Goal: Information Seeking & Learning: Learn about a topic

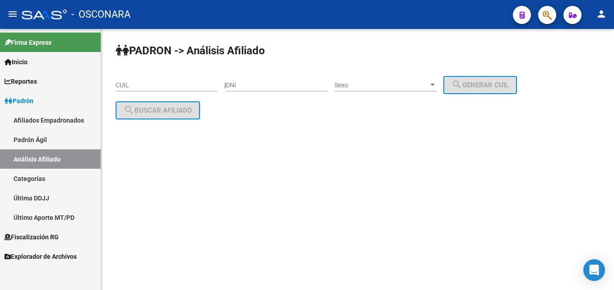
click at [24, 100] on span "Padrón" at bounding box center [19, 101] width 29 height 10
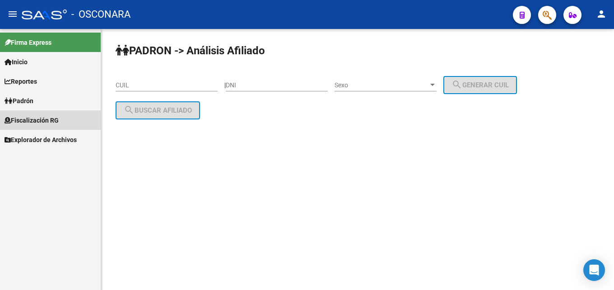
click at [20, 118] on span "Fiscalización RG" at bounding box center [32, 120] width 54 height 10
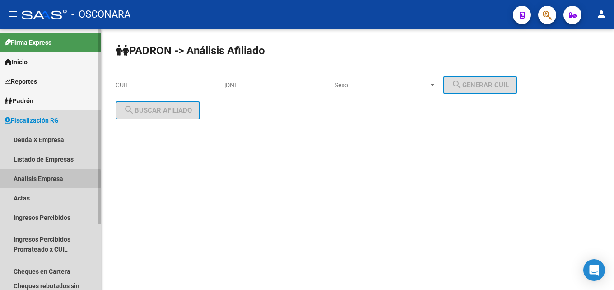
click at [19, 179] on link "Análisis Empresa" at bounding box center [50, 178] width 101 height 19
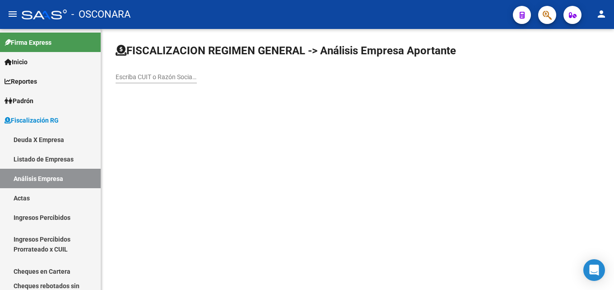
click at [151, 72] on div "Escriba CUIT o Razón Social para buscar" at bounding box center [156, 74] width 81 height 18
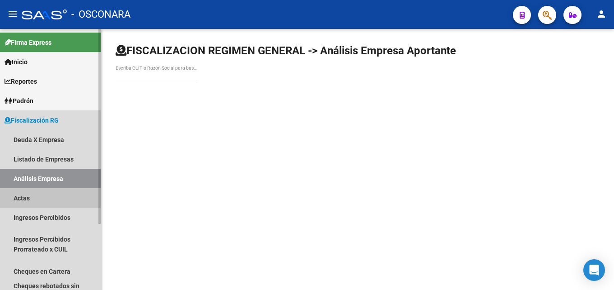
click at [27, 194] on link "Actas" at bounding box center [50, 197] width 101 height 19
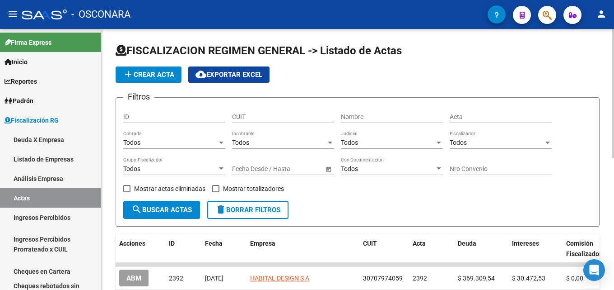
click at [155, 82] on button "add Crear Acta" at bounding box center [149, 74] width 66 height 16
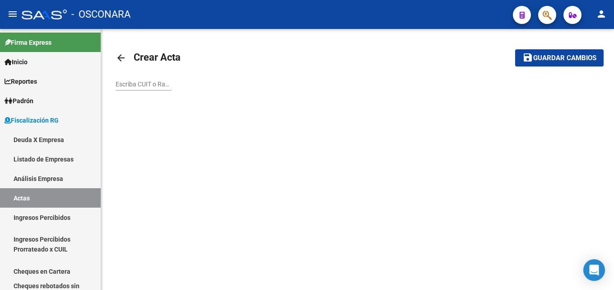
click at [142, 81] on input "Escriba CUIT o Razón Social para buscar" at bounding box center [144, 84] width 56 height 8
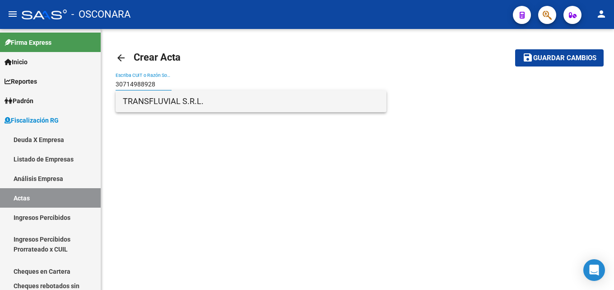
type input "30714988928"
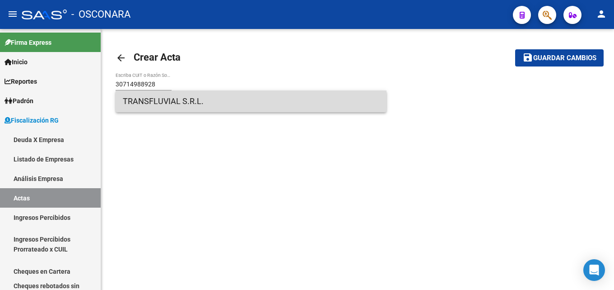
click at [157, 100] on span "TRANSFLUVIAL S.R.L." at bounding box center [251, 101] width 257 height 22
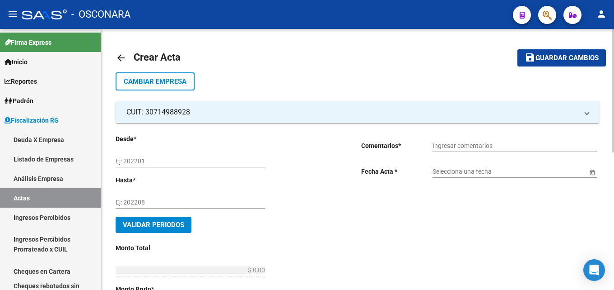
click at [178, 163] on input "Ej: 202201" at bounding box center [191, 161] width 150 height 8
type input "202507"
click at [183, 201] on input "Ej: 202208" at bounding box center [191, 202] width 150 height 8
type input "202508"
click at [165, 227] on span "Validar Periodos" at bounding box center [153, 224] width 61 height 8
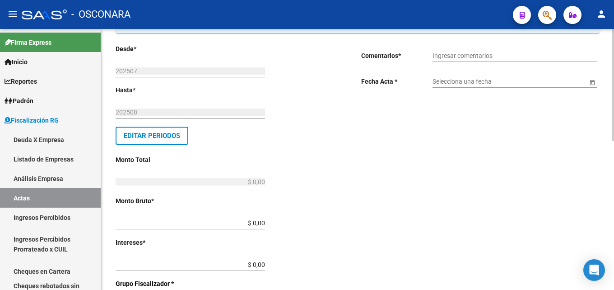
scroll to position [90, 0]
drag, startPoint x: 247, startPoint y: 221, endPoint x: 297, endPoint y: 221, distance: 50.2
click at [297, 221] on div "Desde * 202507 Ej: 202201 Hasta * 202508 Ej: 202208 Editar Periodos Monto Total…" at bounding box center [224, 283] width 217 height 480
type input "$ 403.814,50"
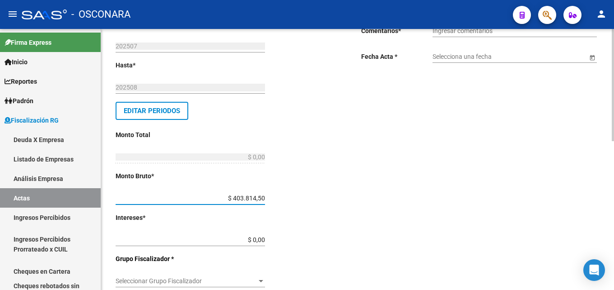
scroll to position [136, 0]
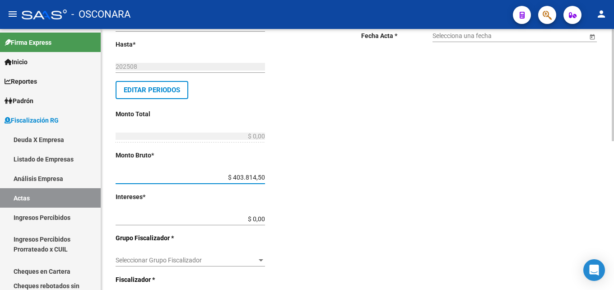
type input "$ 403.814,50"
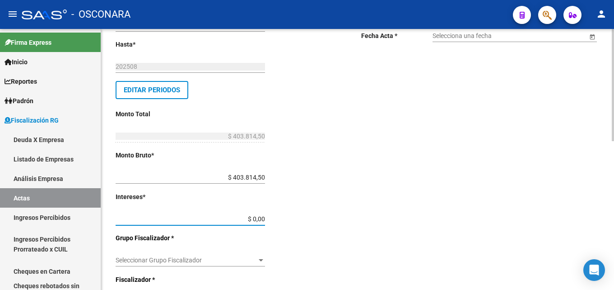
drag, startPoint x: 244, startPoint y: 216, endPoint x: 322, endPoint y: 223, distance: 77.6
click at [322, 223] on div "Desde * 202507 Ej: 202201 Hasta * 202508 Ej: 202208 Editar Periodos Monto Total…" at bounding box center [224, 238] width 217 height 480
type input "$ 9.591,23"
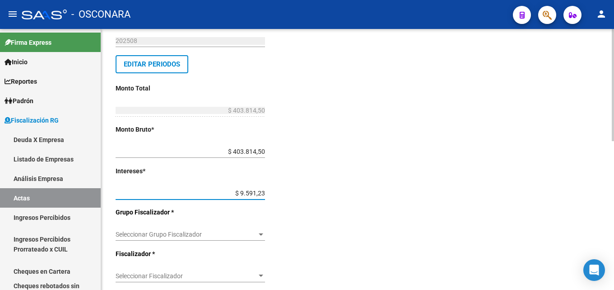
scroll to position [181, 0]
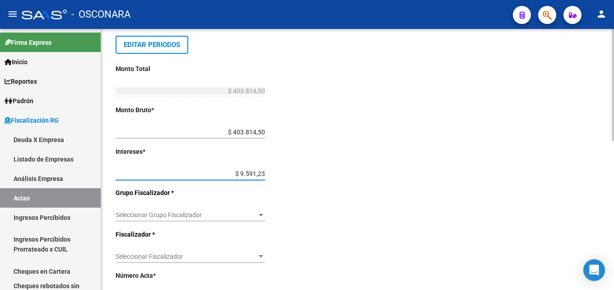
type input "$ 413.405,73"
click at [240, 208] on div "Seleccionar Grupo Fiscalizador Seleccionar Grupo Fiscalizador" at bounding box center [191, 212] width 150 height 18
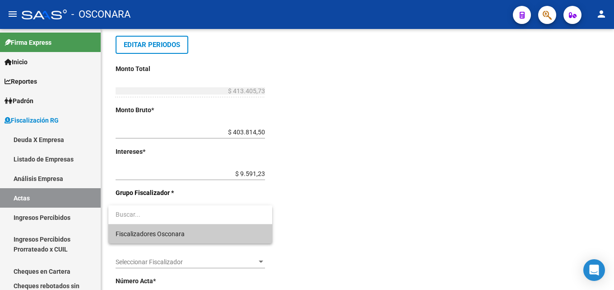
click at [234, 233] on span "Fiscalizadores Osconara" at bounding box center [191, 233] width 150 height 19
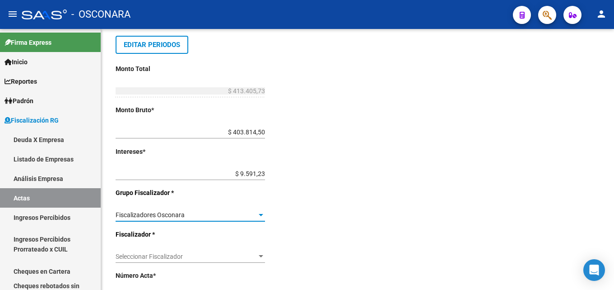
scroll to position [226, 0]
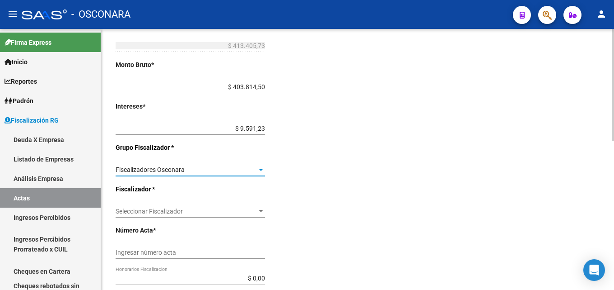
click at [234, 207] on span "Seleccionar Fiscalizador" at bounding box center [186, 211] width 141 height 8
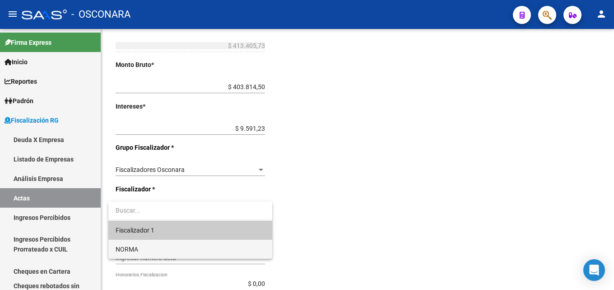
click at [213, 251] on span "NORMA" at bounding box center [191, 248] width 150 height 19
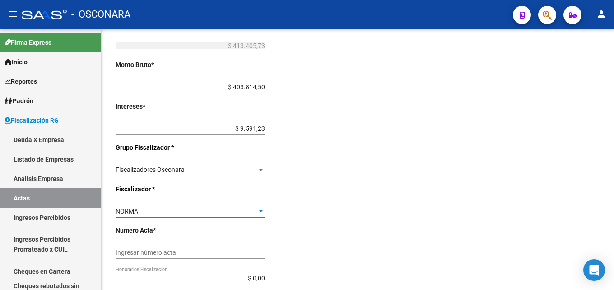
scroll to position [271, 0]
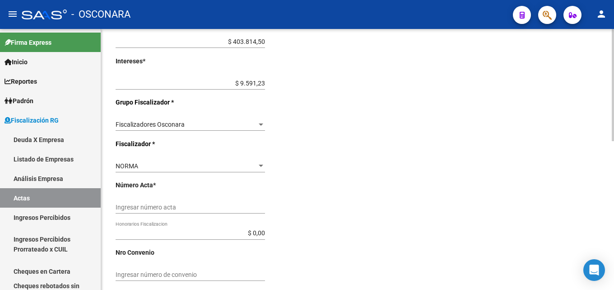
click at [235, 212] on div "Ingresar número acta" at bounding box center [191, 204] width 150 height 18
type input "2393"
drag, startPoint x: 236, startPoint y: 234, endPoint x: 370, endPoint y: 243, distance: 134.9
click at [370, 243] on div "Desde * 202507 Ej: 202201 Hasta * 202508 Ej: 202208 Editar Periodos Monto Total…" at bounding box center [358, 97] width 484 height 491
type input "$ 62.010,86"
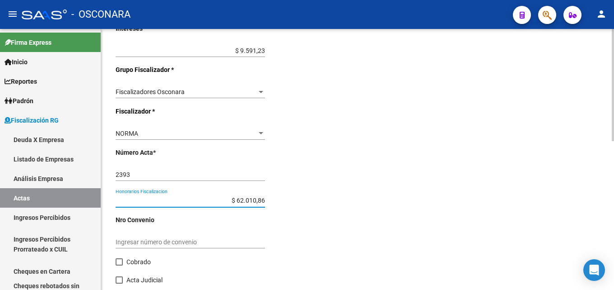
scroll to position [346, 0]
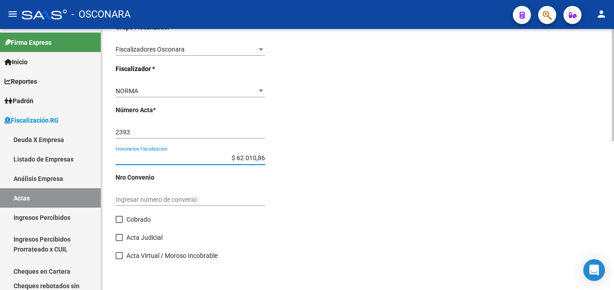
type input "$ 475.416,59"
click at [128, 220] on span "Cobrado" at bounding box center [139, 219] width 24 height 11
click at [119, 223] on input "Cobrado" at bounding box center [119, 223] width 0 height 0
checkbox input "true"
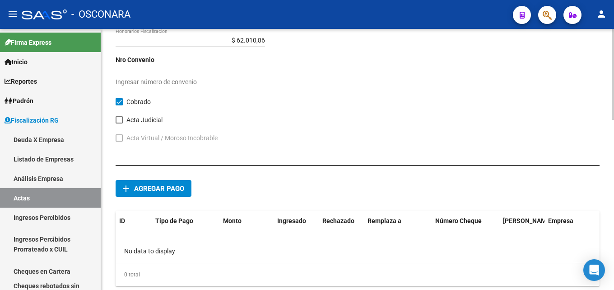
scroll to position [488, 0]
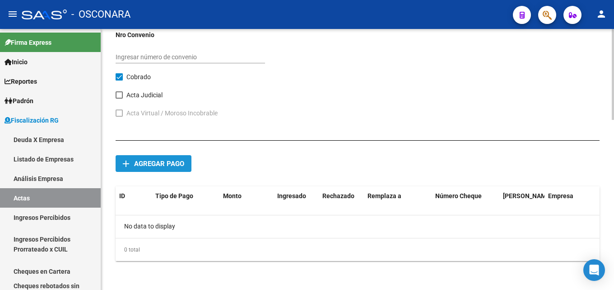
click at [162, 163] on span "Agregar pago" at bounding box center [159, 163] width 50 height 8
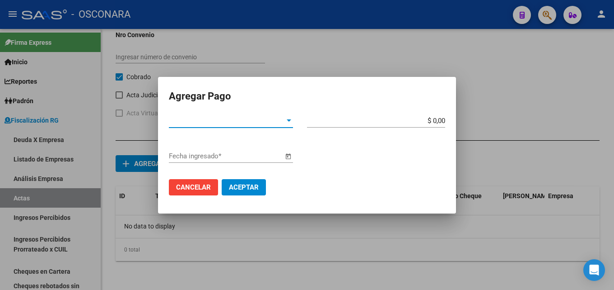
click at [218, 123] on span "Tipo de Pago *" at bounding box center [227, 121] width 116 height 8
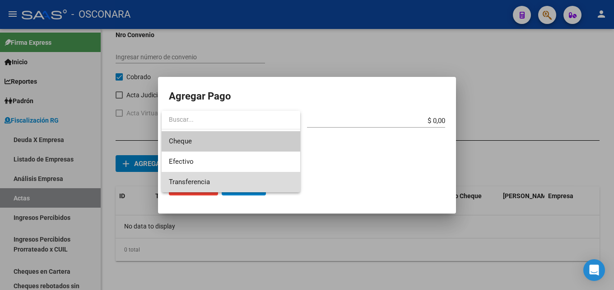
click at [206, 176] on span "Transferencia" at bounding box center [231, 182] width 124 height 20
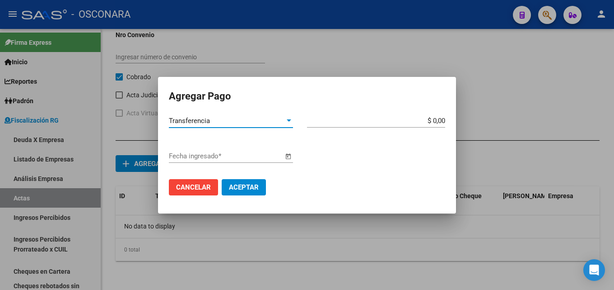
drag, startPoint x: 427, startPoint y: 119, endPoint x: 484, endPoint y: 127, distance: 58.0
click at [481, 127] on div "Agregar Pago Transferencia Tipo de Pago * $ 0,00 Monto bruto * Fecha ingresado …" at bounding box center [307, 145] width 614 height 290
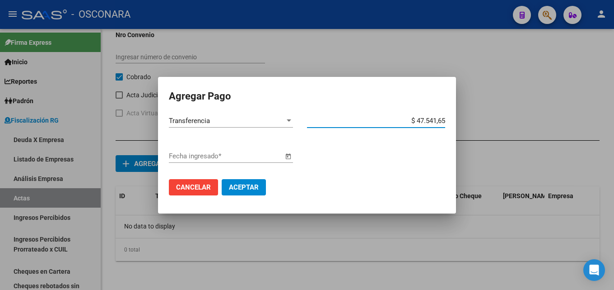
type input "$ 475.416,59"
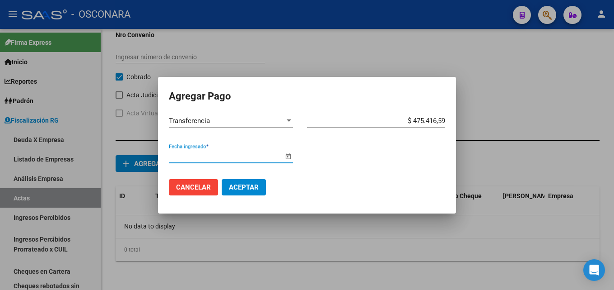
click at [207, 155] on input "Fecha ingresado *" at bounding box center [226, 156] width 114 height 8
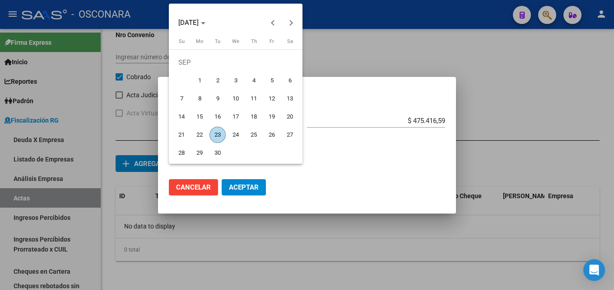
click at [197, 131] on span "22" at bounding box center [200, 135] width 16 height 16
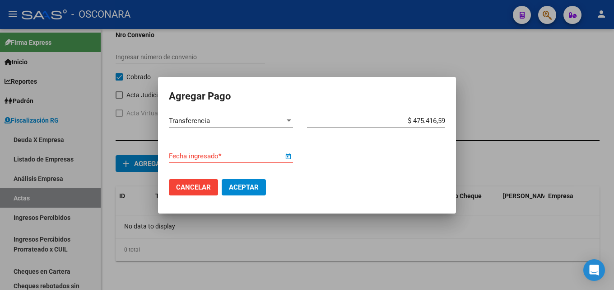
type input "[DATE]"
click at [239, 186] on span "Aceptar" at bounding box center [244, 187] width 30 height 8
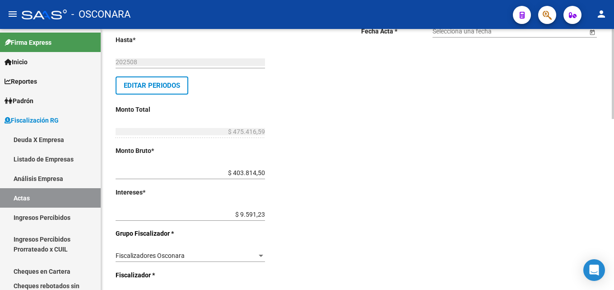
scroll to position [0, 0]
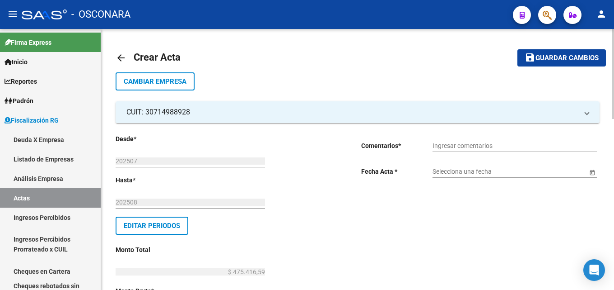
click at [508, 136] on div "Ingresar comentarios" at bounding box center [515, 143] width 164 height 18
type input "COBRANZA NORMA TISORIERO"
click at [496, 172] on input "Selecciona una fecha" at bounding box center [510, 172] width 155 height 8
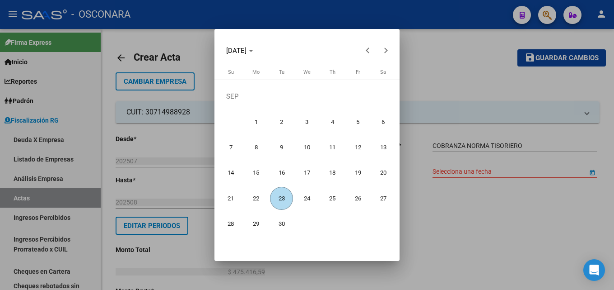
click at [280, 197] on span "23" at bounding box center [281, 198] width 23 height 23
type input "[DATE]"
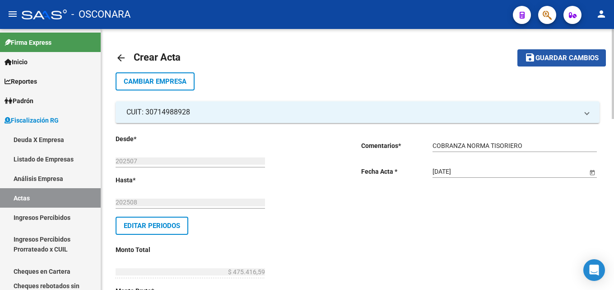
click at [548, 56] on span "Guardar cambios" at bounding box center [567, 58] width 63 height 8
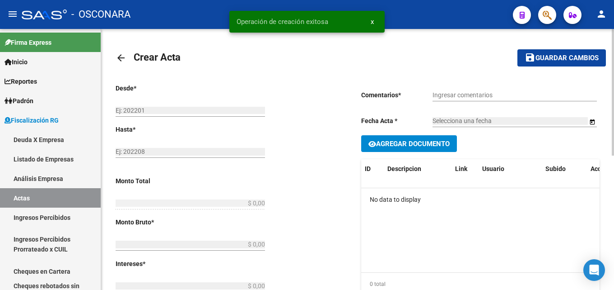
type input "202507"
type input "202508"
type input "$ 475.416,59"
type input "$ 403.814,50"
type input "$ 9.591,23"
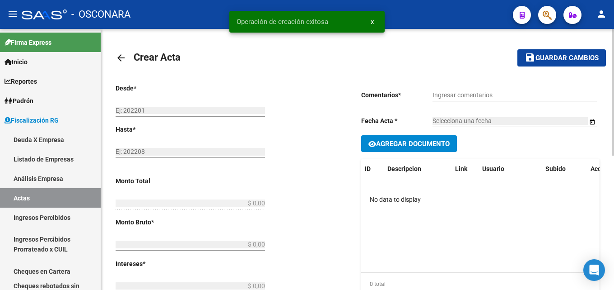
type input "2393"
type input "$ 62.010,86"
checkbox input "true"
type input "COBRANZA NORMA TISORIERO"
type input "[DATE]"
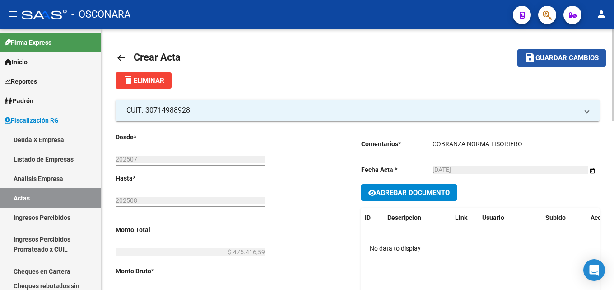
click at [546, 62] on span "Guardar cambios" at bounding box center [567, 58] width 63 height 8
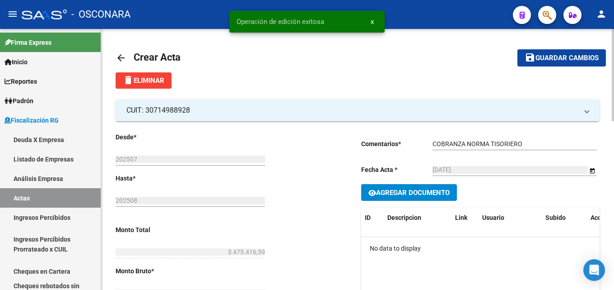
click at [121, 55] on mat-icon "arrow_back" at bounding box center [121, 57] width 11 height 11
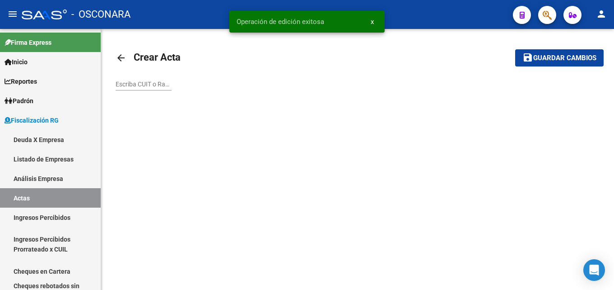
click at [139, 79] on div "Escriba CUIT o Razón Social para buscar" at bounding box center [144, 81] width 56 height 18
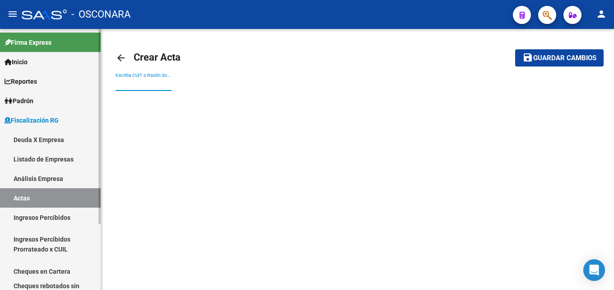
click at [37, 128] on link "Fiscalización RG" at bounding box center [50, 119] width 101 height 19
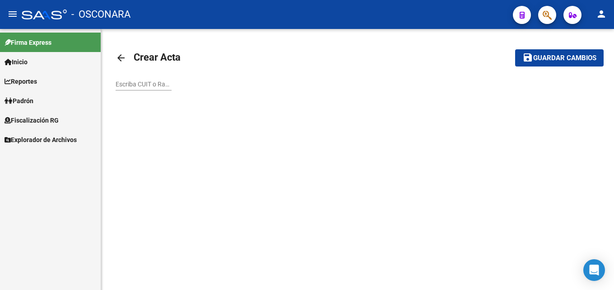
click at [123, 83] on input "Escriba CUIT o Razón Social para buscar" at bounding box center [144, 84] width 56 height 8
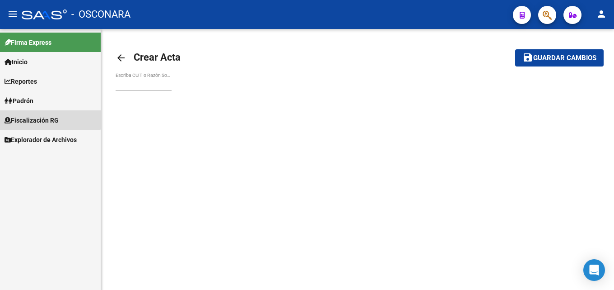
click at [48, 115] on span "Fiscalización RG" at bounding box center [32, 120] width 54 height 10
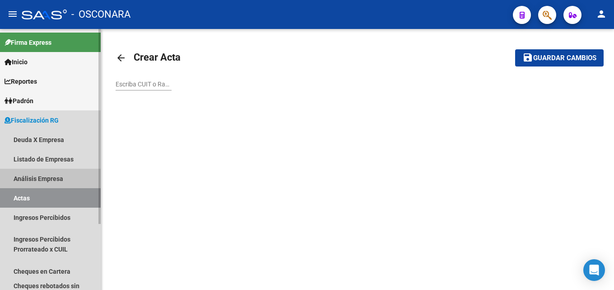
click at [41, 178] on link "Análisis Empresa" at bounding box center [50, 178] width 101 height 19
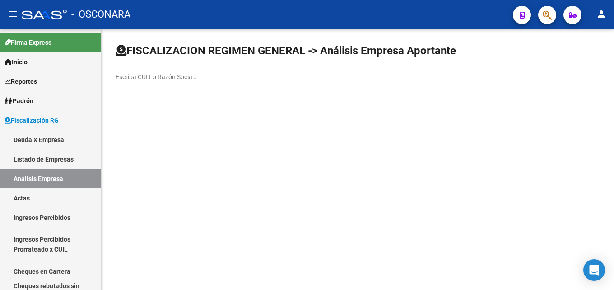
click at [155, 71] on div "Escriba CUIT o Razón Social para buscar" at bounding box center [156, 74] width 81 height 18
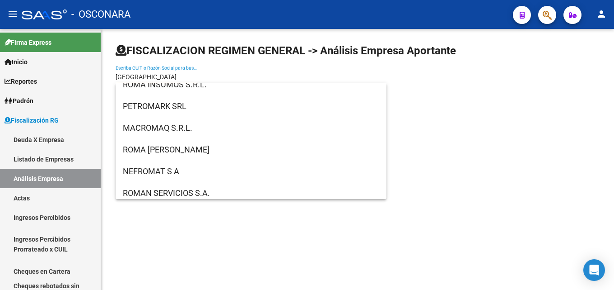
scroll to position [633, 0]
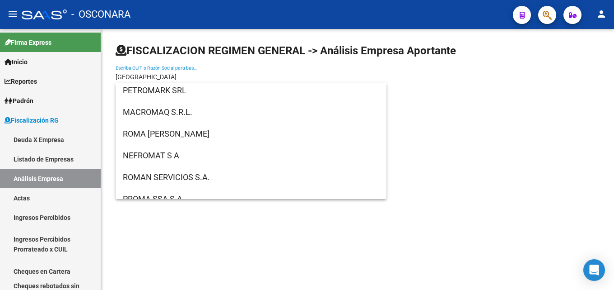
type input "[GEOGRAPHIC_DATA]"
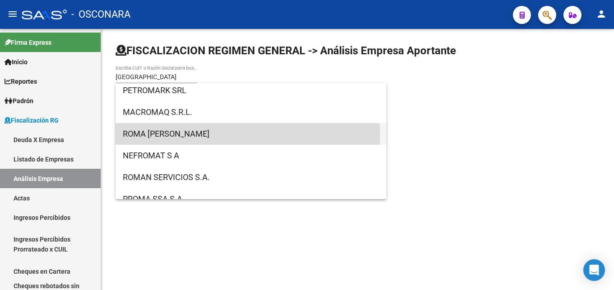
click at [211, 134] on span "ROMA [PERSON_NAME]" at bounding box center [251, 134] width 257 height 22
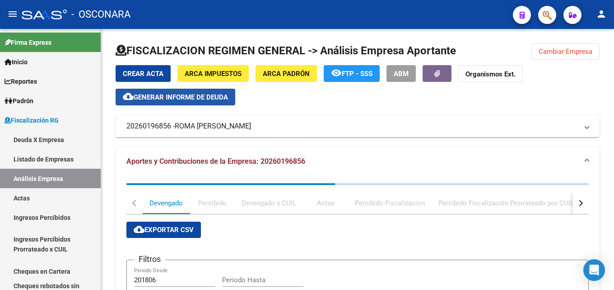
click at [192, 101] on span "Generar informe de deuda" at bounding box center [181, 97] width 94 height 8
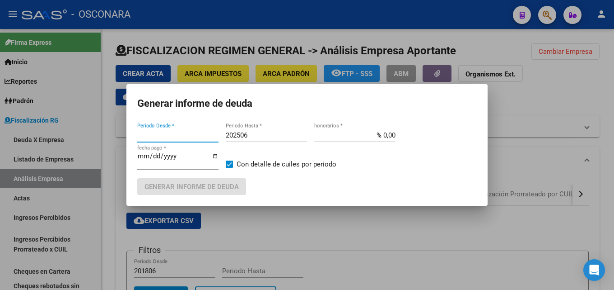
type input "202408"
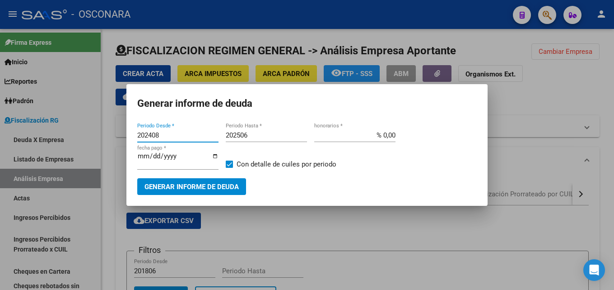
drag, startPoint x: 460, startPoint y: 249, endPoint x: 457, endPoint y: 244, distance: 6.5
click at [459, 248] on div at bounding box center [307, 145] width 614 height 290
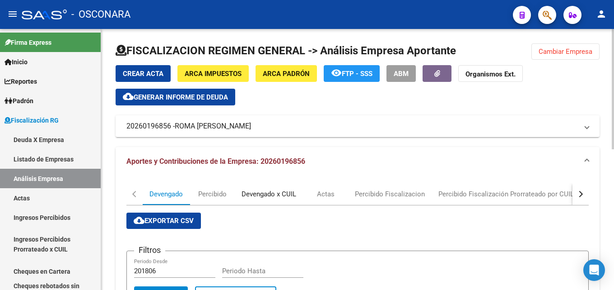
click at [275, 196] on div "Devengado x CUIL" at bounding box center [269, 194] width 55 height 10
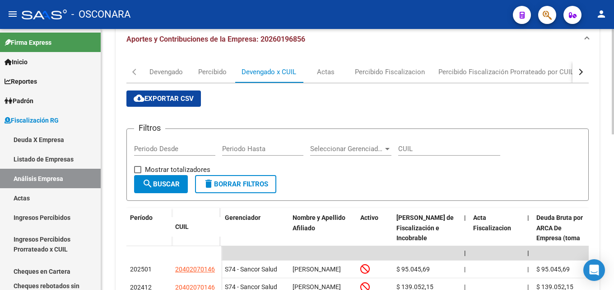
scroll to position [0, 0]
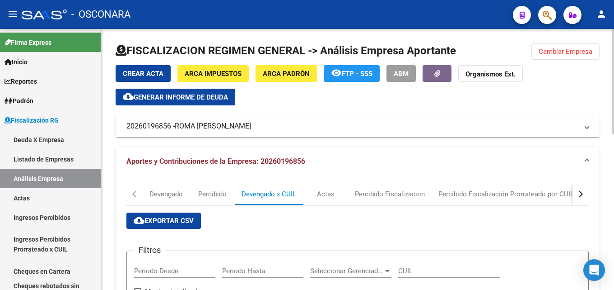
click at [187, 102] on button "cloud_download Generar informe de deuda" at bounding box center [176, 97] width 120 height 17
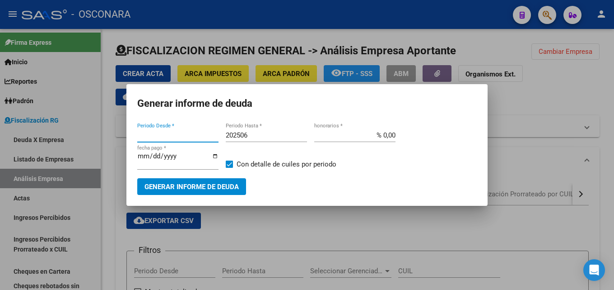
type input "202408"
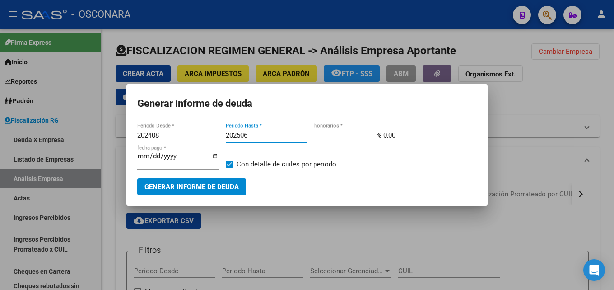
click at [258, 135] on input "202506" at bounding box center [266, 135] width 81 height 8
drag, startPoint x: 371, startPoint y: 131, endPoint x: 562, endPoint y: 128, distance: 191.1
click at [549, 128] on div "Generar informe de deuda 202408 Periodo Desde * 202506 Periodo Hasta * % 0,00 h…" at bounding box center [307, 145] width 614 height 290
type input "% 15,00"
click at [141, 159] on input "[DATE]" at bounding box center [177, 159] width 81 height 14
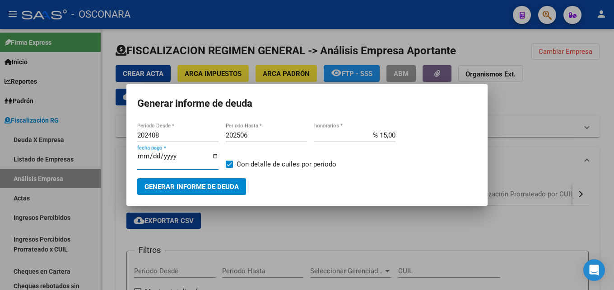
type input "[DATE]"
click at [232, 185] on span "Generar informe de deuda" at bounding box center [192, 187] width 94 height 8
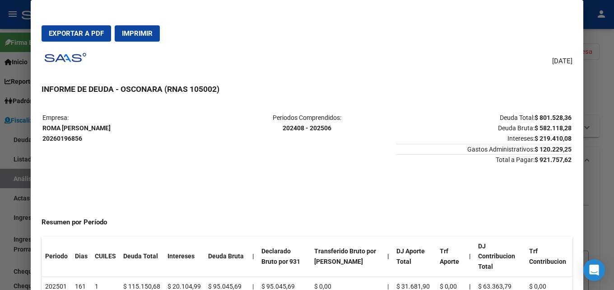
click at [600, 178] on div at bounding box center [307, 145] width 614 height 290
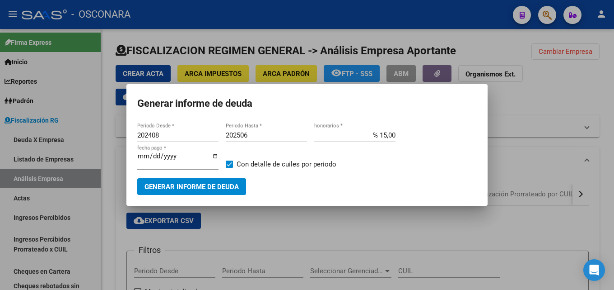
click at [141, 156] on input "[DATE]" at bounding box center [177, 159] width 81 height 14
click at [208, 179] on button "Generar informe de deuda" at bounding box center [191, 186] width 109 height 17
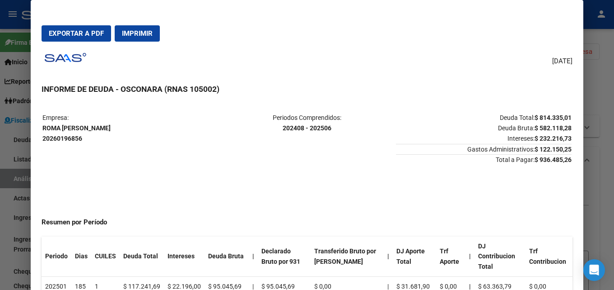
click at [614, 153] on div at bounding box center [307, 145] width 614 height 290
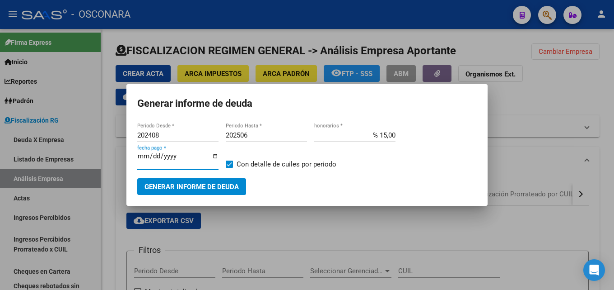
click at [143, 156] on input "[DATE]" at bounding box center [177, 159] width 81 height 14
type input "[DATE]"
click at [203, 185] on span "Generar informe de deuda" at bounding box center [192, 187] width 94 height 8
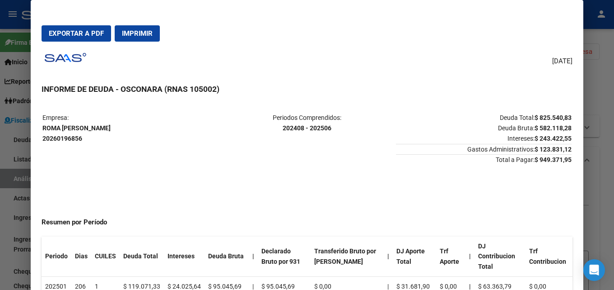
click at [606, 154] on div at bounding box center [307, 145] width 614 height 290
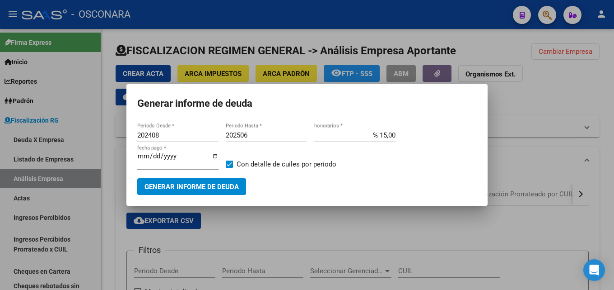
click at [141, 158] on input "[DATE]" at bounding box center [177, 159] width 81 height 14
click at [195, 181] on button "Generar informe de deuda" at bounding box center [191, 186] width 109 height 17
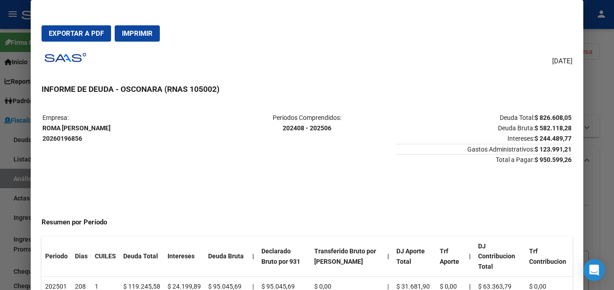
click at [604, 108] on div at bounding box center [307, 145] width 614 height 290
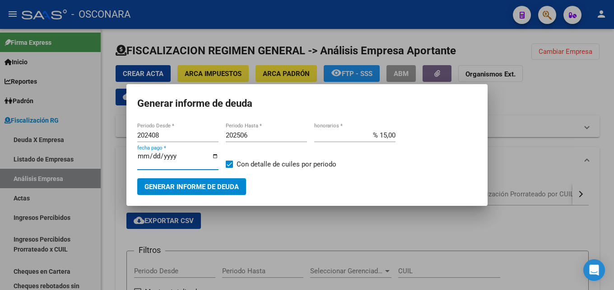
click at [145, 155] on input "[DATE]" at bounding box center [177, 159] width 81 height 14
click at [163, 183] on span "Generar informe de deuda" at bounding box center [192, 187] width 94 height 8
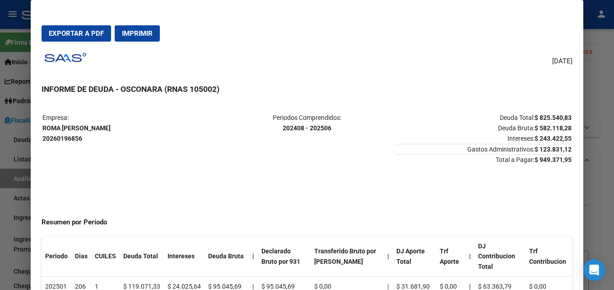
click at [613, 128] on div at bounding box center [307, 145] width 614 height 290
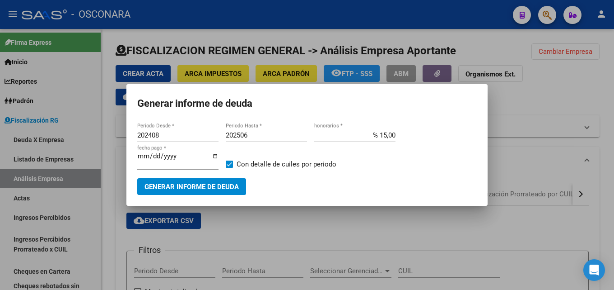
click at [147, 155] on input "[DATE]" at bounding box center [177, 159] width 81 height 14
type input "[DATE]"
click at [169, 184] on span "Generar informe de deuda" at bounding box center [192, 187] width 94 height 8
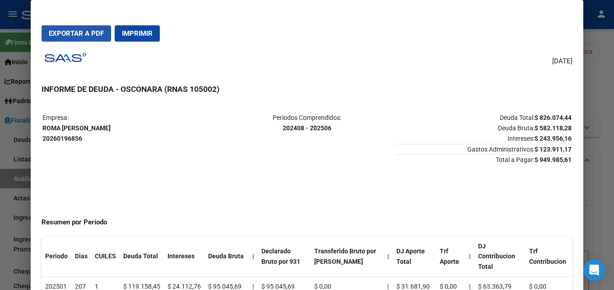
click at [66, 32] on span "Exportar a PDF" at bounding box center [76, 33] width 55 height 8
click at [590, 193] on div at bounding box center [307, 145] width 614 height 290
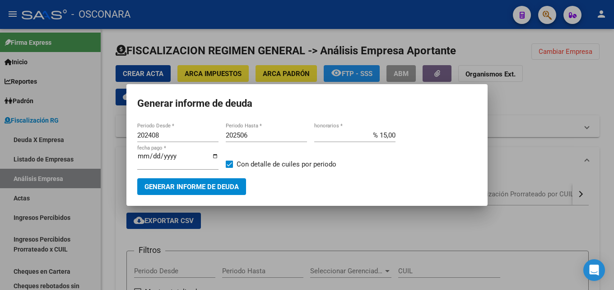
click at [590, 193] on div at bounding box center [307, 145] width 614 height 290
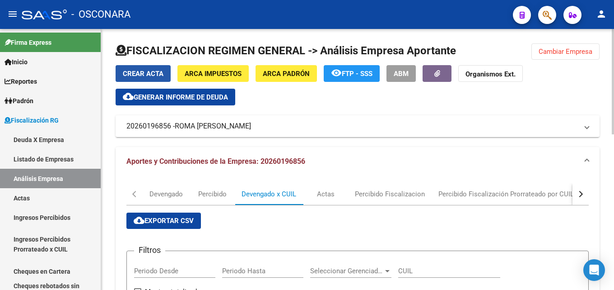
click at [154, 75] on span "Crear Acta" at bounding box center [143, 74] width 41 height 8
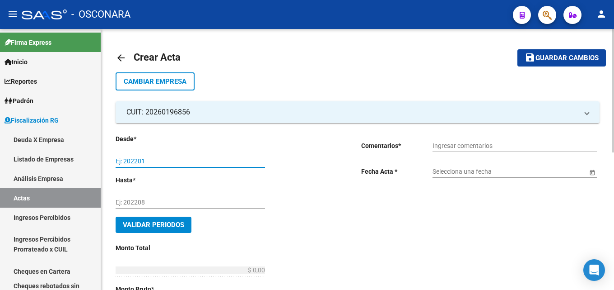
click at [201, 164] on input "Ej: 202201" at bounding box center [191, 161] width 150 height 8
type input "0"
type input "202408"
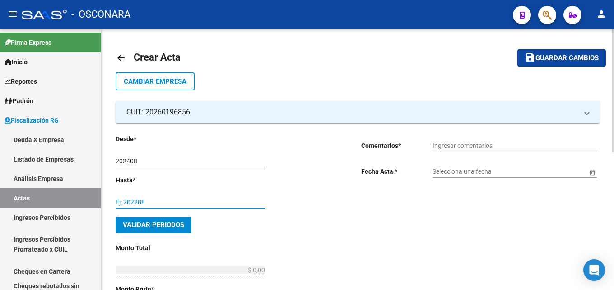
click at [184, 201] on input "Ej: 202208" at bounding box center [191, 202] width 150 height 8
type input "202501"
click at [184, 222] on span "Validar Periodos" at bounding box center [153, 224] width 61 height 8
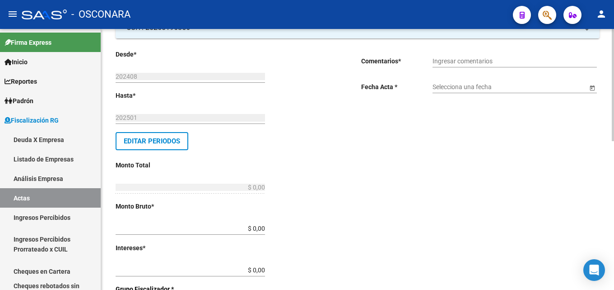
scroll to position [90, 0]
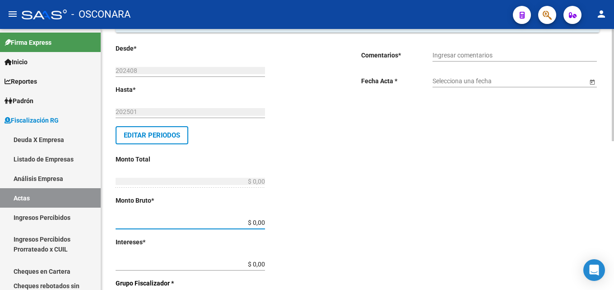
drag, startPoint x: 240, startPoint y: 224, endPoint x: 422, endPoint y: 224, distance: 182.1
click at [419, 224] on div "Desde * 202408 Ej: 202201 Hasta * 202501 Ej: 202208 Editar Periodos Monto Total…" at bounding box center [358, 278] width 484 height 491
type input "$ 582.118,28"
drag, startPoint x: 243, startPoint y: 262, endPoint x: 344, endPoint y: 260, distance: 100.8
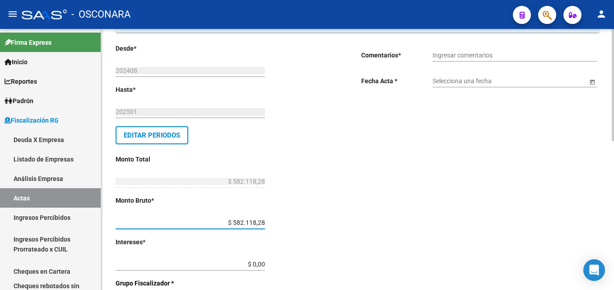
click at [334, 262] on div "Desde * 202408 Ej: 202201 Hasta * 202501 Ej: 202208 Editar Periodos Monto Total…" at bounding box center [235, 283] width 239 height 480
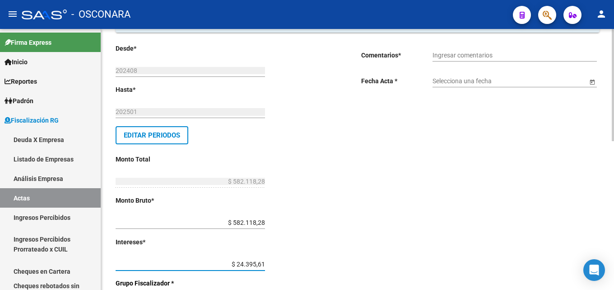
type input "$ 243.956,16"
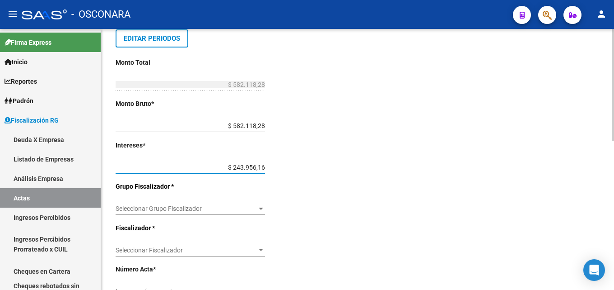
scroll to position [226, 0]
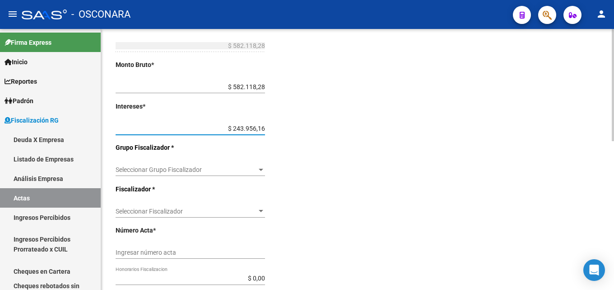
type input "$ 826.074,44"
click at [220, 167] on span "Seleccionar Grupo Fiscalizador" at bounding box center [186, 170] width 141 height 8
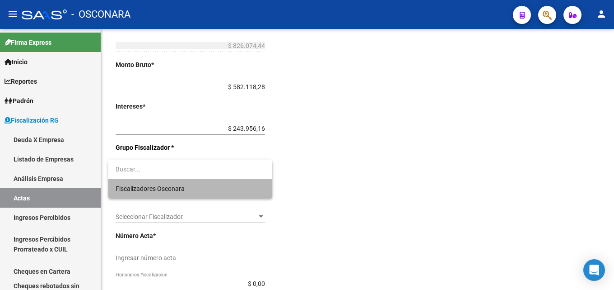
click at [215, 187] on span "Fiscalizadores Osconara" at bounding box center [191, 188] width 150 height 19
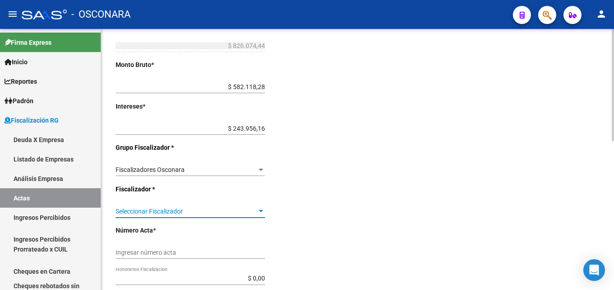
click at [235, 207] on span "Seleccionar Fiscalizador" at bounding box center [186, 211] width 141 height 8
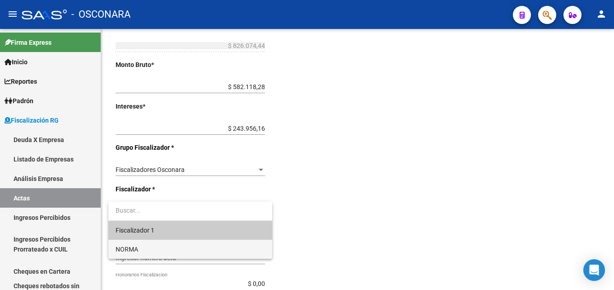
click at [234, 241] on span "NORMA" at bounding box center [191, 248] width 150 height 19
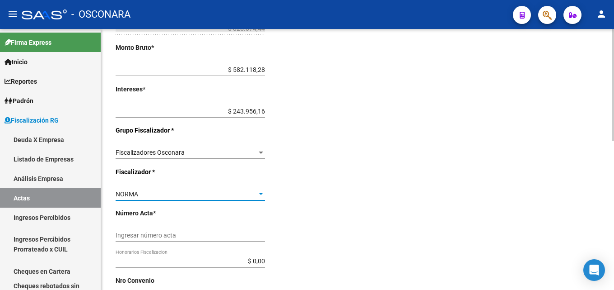
scroll to position [271, 0]
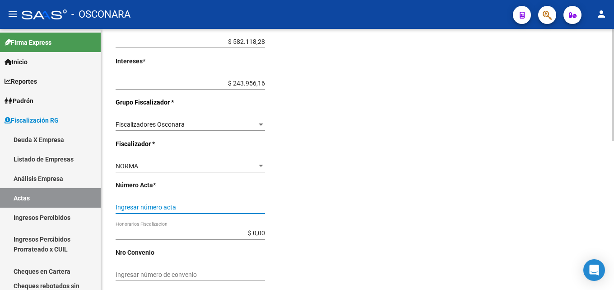
click at [202, 205] on input "Ingresar número acta" at bounding box center [191, 207] width 150 height 8
type input "2394"
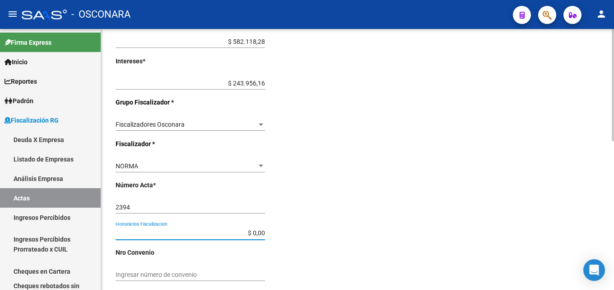
drag, startPoint x: 244, startPoint y: 230, endPoint x: 323, endPoint y: 232, distance: 79.5
click at [323, 232] on div "Desde * 202408 Ej: 202201 Hasta * 202501 Ej: 202208 Editar Periodos Monto Total…" at bounding box center [224, 103] width 217 height 480
type input "$ 123.911,17"
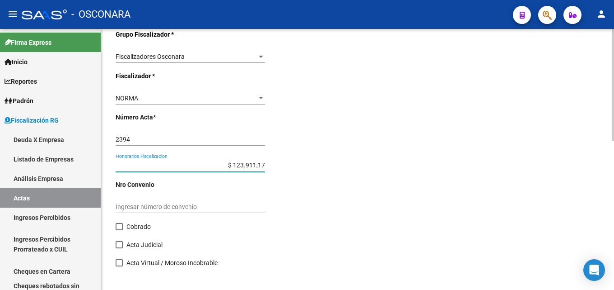
scroll to position [346, 0]
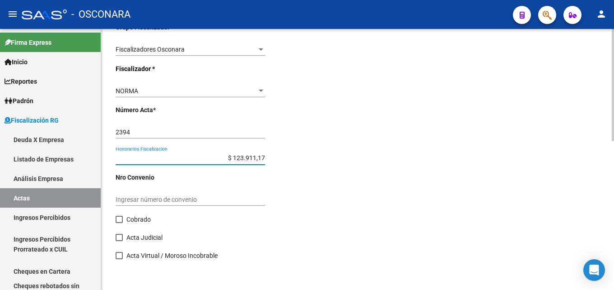
type input "$ 949.985,61"
click at [117, 220] on span at bounding box center [119, 219] width 7 height 7
click at [119, 223] on input "Cobrado" at bounding box center [119, 223] width 0 height 0
checkbox input "true"
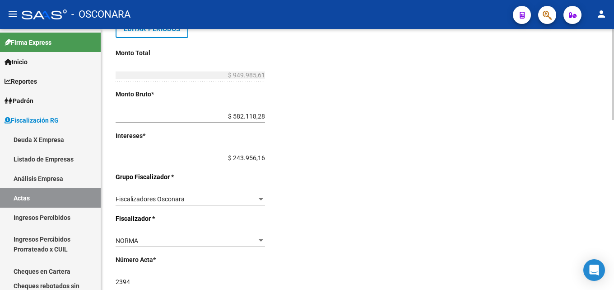
scroll to position [256, 0]
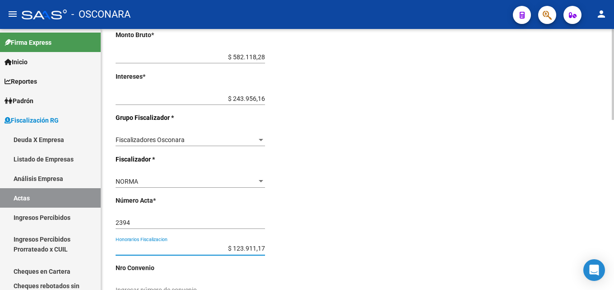
drag, startPoint x: 246, startPoint y: 248, endPoint x: 276, endPoint y: 248, distance: 30.3
click at [276, 248] on div "Desde * 202408 Ej: 202201 Hasta * 202501 Ej: 202208 Editar Periodos Monto Total…" at bounding box center [224, 118] width 217 height 480
type input "$ 123.925,56"
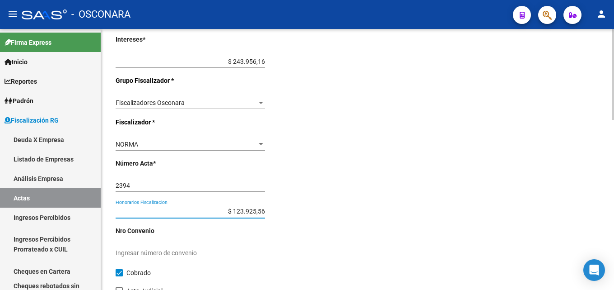
scroll to position [75, 0]
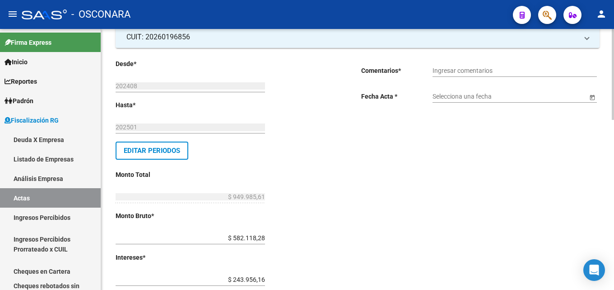
type input "$ 950.000,00"
click at [508, 67] on input "Ingresar comentarios" at bounding box center [515, 71] width 164 height 8
type input "c"
type input "COBRANZA NORMA TISORIERO"
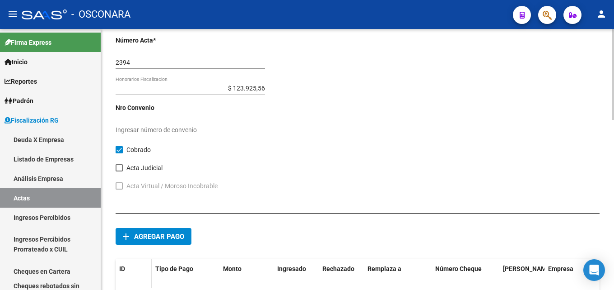
scroll to position [436, 0]
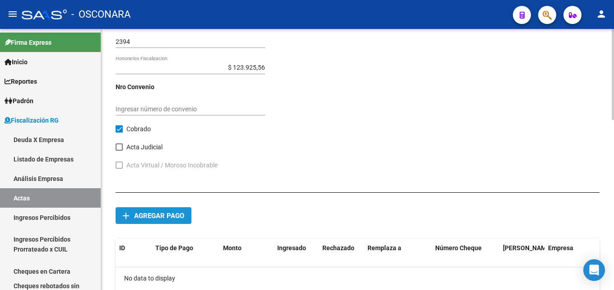
click at [142, 219] on span "Agregar pago" at bounding box center [159, 215] width 50 height 8
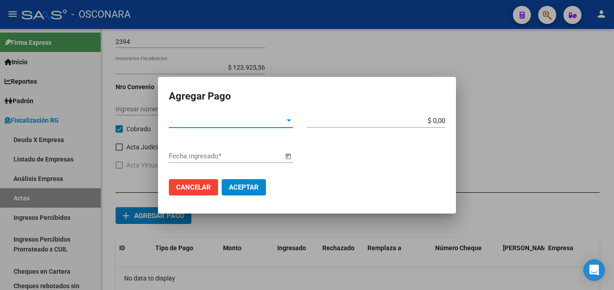
click at [205, 117] on span "Tipo de Pago *" at bounding box center [227, 121] width 116 height 8
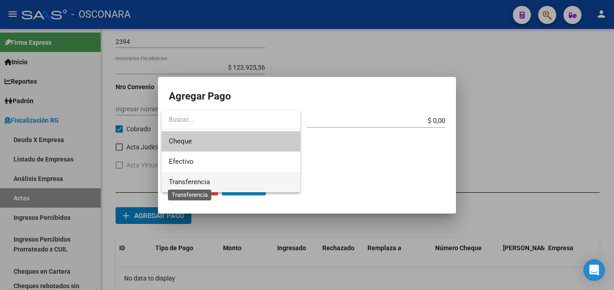
click at [202, 178] on span "Transferencia" at bounding box center [189, 182] width 41 height 8
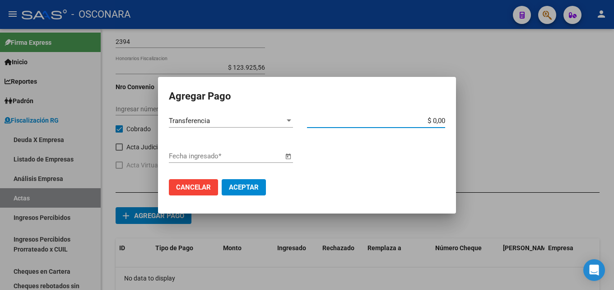
drag, startPoint x: 407, startPoint y: 118, endPoint x: 614, endPoint y: 122, distance: 207.0
click at [592, 123] on div "Agregar Pago Transferencia Tipo de Pago * $ 0,00 Monto bruto * Fecha ingresado …" at bounding box center [307, 145] width 614 height 290
type input "$ 350.000,00"
click at [251, 155] on input "Fecha ingresado *" at bounding box center [226, 156] width 114 height 8
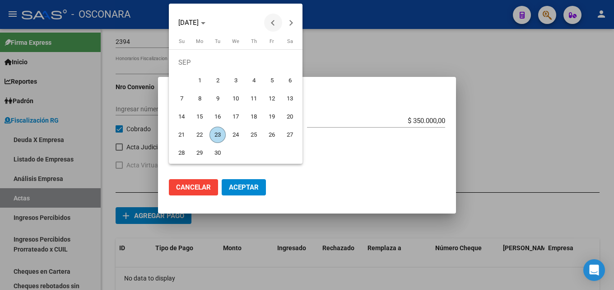
click at [272, 22] on button "Previous month" at bounding box center [273, 23] width 18 height 18
click at [232, 132] on span "23" at bounding box center [236, 135] width 16 height 16
type input "[DATE]"
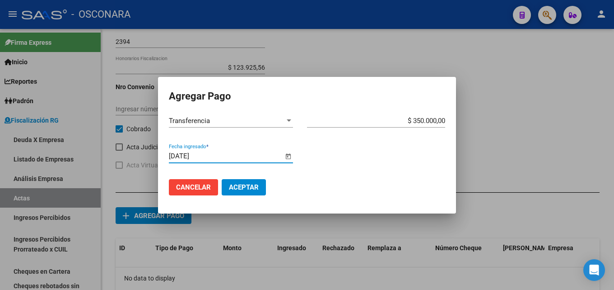
click at [238, 185] on span "Aceptar" at bounding box center [244, 187] width 30 height 8
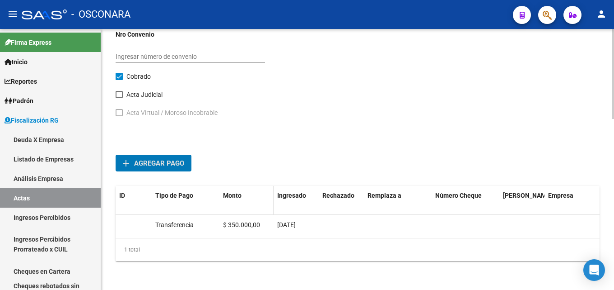
scroll to position [496, 0]
click at [179, 159] on span "Agregar pago" at bounding box center [159, 163] width 50 height 8
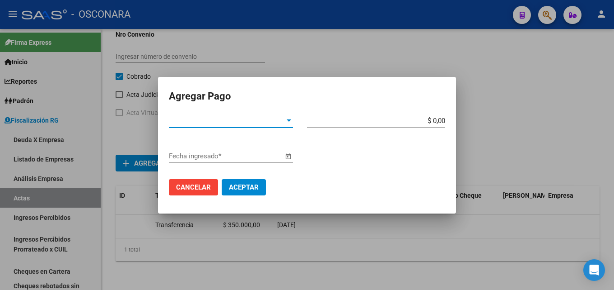
click at [224, 124] on span "Tipo de Pago *" at bounding box center [227, 121] width 116 height 8
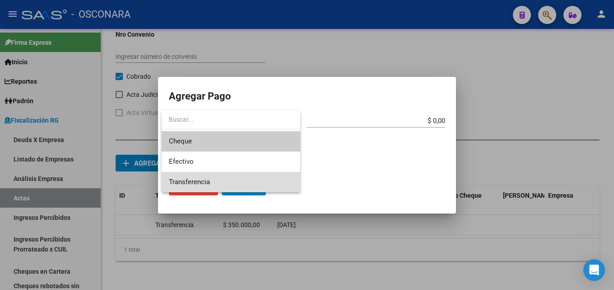
click at [218, 180] on span "Transferencia" at bounding box center [231, 182] width 124 height 20
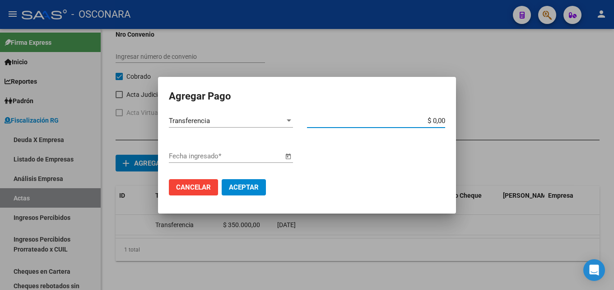
drag, startPoint x: 422, startPoint y: 118, endPoint x: 614, endPoint y: 110, distance: 191.7
click at [611, 112] on div "Agregar Pago Transferencia Tipo de Pago * $ 0,00 Monto bruto * Fecha ingresado …" at bounding box center [307, 145] width 614 height 290
type input "$ 600.000,00"
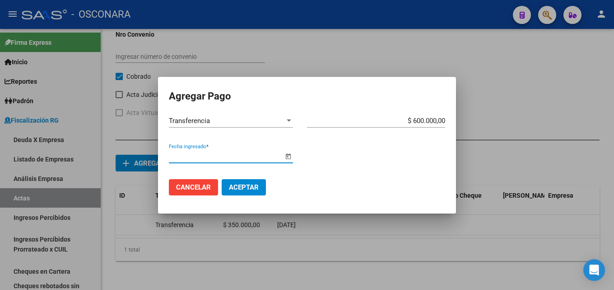
click at [209, 158] on input "Fecha ingresado *" at bounding box center [226, 156] width 114 height 8
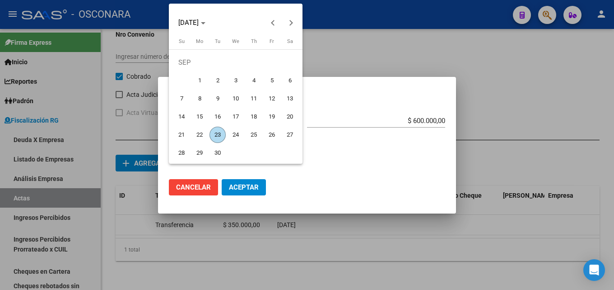
click at [200, 135] on span "22" at bounding box center [200, 135] width 16 height 16
type input "[DATE]"
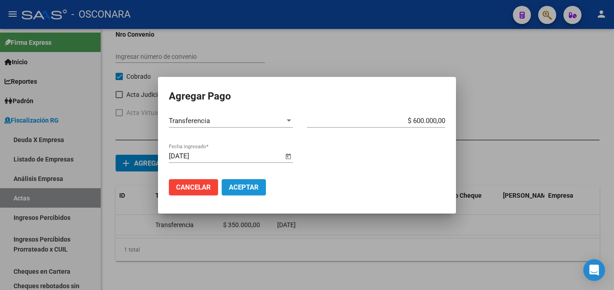
click at [247, 183] on span "Aceptar" at bounding box center [244, 187] width 30 height 8
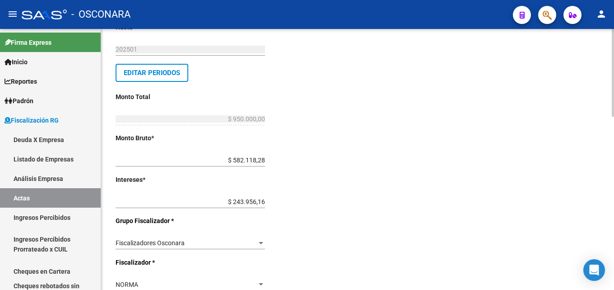
scroll to position [0, 0]
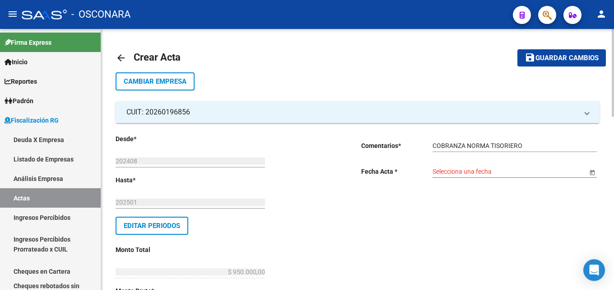
click at [479, 178] on div "Selecciona una fecha" at bounding box center [515, 172] width 164 height 26
click at [479, 171] on input "Selecciona una fecha" at bounding box center [510, 172] width 155 height 8
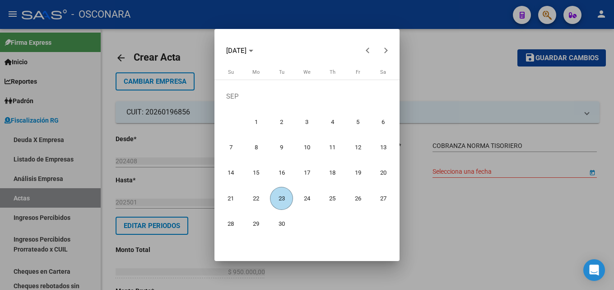
click at [280, 199] on span "23" at bounding box center [281, 198] width 23 height 23
type input "[DATE]"
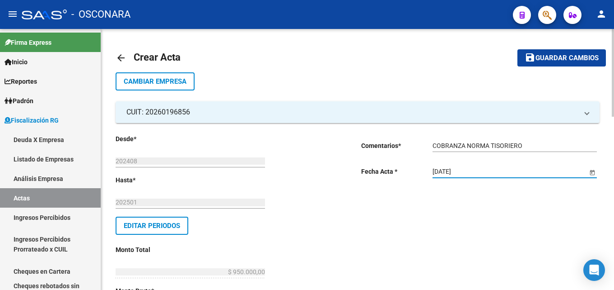
click at [544, 66] on button "save Guardar cambios" at bounding box center [562, 57] width 89 height 17
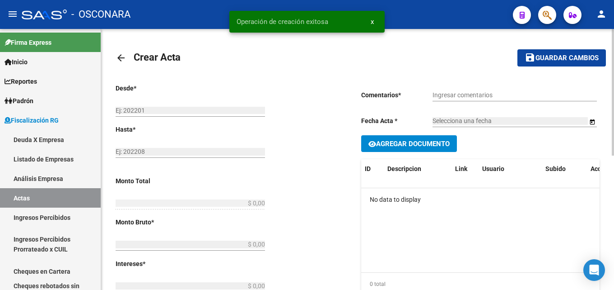
type input "202408"
type input "202501"
type input "$ 950.000,00"
type input "$ 582.118,28"
type input "$ 243.956,16"
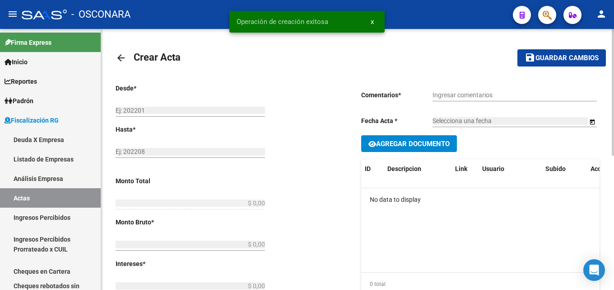
type input "2394"
type input "$ 123.925,56"
checkbox input "true"
type input "COBRANZA NORMA TISORIERO"
type input "[DATE]"
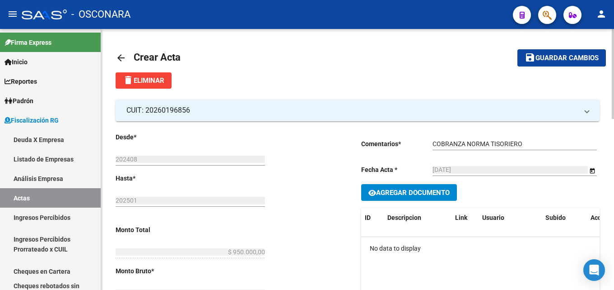
click at [122, 57] on mat-icon "arrow_back" at bounding box center [121, 57] width 11 height 11
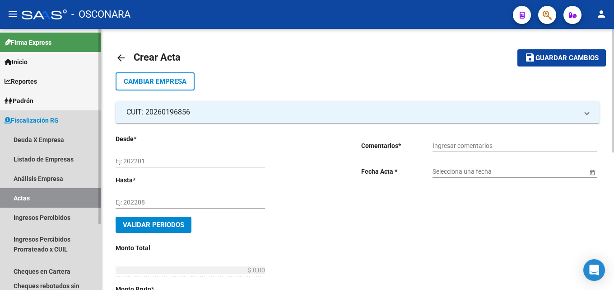
click at [36, 193] on link "Actas" at bounding box center [50, 197] width 101 height 19
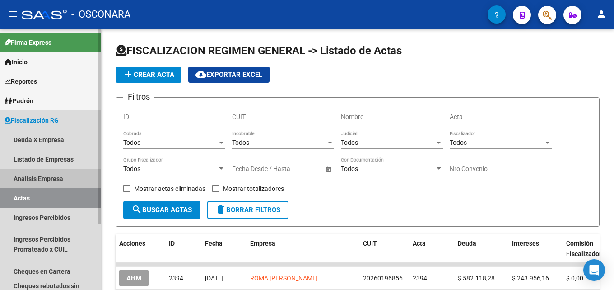
click at [51, 181] on link "Análisis Empresa" at bounding box center [50, 178] width 101 height 19
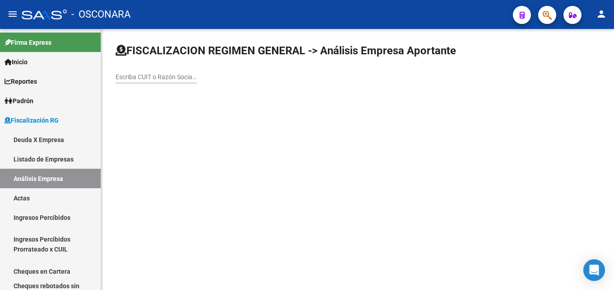
drag, startPoint x: 150, startPoint y: 71, endPoint x: 128, endPoint y: 75, distance: 21.5
paste input "FOR DRINK"
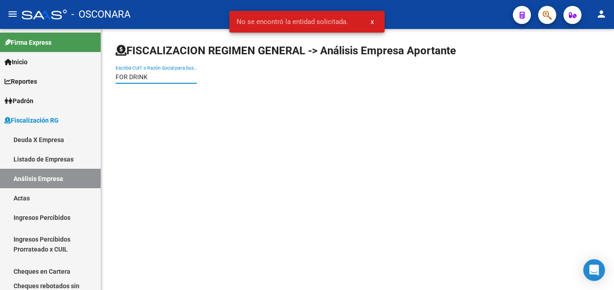
click at [159, 80] on input "FOR DRINK" at bounding box center [156, 77] width 81 height 8
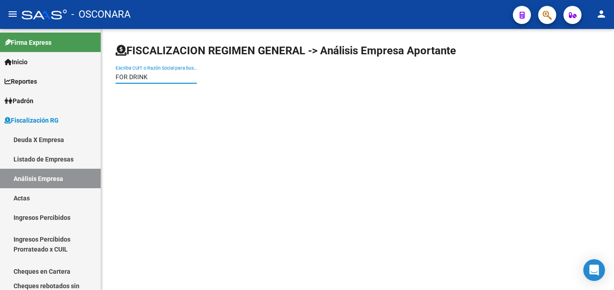
click at [117, 77] on input "FOR DRINK" at bounding box center [156, 77] width 81 height 8
click at [154, 75] on input "FOR DRINK" at bounding box center [156, 77] width 81 height 8
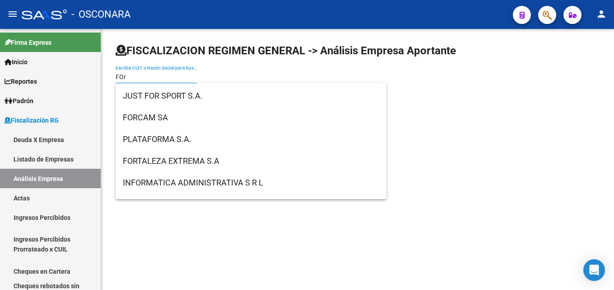
scroll to position [452, 0]
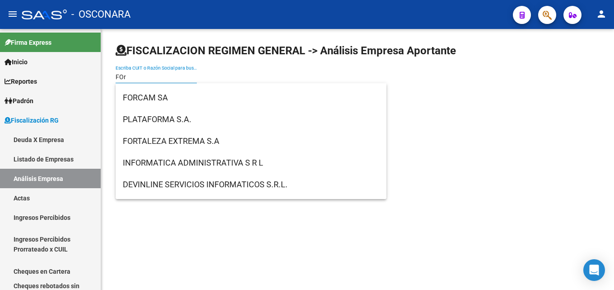
click at [191, 228] on mat-sidenav-content "FISCALIZACION REGIMEN GENERAL -> Análisis Empresa Aportante FOr Escriba CUIT o …" at bounding box center [357, 159] width 513 height 261
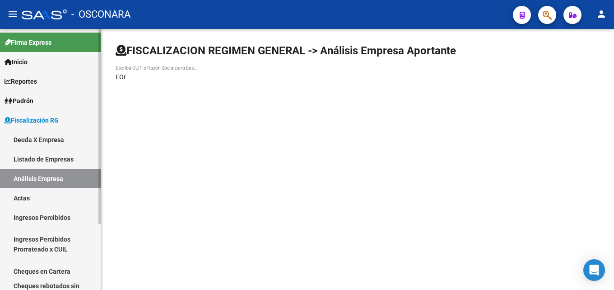
drag, startPoint x: 138, startPoint y: 72, endPoint x: 0, endPoint y: 80, distance: 138.5
click at [0, 80] on mat-sidenav-container "Firma Express Inicio Calendario SSS Instructivos Contacto OS Reportes Tablero d…" at bounding box center [307, 159] width 614 height 261
click at [143, 81] on div "FOr Escriba CUIT o Razón Social para buscar" at bounding box center [156, 74] width 81 height 18
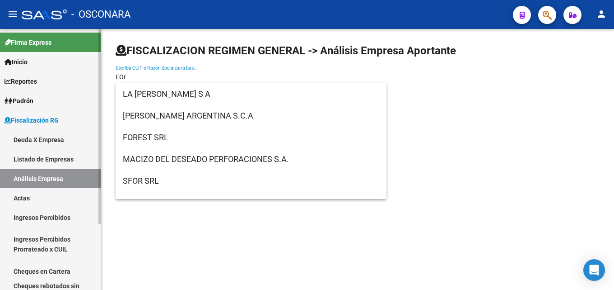
drag, startPoint x: 136, startPoint y: 77, endPoint x: 20, endPoint y: 75, distance: 116.6
click at [20, 75] on mat-sidenav-container "Firma Express Inicio Calendario SSS Instructivos Contacto OS Reportes Tablero d…" at bounding box center [307, 159] width 614 height 261
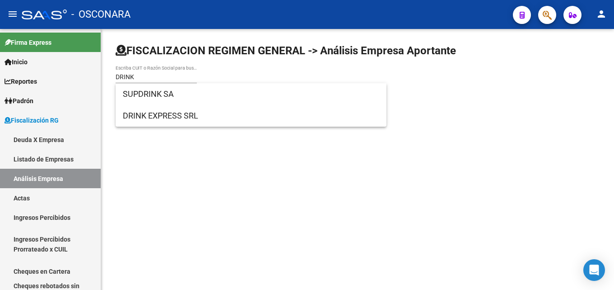
click at [159, 156] on mat-sidenav-content "FISCALIZACION REGIMEN GENERAL -> Análisis Empresa Aportante DRINK Escriba CUIT …" at bounding box center [357, 159] width 513 height 261
drag, startPoint x: 142, startPoint y: 80, endPoint x: 21, endPoint y: 79, distance: 121.1
click at [28, 80] on mat-sidenav-container "Firma Express Inicio Calendario SSS Instructivos Contacto OS Reportes Tablero d…" at bounding box center [307, 159] width 614 height 261
paste input "30608079519"
type input "30608079519"
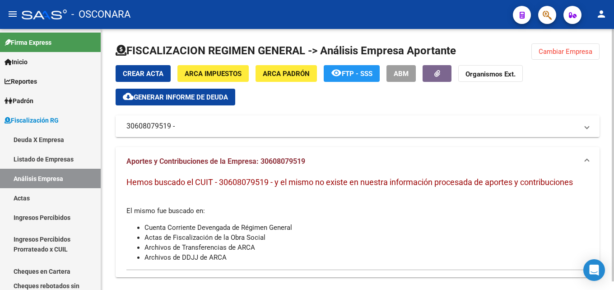
click at [178, 127] on mat-panel-title "30608079519 -" at bounding box center [353, 126] width 452 height 10
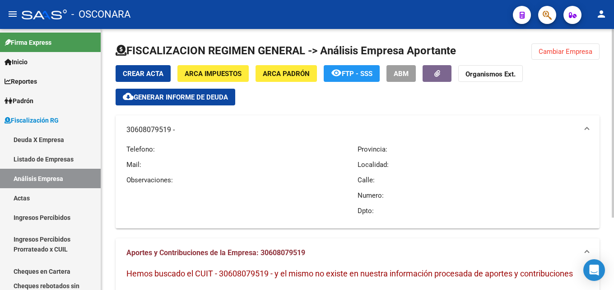
drag, startPoint x: 570, startPoint y: 56, endPoint x: 545, endPoint y: 60, distance: 25.0
click at [566, 56] on button "Cambiar Empresa" at bounding box center [566, 51] width 68 height 16
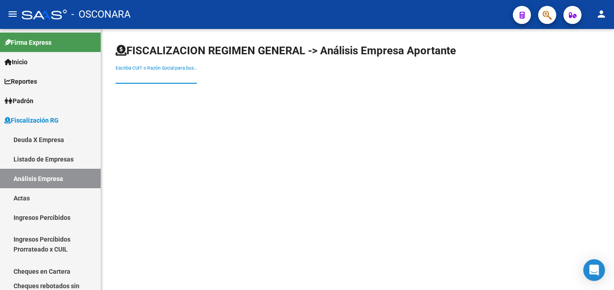
click at [141, 79] on input "Escriba CUIT o Razón Social para buscar" at bounding box center [156, 77] width 81 height 8
paste input "30608079519"
type input "30608079519"
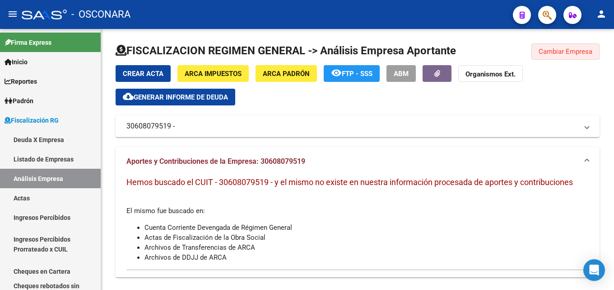
drag, startPoint x: 553, startPoint y: 53, endPoint x: 202, endPoint y: 60, distance: 350.7
click at [545, 53] on span "Cambiar Empresa" at bounding box center [566, 51] width 54 height 8
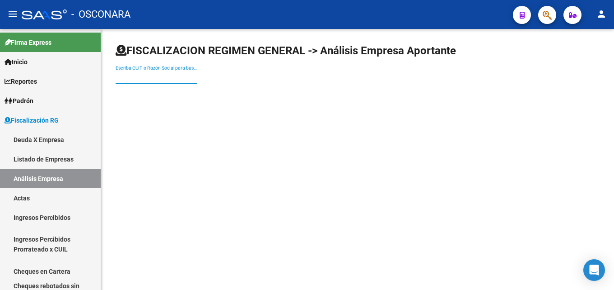
paste input "30715316915"
type input "30715316915"
click at [197, 192] on mat-sidenav-content "FISCALIZACION REGIMEN GENERAL -> Análisis Empresa Aportante 30715316915 Escriba…" at bounding box center [357, 159] width 513 height 261
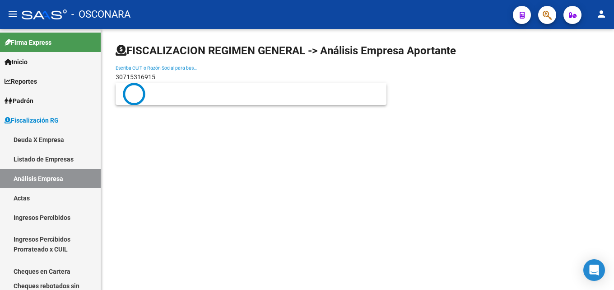
click at [171, 75] on input "30715316915" at bounding box center [156, 77] width 81 height 8
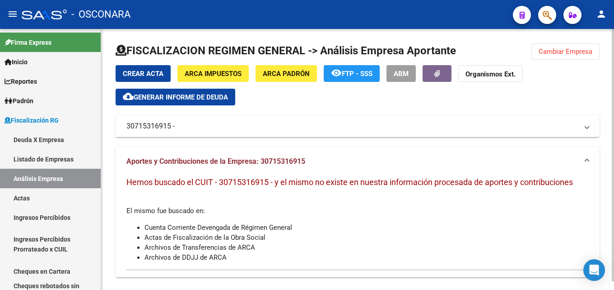
click at [576, 53] on span "Cambiar Empresa" at bounding box center [566, 51] width 54 height 8
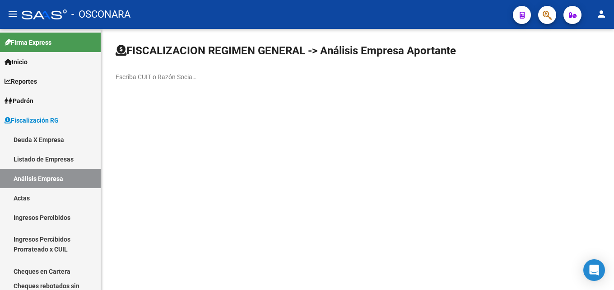
click at [133, 75] on input "Escriba CUIT o Razón Social para buscar" at bounding box center [156, 77] width 81 height 8
paste input "Giorno S.A"
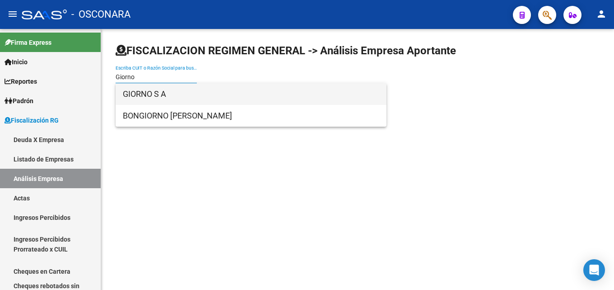
type input "Giorno"
click at [165, 93] on span "GIORNO S A" at bounding box center [251, 94] width 257 height 22
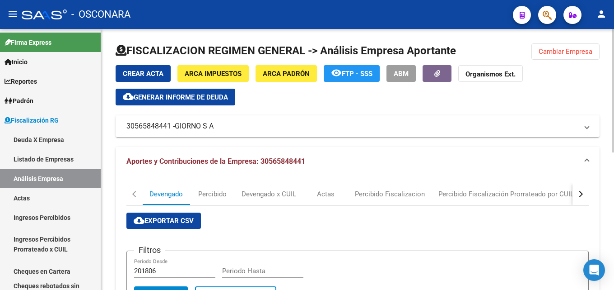
click at [578, 192] on button "button" at bounding box center [581, 194] width 16 height 22
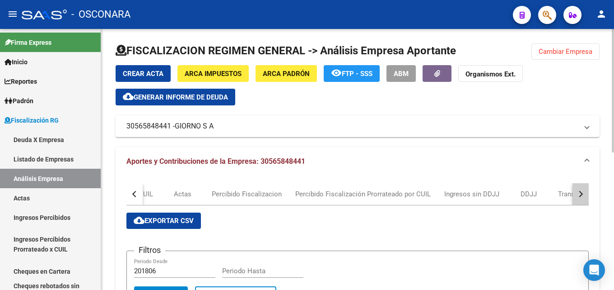
click at [578, 192] on div "button" at bounding box center [580, 194] width 6 height 6
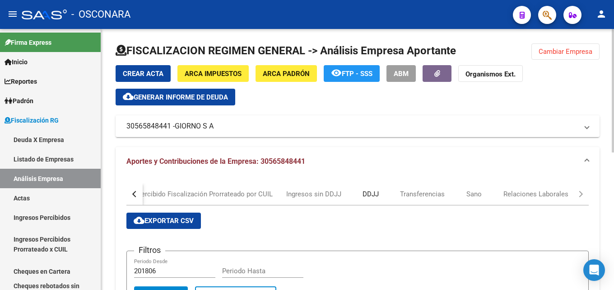
click at [368, 192] on div "DDJJ" at bounding box center [371, 194] width 16 height 10
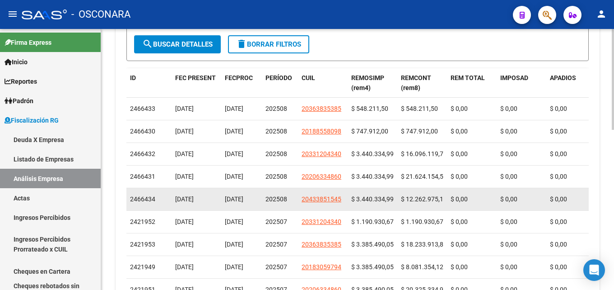
scroll to position [316, 0]
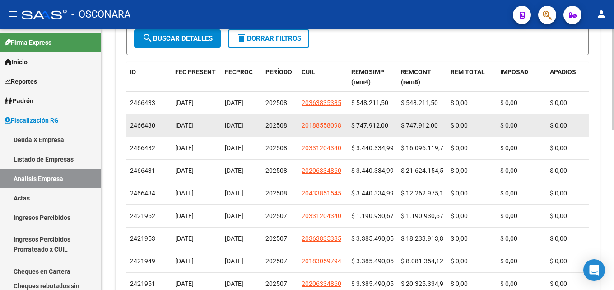
drag, startPoint x: 451, startPoint y: 126, endPoint x: 240, endPoint y: 127, distance: 211.4
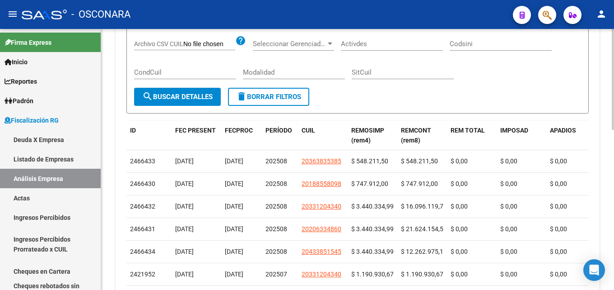
scroll to position [90, 0]
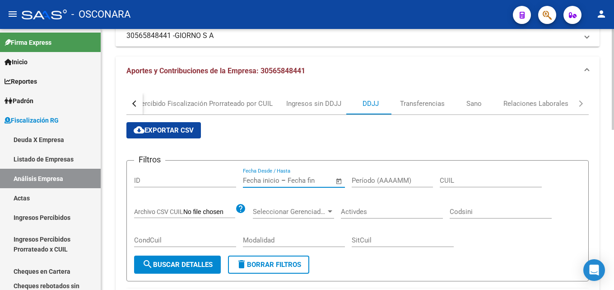
click at [295, 183] on input "text" at bounding box center [310, 180] width 44 height 8
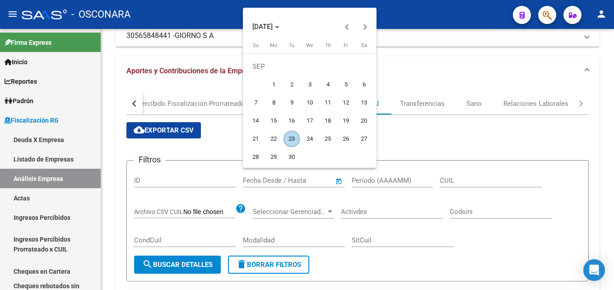
click at [323, 188] on div at bounding box center [307, 145] width 614 height 290
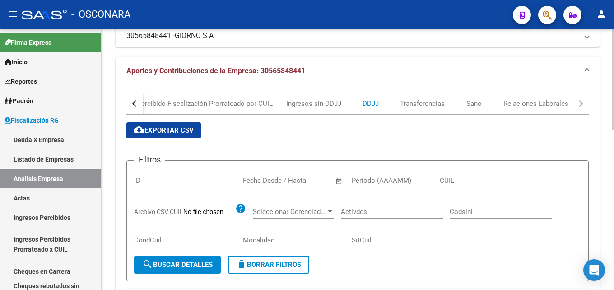
click at [384, 191] on div "Período (AAAAMM)" at bounding box center [392, 182] width 81 height 28
click at [390, 176] on input "Período (AAAAMM)" at bounding box center [392, 180] width 81 height 8
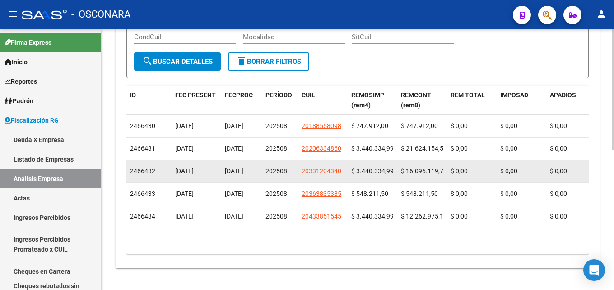
scroll to position [300, 0]
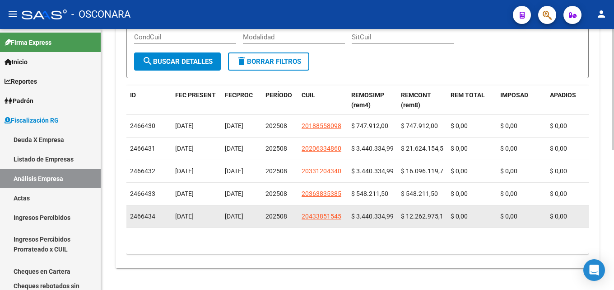
type input "202508"
drag, startPoint x: 405, startPoint y: 206, endPoint x: 452, endPoint y: 207, distance: 47.0
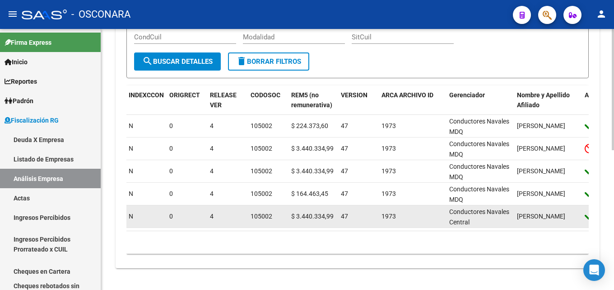
scroll to position [0, 1087]
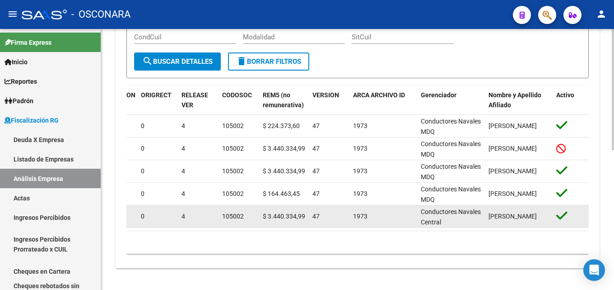
drag, startPoint x: 476, startPoint y: 210, endPoint x: 583, endPoint y: 206, distance: 107.6
drag, startPoint x: 239, startPoint y: 209, endPoint x: 266, endPoint y: 200, distance: 28.1
click at [240, 212] on span "105002" at bounding box center [233, 215] width 22 height 7
click at [269, 205] on datatable-body-cell "$ 3.440.334,99" at bounding box center [284, 216] width 50 height 22
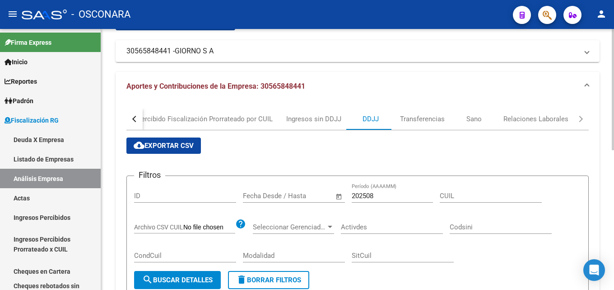
scroll to position [75, 0]
click at [145, 140] on button "cloud_download Exportar CSV" at bounding box center [164, 146] width 75 height 16
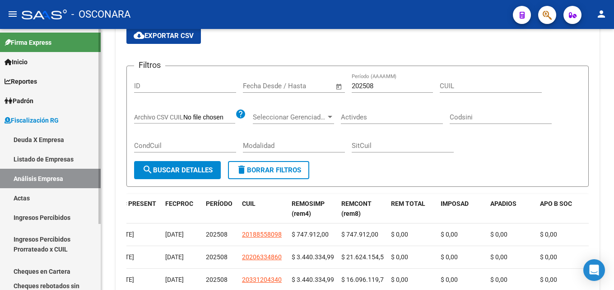
scroll to position [165, 0]
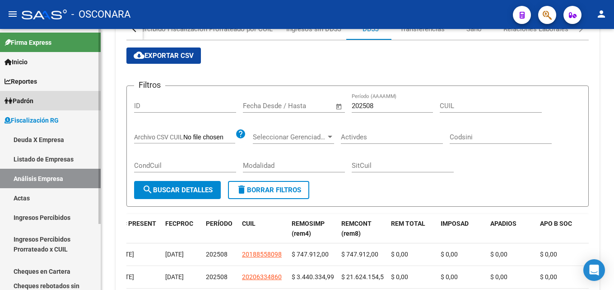
click at [23, 101] on span "Padrón" at bounding box center [19, 101] width 29 height 10
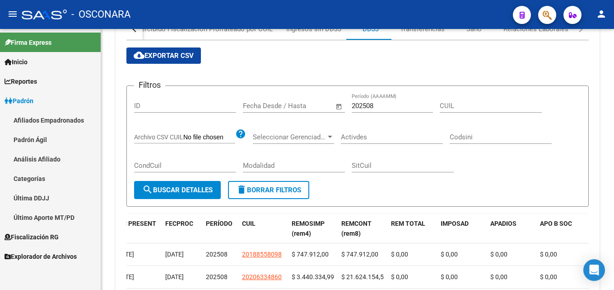
click at [36, 153] on link "Análisis Afiliado" at bounding box center [50, 158] width 101 height 19
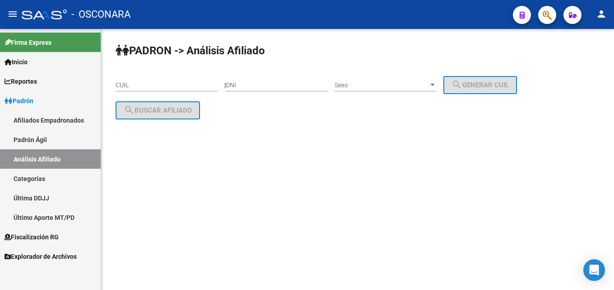
click at [152, 82] on input "CUIL" at bounding box center [167, 85] width 102 height 8
paste input "20-36383538-5"
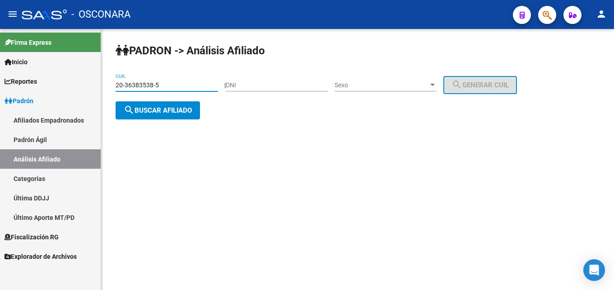
type input "20-36383538-5"
click at [164, 112] on span "search Buscar afiliado" at bounding box center [158, 110] width 68 height 8
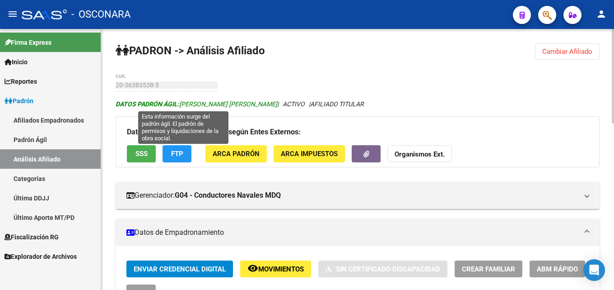
drag, startPoint x: 181, startPoint y: 103, endPoint x: 249, endPoint y: 104, distance: 68.2
click at [249, 104] on span "DATOS PADRÓN ÁGIL: [PERSON_NAME] [PERSON_NAME]" at bounding box center [197, 103] width 162 height 7
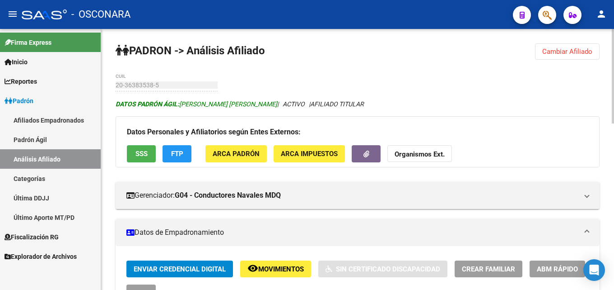
copy span "[PERSON_NAME] [PERSON_NAME]"
click at [560, 50] on span "Cambiar Afiliado" at bounding box center [568, 51] width 50 height 8
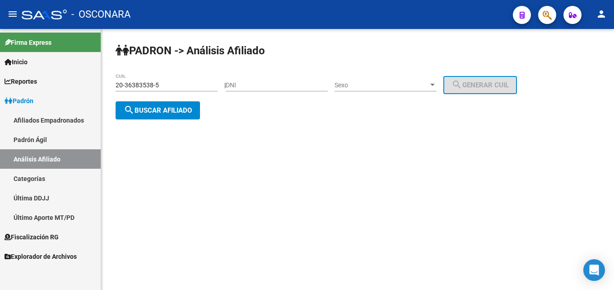
click at [27, 102] on span "Padrón" at bounding box center [19, 101] width 29 height 10
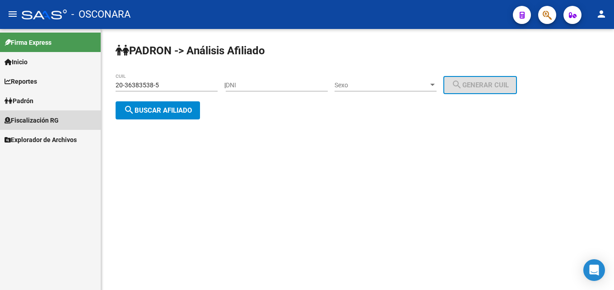
click at [26, 122] on span "Fiscalización RG" at bounding box center [32, 120] width 54 height 10
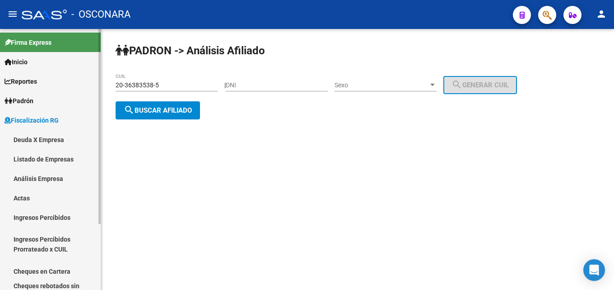
click at [47, 177] on link "Análisis Empresa" at bounding box center [50, 178] width 101 height 19
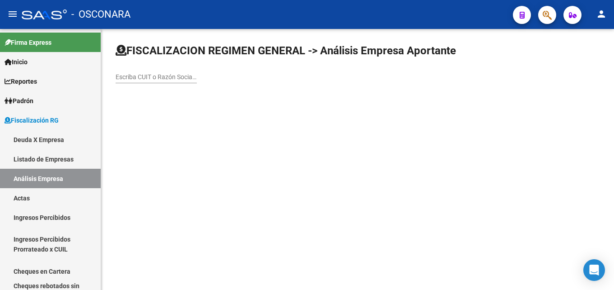
click at [155, 77] on input "Escriba CUIT o Razón Social para buscar" at bounding box center [156, 77] width 81 height 8
paste input "[PERSON_NAME] e Hijos S.A"
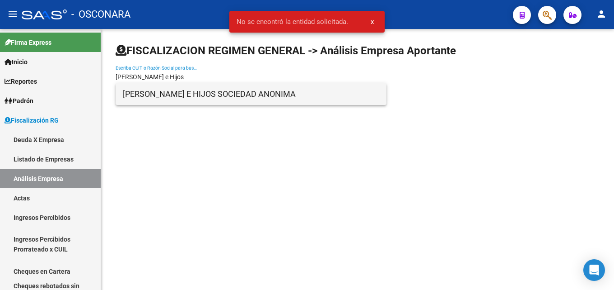
type input "[PERSON_NAME] e Hijos"
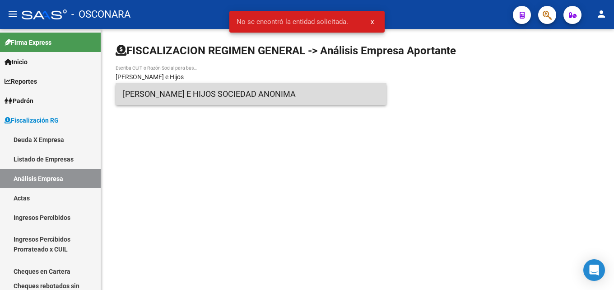
click at [189, 93] on span "[PERSON_NAME] E HIJOS SOCIEDAD ANONIMA" at bounding box center [251, 94] width 257 height 22
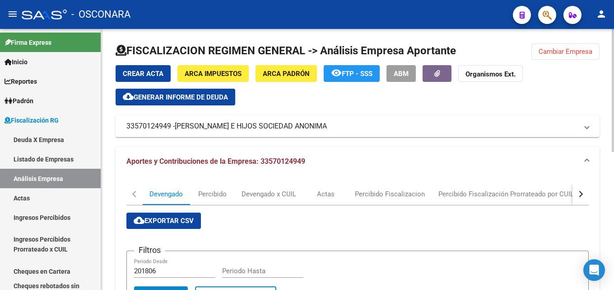
click at [581, 190] on button "button" at bounding box center [581, 194] width 16 height 22
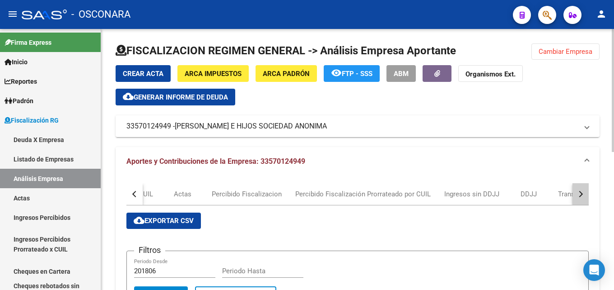
click at [582, 190] on button "button" at bounding box center [581, 194] width 16 height 22
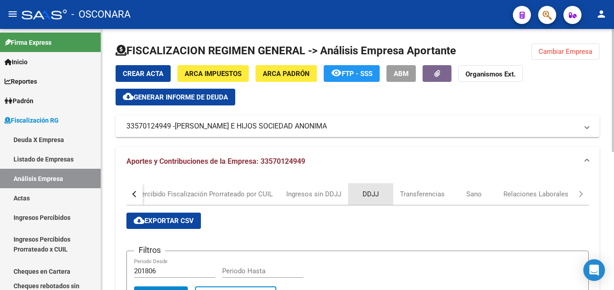
click at [363, 191] on div "DDJJ" at bounding box center [371, 194] width 16 height 10
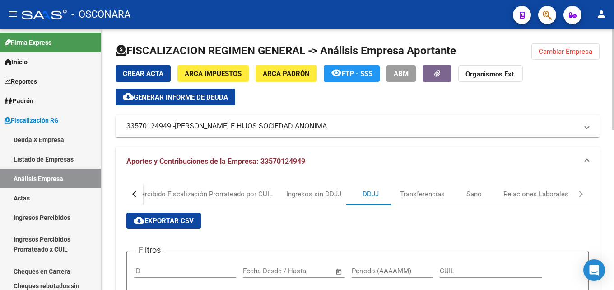
click at [158, 222] on span "cloud_download Exportar CSV" at bounding box center [164, 220] width 60 height 8
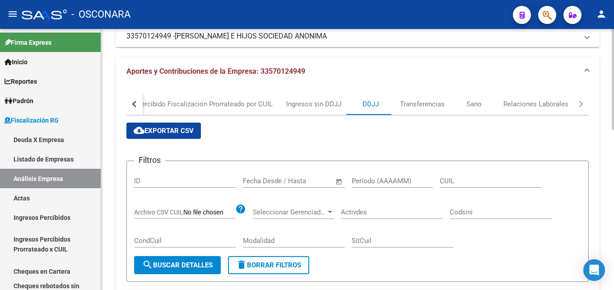
scroll to position [90, 0]
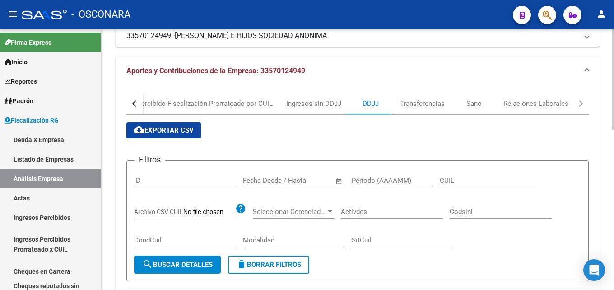
click at [373, 183] on input "Período (AAAAMM)" at bounding box center [392, 180] width 81 height 8
type input "202508"
click at [154, 272] on button "search Buscar Detalles" at bounding box center [177, 264] width 87 height 18
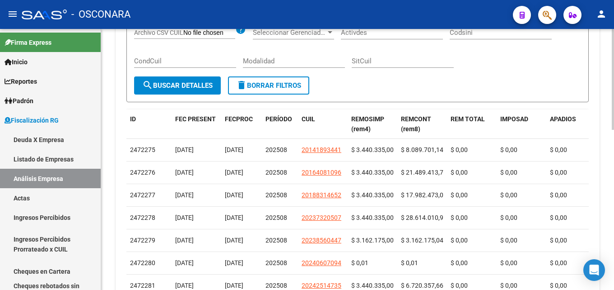
scroll to position [181, 0]
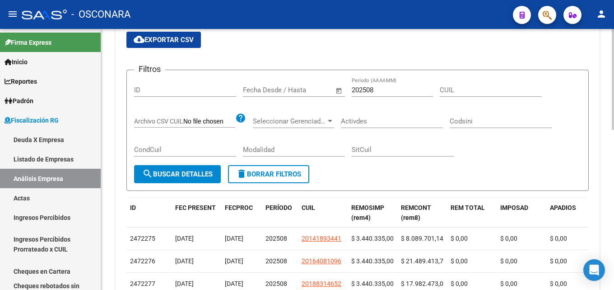
click at [160, 40] on span "cloud_download Exportar CSV" at bounding box center [164, 40] width 60 height 8
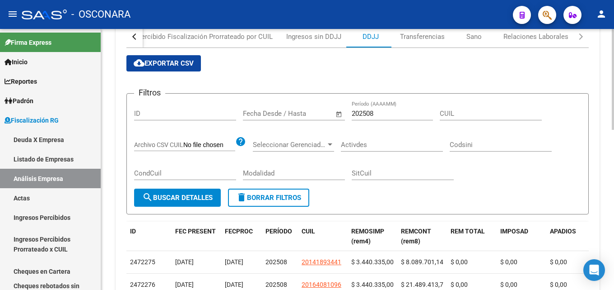
scroll to position [45, 0]
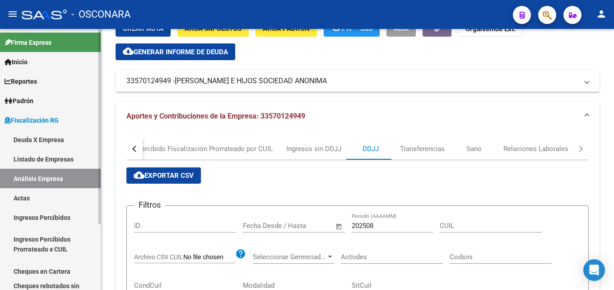
click at [32, 98] on span "Padrón" at bounding box center [19, 101] width 29 height 10
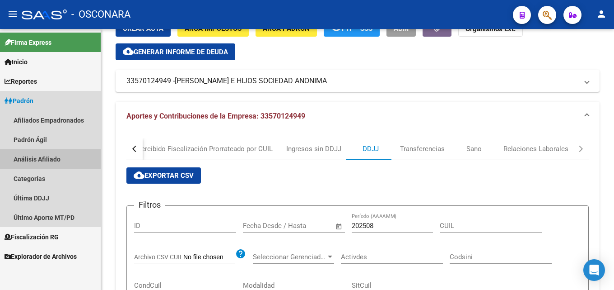
click at [37, 154] on link "Análisis Afiliado" at bounding box center [50, 158] width 101 height 19
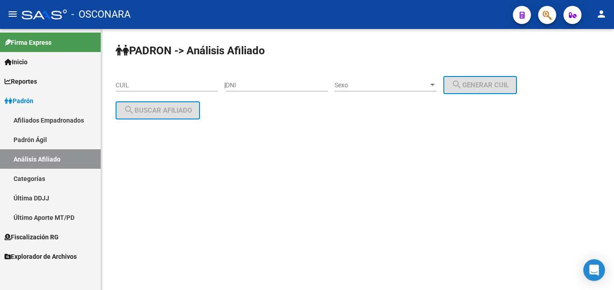
click at [141, 80] on div "CUIL" at bounding box center [167, 82] width 102 height 18
paste input "20-18831465-2"
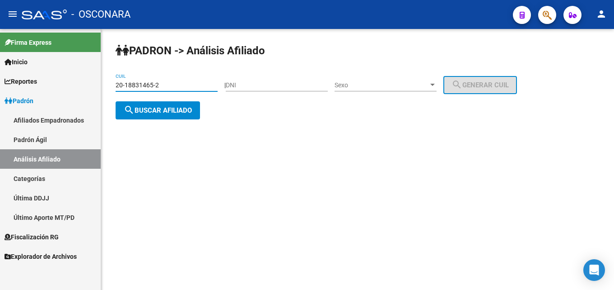
click at [145, 106] on span "search Buscar afiliado" at bounding box center [158, 110] width 68 height 8
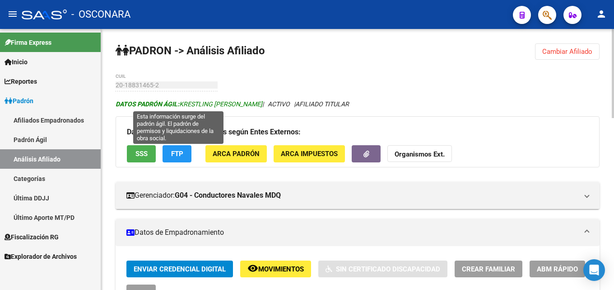
drag, startPoint x: 180, startPoint y: 104, endPoint x: 239, endPoint y: 108, distance: 58.8
click at [239, 108] on span "DATOS PADRÓN ÁGIL: [PERSON_NAME]" at bounding box center [189, 103] width 147 height 7
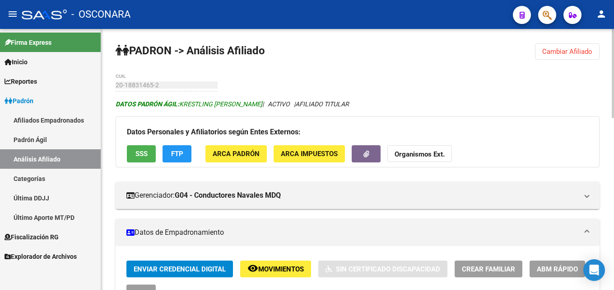
copy span "KRESTLING [PERSON_NAME]"
click at [551, 54] on span "Cambiar Afiliado" at bounding box center [568, 51] width 50 height 8
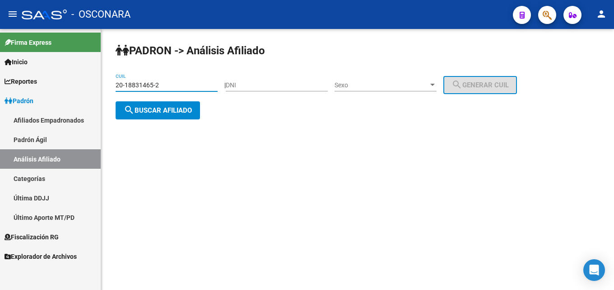
drag, startPoint x: 168, startPoint y: 87, endPoint x: 0, endPoint y: 94, distance: 167.8
click at [0, 94] on mat-sidenav-container "Firma Express Inicio Calendario SSS Instructivos Contacto OS Reportes Tablero d…" at bounding box center [307, 159] width 614 height 261
paste input "23856044-7"
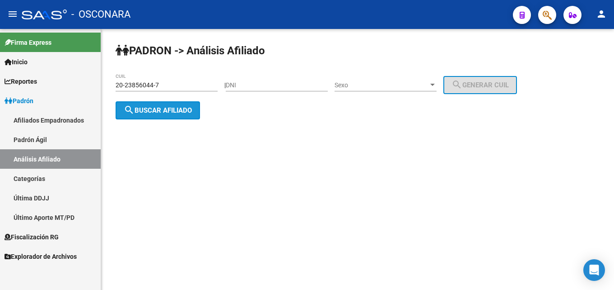
click at [139, 108] on span "search Buscar afiliado" at bounding box center [158, 110] width 68 height 8
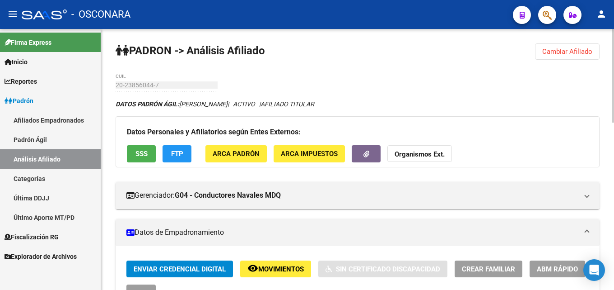
drag, startPoint x: 181, startPoint y: 103, endPoint x: 238, endPoint y: 100, distance: 57.0
click at [238, 100] on icon "DATOS PADRÓN ÁGIL: [PERSON_NAME] | ACTIVO | AFILIADO TITULAR" at bounding box center [215, 103] width 199 height 7
copy span "[PERSON_NAME]"
click at [577, 49] on span "Cambiar Afiliado" at bounding box center [568, 51] width 50 height 8
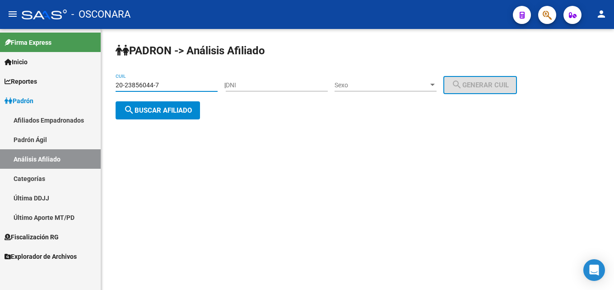
drag, startPoint x: 164, startPoint y: 82, endPoint x: 0, endPoint y: 101, distance: 165.5
click at [0, 99] on mat-sidenav-container "Firma Express Inicio Calendario SSS Instructivos Contacto OS Reportes Tablero d…" at bounding box center [307, 159] width 614 height 261
paste input "4251473-5"
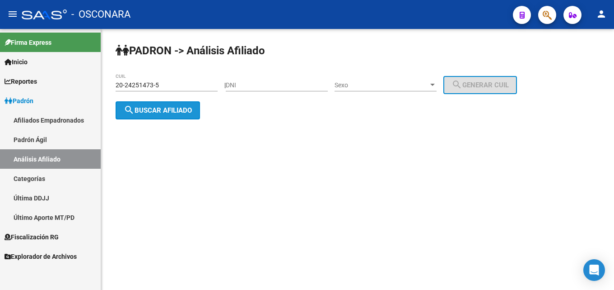
click at [150, 118] on button "search Buscar afiliado" at bounding box center [158, 110] width 84 height 18
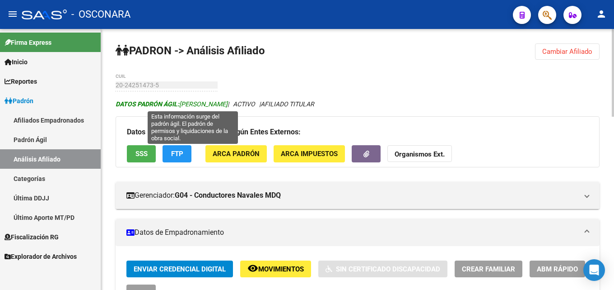
drag, startPoint x: 182, startPoint y: 103, endPoint x: 269, endPoint y: 102, distance: 87.2
click at [228, 102] on span "DATOS PADRÓN ÁGIL: [PERSON_NAME]" at bounding box center [172, 103] width 112 height 7
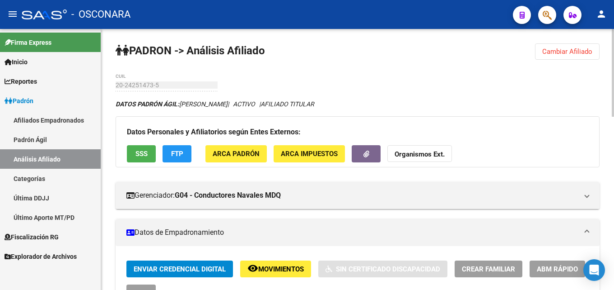
copy span "[PERSON_NAME]"
click at [553, 52] on span "Cambiar Afiliado" at bounding box center [568, 51] width 50 height 8
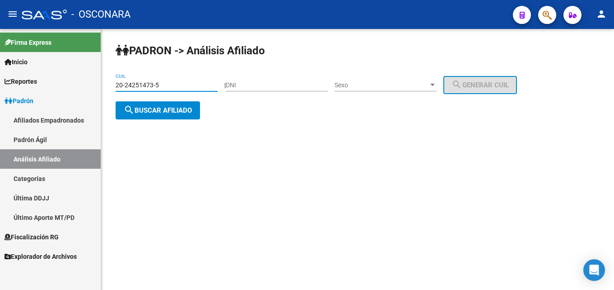
drag, startPoint x: 178, startPoint y: 85, endPoint x: 0, endPoint y: 88, distance: 177.6
click at [0, 88] on mat-sidenav-container "Firma Express Inicio Calendario SSS Instructivos Contacto OS Reportes Tablero d…" at bounding box center [307, 159] width 614 height 261
paste input "32445295-9"
click at [136, 112] on span "search Buscar afiliado" at bounding box center [158, 110] width 68 height 8
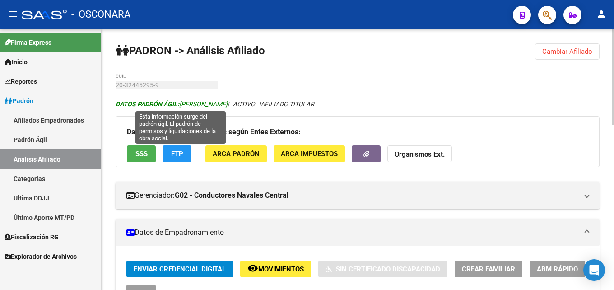
drag, startPoint x: 183, startPoint y: 103, endPoint x: 197, endPoint y: 102, distance: 13.6
click at [197, 102] on span "DATOS [PERSON_NAME]: [PERSON_NAME]" at bounding box center [172, 103] width 112 height 7
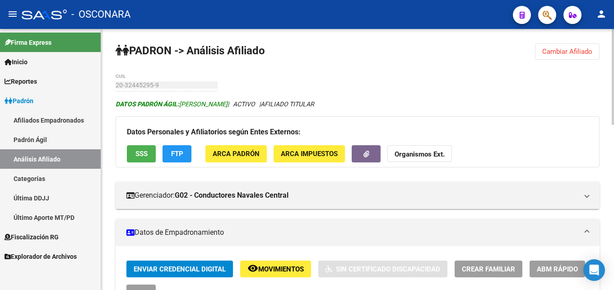
drag, startPoint x: 182, startPoint y: 103, endPoint x: 245, endPoint y: 107, distance: 63.8
click at [228, 107] on span "DATOS [PERSON_NAME]: [PERSON_NAME]" at bounding box center [172, 103] width 112 height 7
copy span "[PERSON_NAME]"
click at [588, 55] on span "Cambiar Afiliado" at bounding box center [568, 51] width 50 height 8
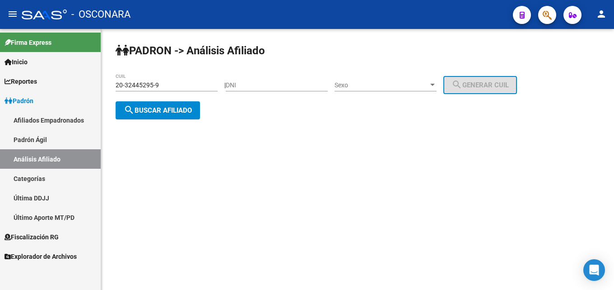
drag, startPoint x: 168, startPoint y: 84, endPoint x: 0, endPoint y: 69, distance: 168.3
click at [0, 69] on mat-sidenav-container "Firma Express Inicio Calendario SSS Instructivos Contacto OS Reportes Tablero d…" at bounding box center [307, 159] width 614 height 261
paste input "5002522-8"
click at [164, 113] on span "search Buscar afiliado" at bounding box center [158, 110] width 68 height 8
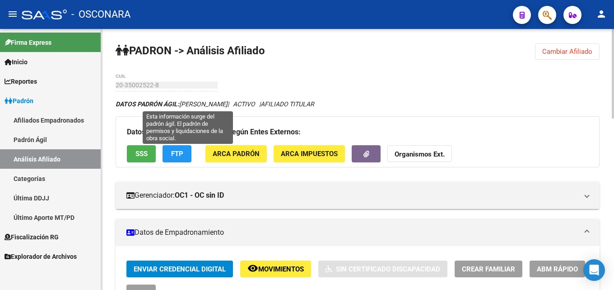
drag, startPoint x: 183, startPoint y: 105, endPoint x: 271, endPoint y: 105, distance: 88.6
click at [228, 101] on span "DATOS [PERSON_NAME]: [PERSON_NAME]" at bounding box center [172, 103] width 112 height 7
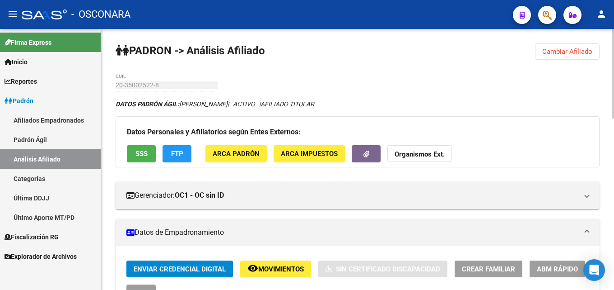
copy span "[PERSON_NAME]"
click at [584, 46] on button "Cambiar Afiliado" at bounding box center [567, 51] width 65 height 16
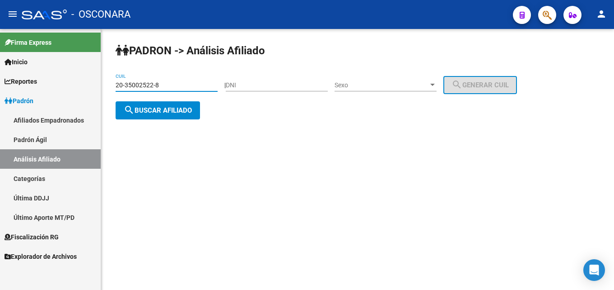
drag, startPoint x: 173, startPoint y: 86, endPoint x: 0, endPoint y: 76, distance: 172.9
click at [0, 77] on mat-sidenav-container "Firma Express Inicio Calendario SSS Instructivos Contacto OS Reportes Tablero d…" at bounding box center [307, 159] width 614 height 261
paste input "6005359-9"
type input "20-36005359-9"
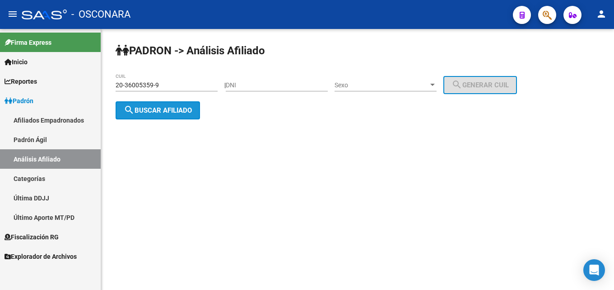
click at [174, 108] on span "search Buscar afiliado" at bounding box center [158, 110] width 68 height 8
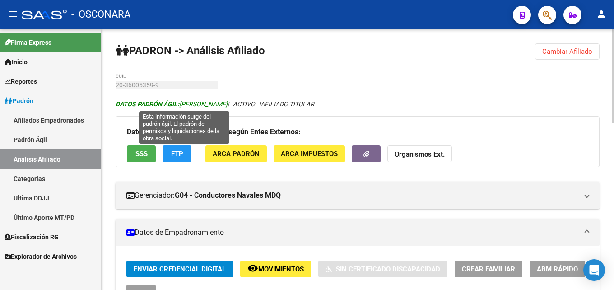
drag, startPoint x: 182, startPoint y: 103, endPoint x: 250, endPoint y: 105, distance: 68.7
click at [228, 105] on span "DATOS PADRÓN ÁGIL: [PERSON_NAME]" at bounding box center [172, 103] width 112 height 7
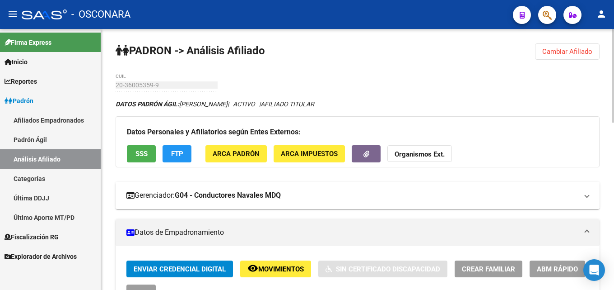
copy span "[PERSON_NAME]"
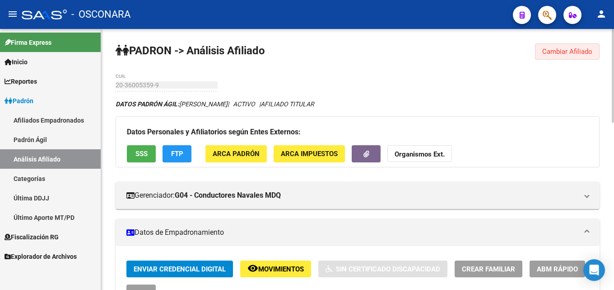
click at [565, 48] on span "Cambiar Afiliado" at bounding box center [568, 51] width 50 height 8
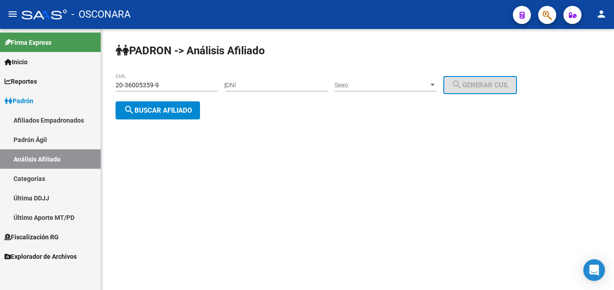
click at [28, 104] on span "Padrón" at bounding box center [19, 101] width 29 height 10
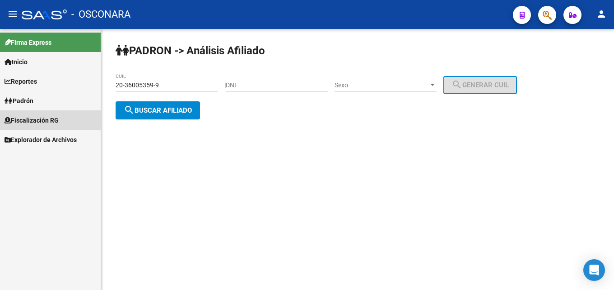
click at [31, 120] on span "Fiscalización RG" at bounding box center [32, 120] width 54 height 10
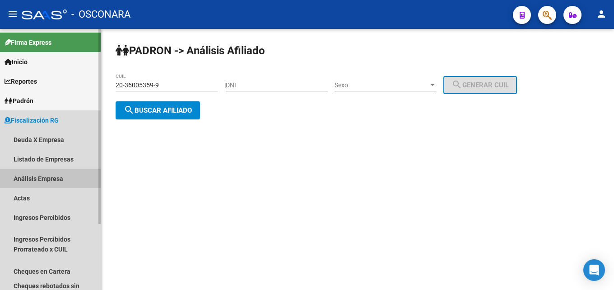
click at [45, 180] on link "Análisis Empresa" at bounding box center [50, 178] width 101 height 19
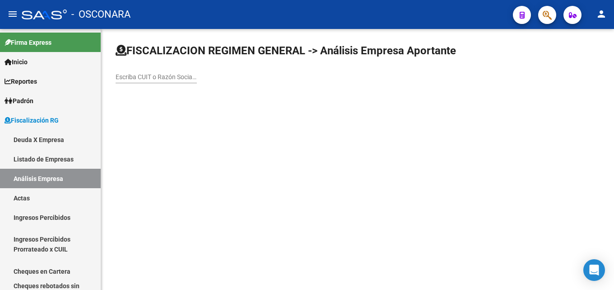
click at [153, 77] on input "Escriba CUIT o Razón Social para buscar" at bounding box center [156, 77] width 81 height 8
paste input "[PERSON_NAME] Hnos S.A."
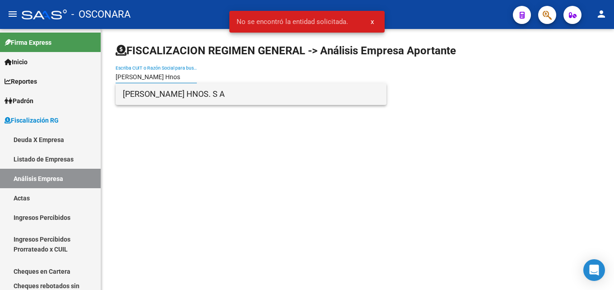
type input "[PERSON_NAME] Hnos"
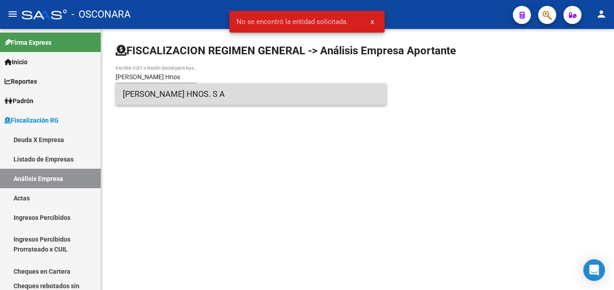
click at [135, 98] on span "[PERSON_NAME] HNOS. S A" at bounding box center [251, 94] width 257 height 22
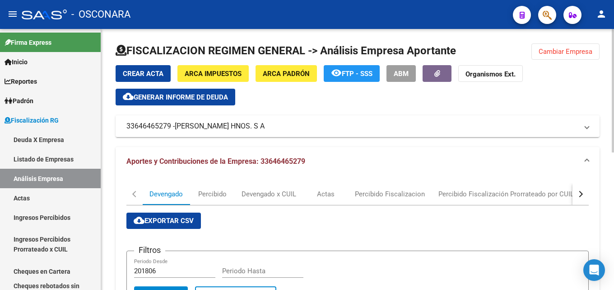
click at [581, 192] on div "button" at bounding box center [580, 194] width 6 height 6
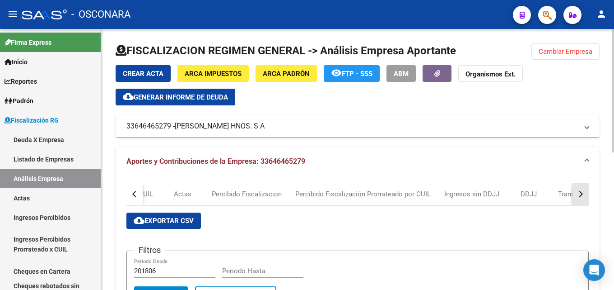
click at [581, 192] on div "button" at bounding box center [580, 194] width 6 height 6
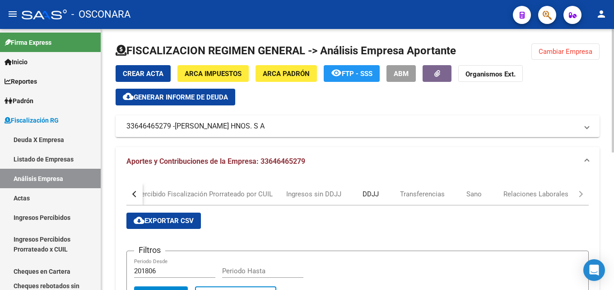
click at [370, 195] on div "DDJJ" at bounding box center [371, 194] width 16 height 10
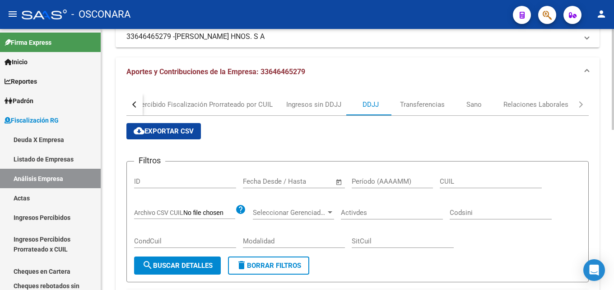
scroll to position [90, 0]
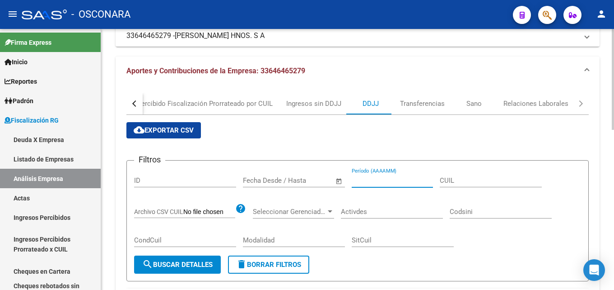
click at [376, 179] on input "Período (AAAAMM)" at bounding box center [392, 180] width 81 height 8
type input "202508"
click at [196, 258] on button "search Buscar Detalles" at bounding box center [177, 264] width 87 height 18
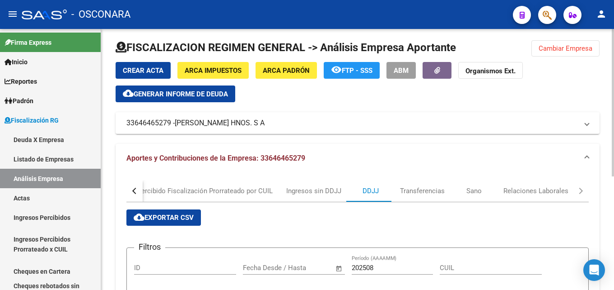
scroll to position [0, 0]
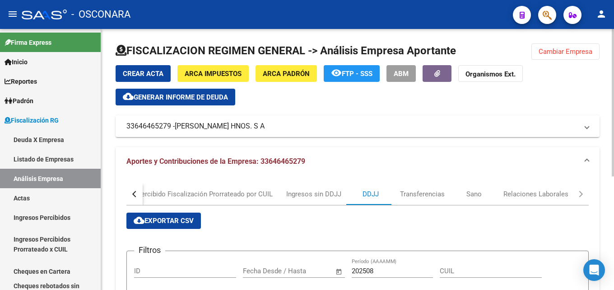
click at [555, 52] on span "Cambiar Empresa" at bounding box center [566, 51] width 54 height 8
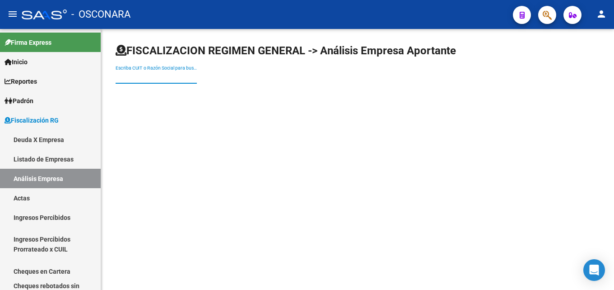
click at [153, 76] on input "Escriba CUIT o Razón Social para buscar" at bounding box center [156, 77] width 81 height 8
paste input "[PERSON_NAME]"
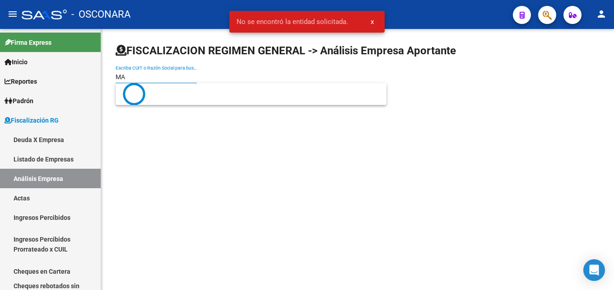
type input "M"
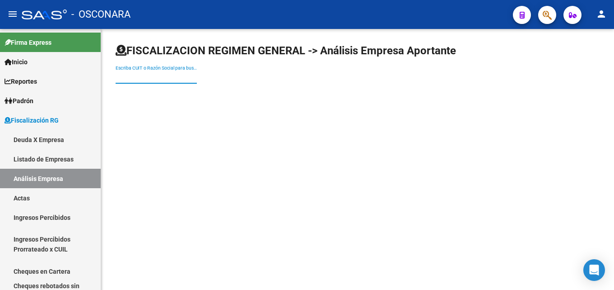
paste input "[PERSON_NAME] e Hijos S.A"
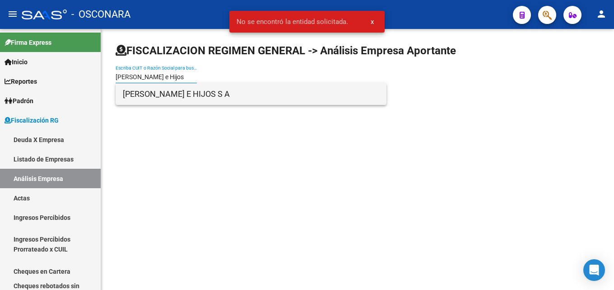
type input "[PERSON_NAME] e Hijos"
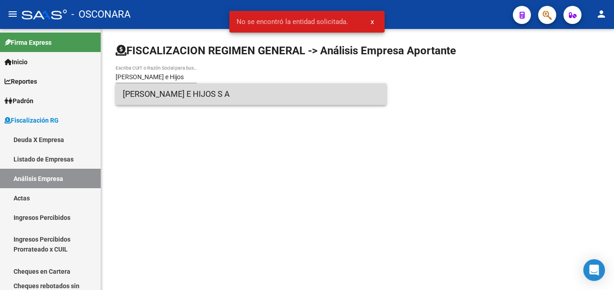
click at [167, 92] on span "[PERSON_NAME] E HIJOS S A" at bounding box center [251, 94] width 257 height 22
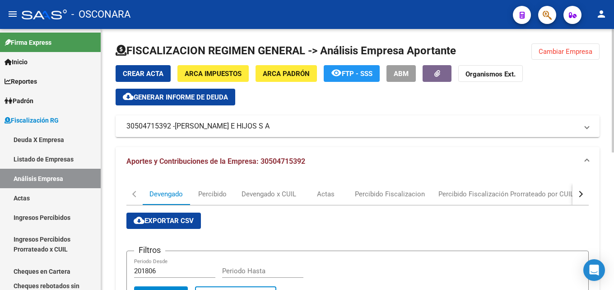
click at [583, 188] on button "button" at bounding box center [581, 194] width 16 height 22
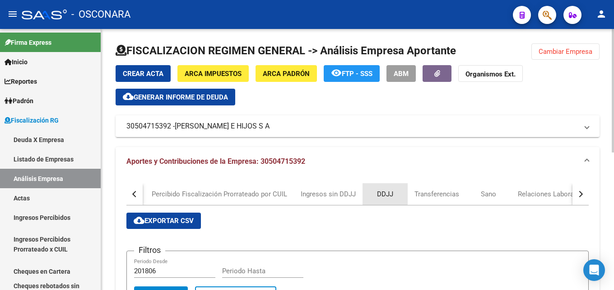
click at [382, 192] on div "DDJJ" at bounding box center [385, 194] width 16 height 10
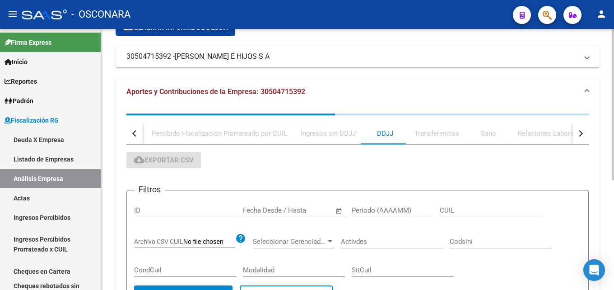
scroll to position [90, 0]
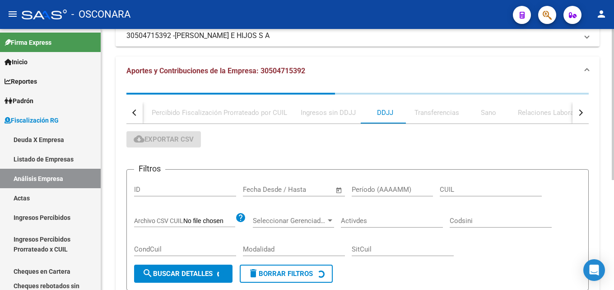
click at [380, 191] on input "Período (AAAAMM)" at bounding box center [392, 189] width 81 height 8
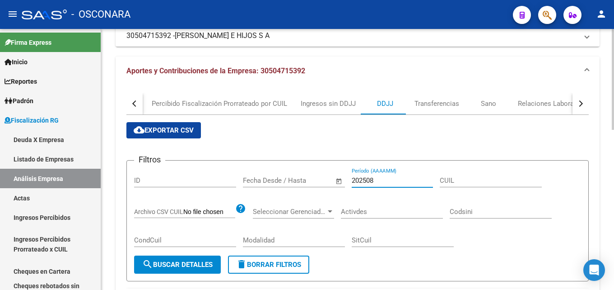
type input "202508"
click at [183, 258] on button "search Buscar Detalles" at bounding box center [177, 264] width 87 height 18
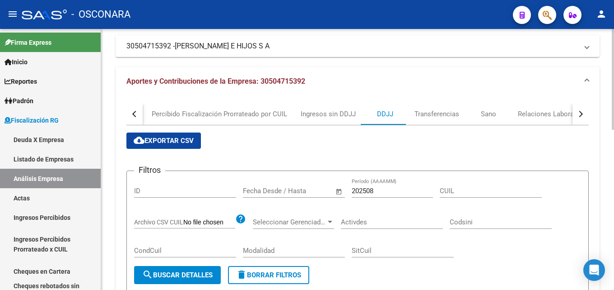
scroll to position [7, 0]
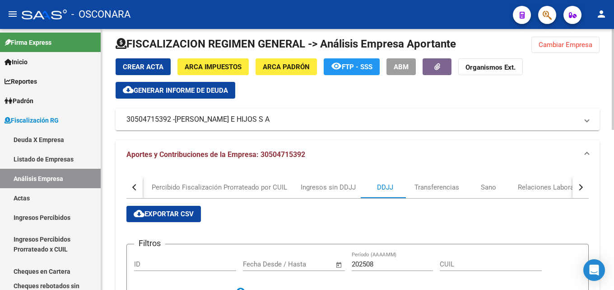
click at [160, 211] on span "cloud_download Exportar CSV" at bounding box center [164, 214] width 60 height 8
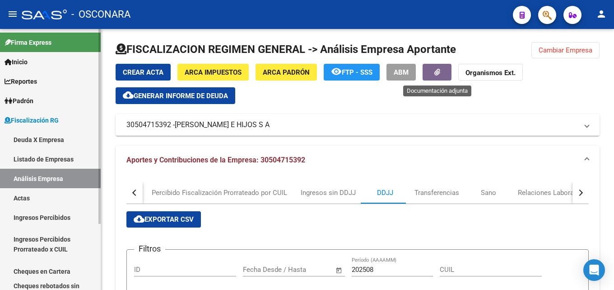
scroll to position [0, 0]
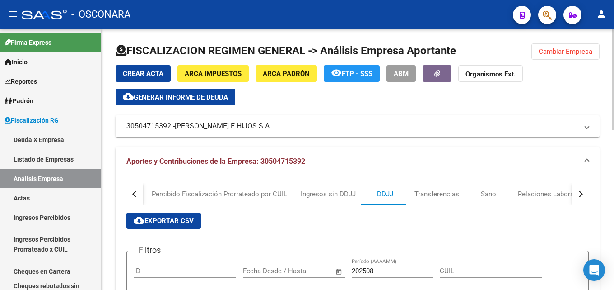
click at [567, 49] on span "Cambiar Empresa" at bounding box center [566, 51] width 54 height 8
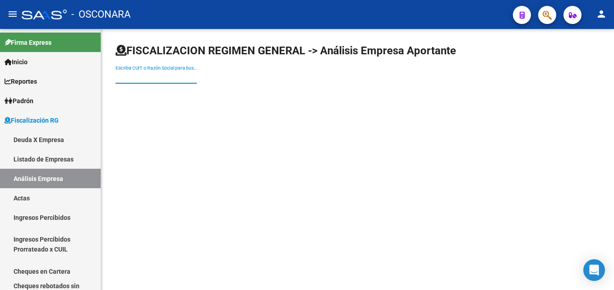
click at [173, 74] on input "Escriba CUIT o Razón Social para buscar" at bounding box center [156, 77] width 81 height 8
paste input "Pesquera Comercial S.A"
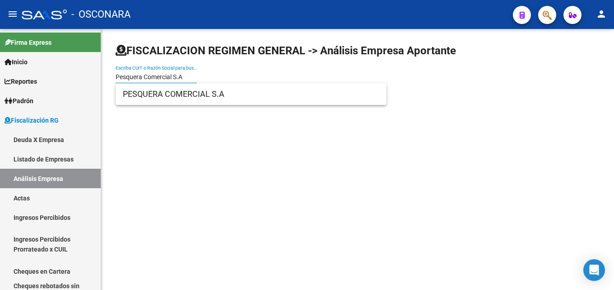
type input "Pesquera Comercial S.A"
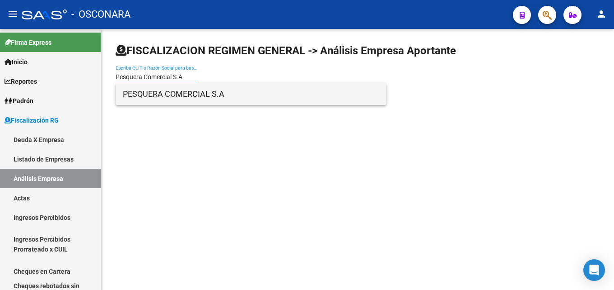
click at [173, 91] on span "PESQUERA COMERCIAL S.A" at bounding box center [251, 94] width 257 height 22
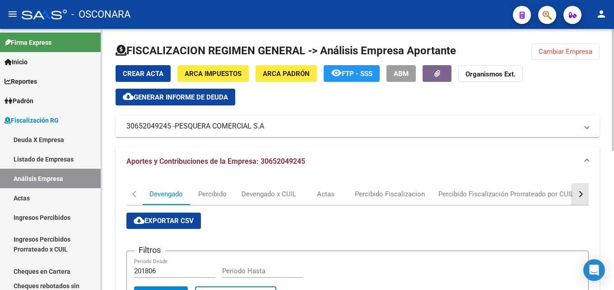
click at [586, 188] on button "button" at bounding box center [581, 194] width 16 height 22
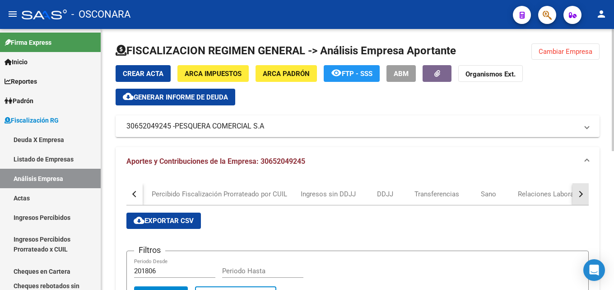
click at [586, 188] on button "button" at bounding box center [581, 194] width 16 height 22
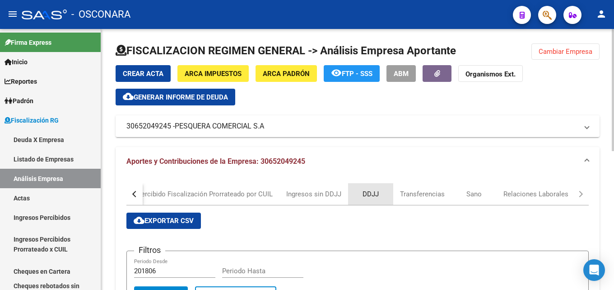
click at [370, 191] on div "DDJJ" at bounding box center [371, 194] width 16 height 10
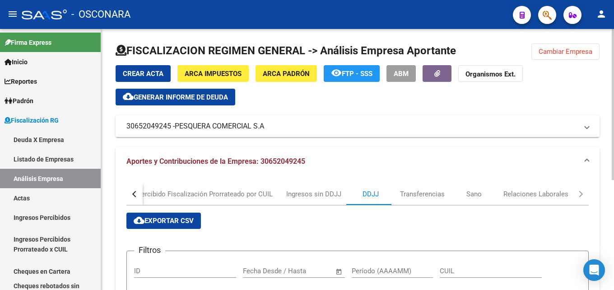
scroll to position [90, 0]
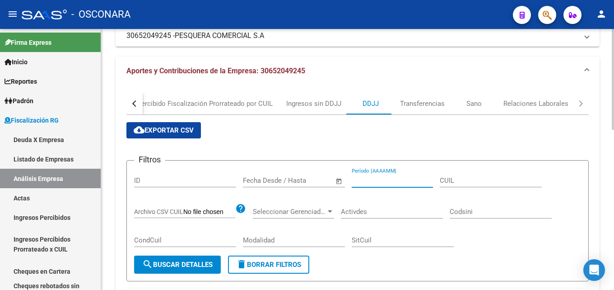
click at [382, 181] on input "Período (AAAAMM)" at bounding box center [392, 180] width 81 height 8
type input "202508"
click at [183, 267] on span "search Buscar Detalles" at bounding box center [177, 264] width 70 height 8
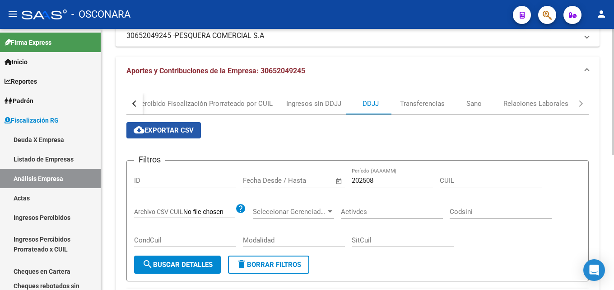
click at [157, 130] on span "cloud_download Exportar CSV" at bounding box center [164, 130] width 60 height 8
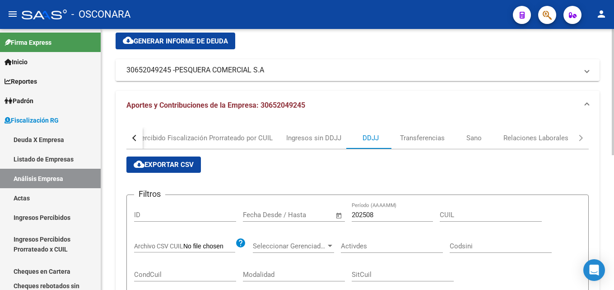
scroll to position [0, 0]
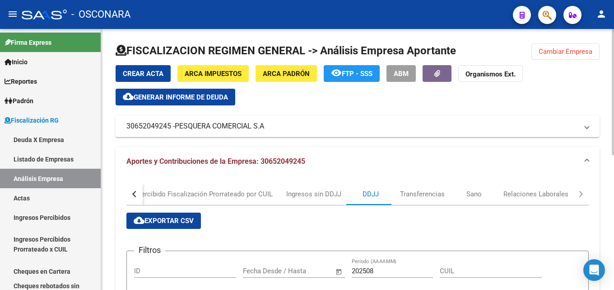
click at [548, 52] on span "Cambiar Empresa" at bounding box center [566, 51] width 54 height 8
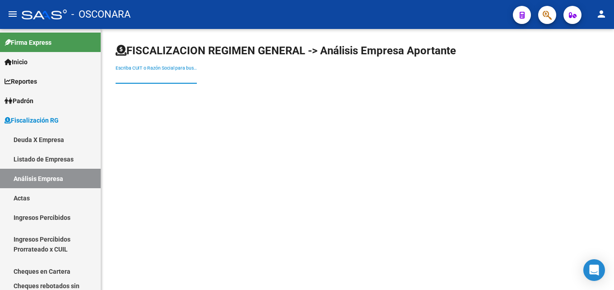
click at [177, 78] on input "Escriba CUIT o Razón Social para buscar" at bounding box center [156, 77] width 81 height 8
paste input "Xeitosiño S.A"
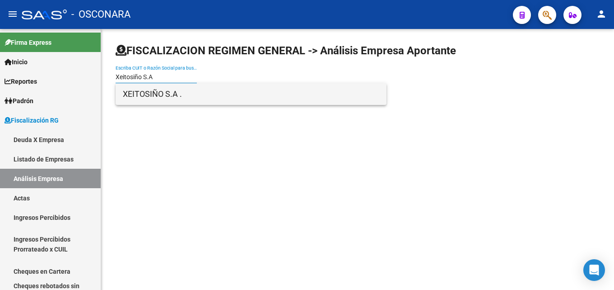
type input "Xeitosiño S.A"
click at [171, 96] on span "XEITOSIÑO S.A ." at bounding box center [251, 94] width 257 height 22
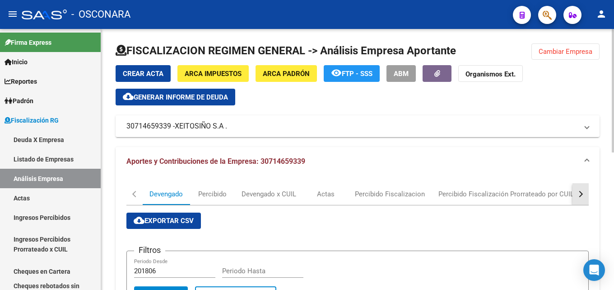
click at [577, 193] on div "button" at bounding box center [580, 194] width 6 height 6
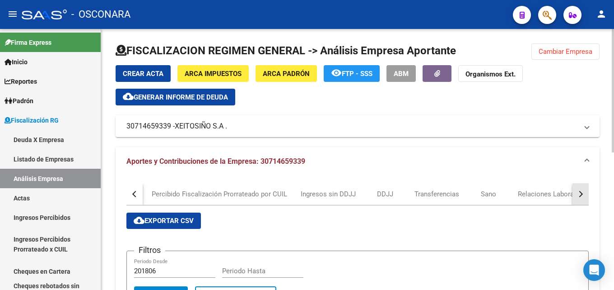
click at [577, 193] on div "button" at bounding box center [580, 194] width 6 height 6
click at [380, 196] on div "DDJJ" at bounding box center [370, 194] width 45 height 22
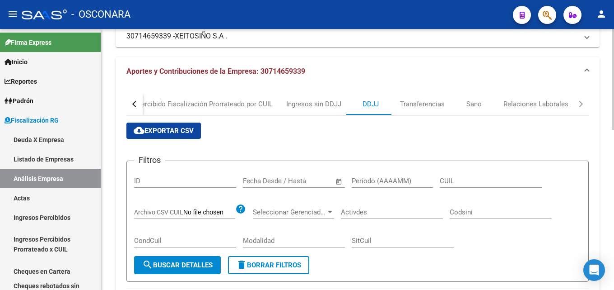
scroll to position [90, 0]
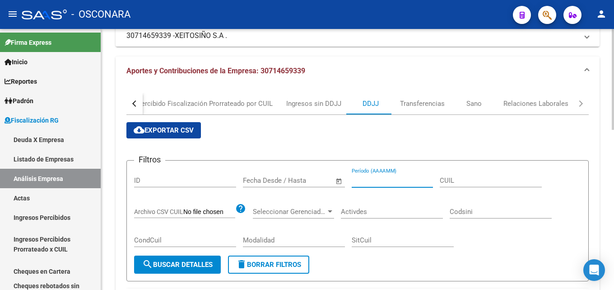
click at [369, 182] on input "Período (AAAAMM)" at bounding box center [392, 180] width 81 height 8
type input "202508"
click at [183, 265] on span "search Buscar Detalles" at bounding box center [177, 264] width 70 height 8
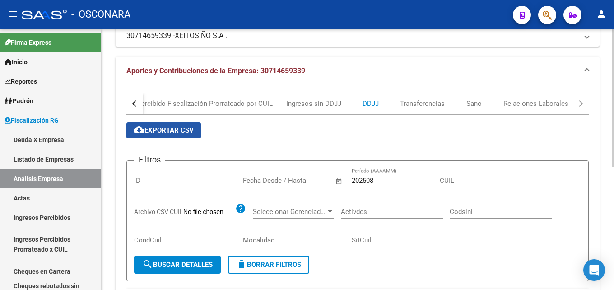
click at [165, 135] on button "cloud_download Exportar CSV" at bounding box center [164, 130] width 75 height 16
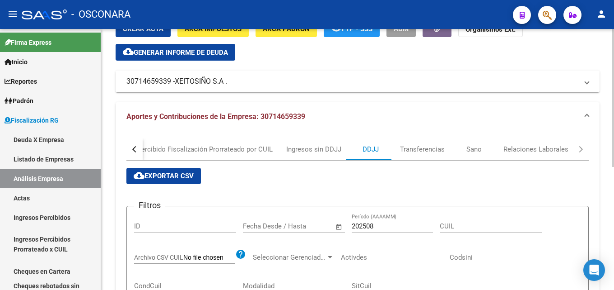
scroll to position [0, 0]
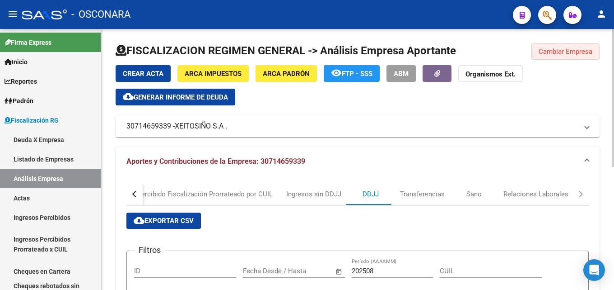
click at [548, 49] on span "Cambiar Empresa" at bounding box center [566, 51] width 54 height 8
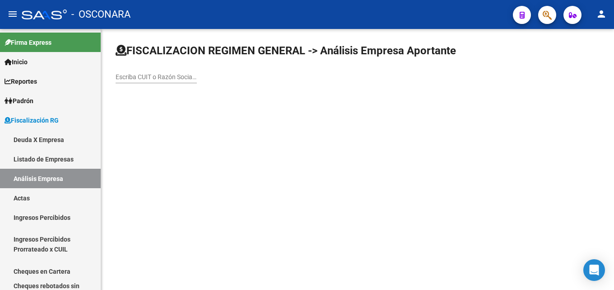
click at [170, 78] on input "Escriba CUIT o Razón Social para buscar" at bounding box center [156, 77] width 81 height 8
paste input "Bafetta s.a."
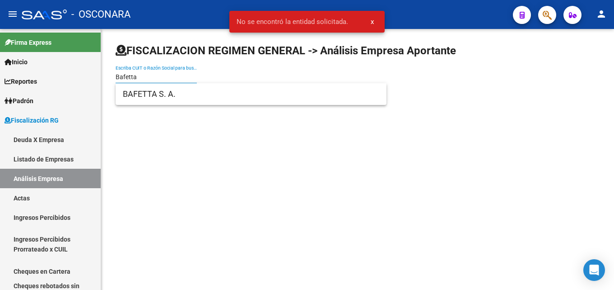
type input "Bafetta"
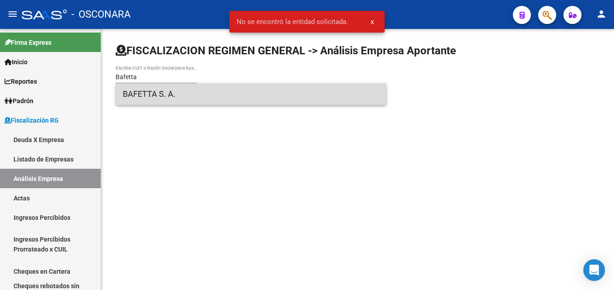
click at [163, 91] on span "BAFETTA S. A." at bounding box center [251, 94] width 257 height 22
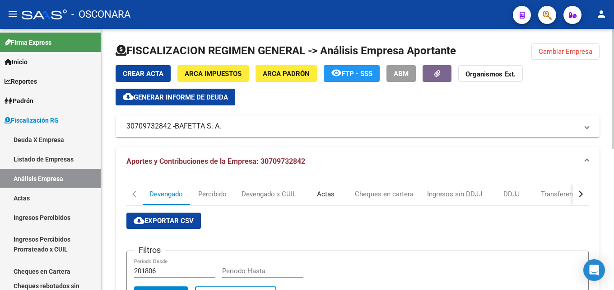
click at [328, 191] on div "Actas" at bounding box center [326, 194] width 18 height 10
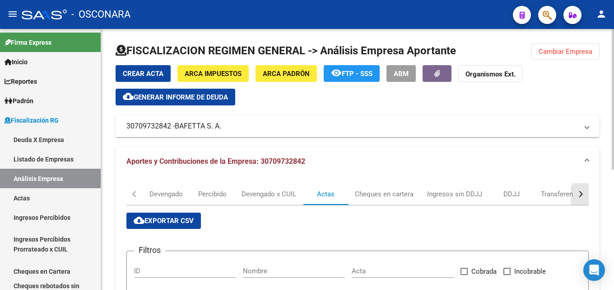
click at [586, 193] on button "button" at bounding box center [581, 194] width 16 height 22
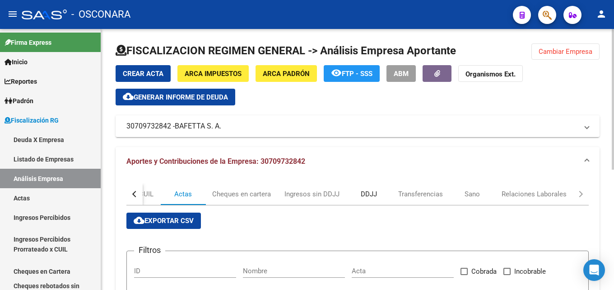
click at [376, 191] on div "DDJJ" at bounding box center [369, 194] width 16 height 10
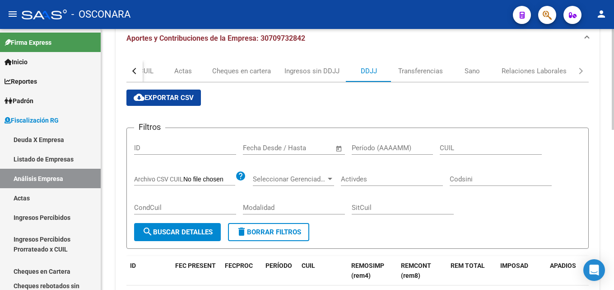
scroll to position [36, 0]
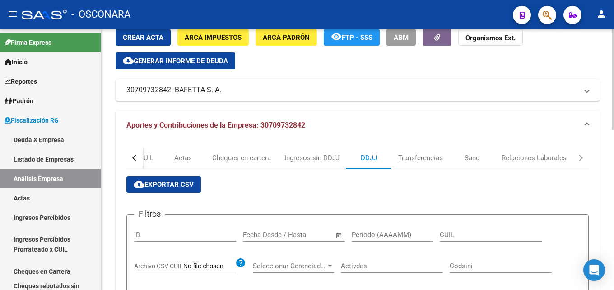
click at [371, 236] on input "Período (AAAAMM)" at bounding box center [392, 234] width 81 height 8
type input "202508"
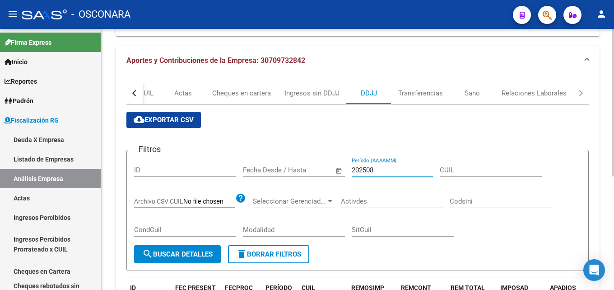
scroll to position [20, 0]
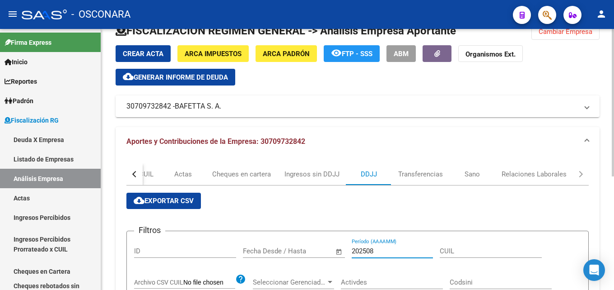
click at [401, 253] on input "202508" at bounding box center [392, 251] width 81 height 8
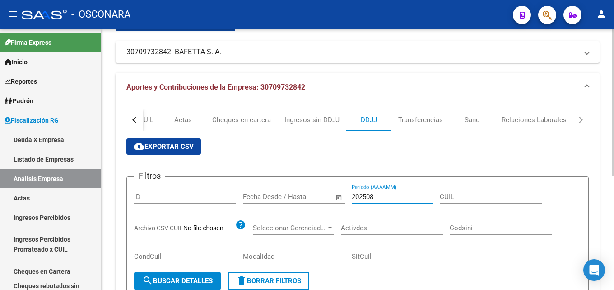
scroll to position [0, 0]
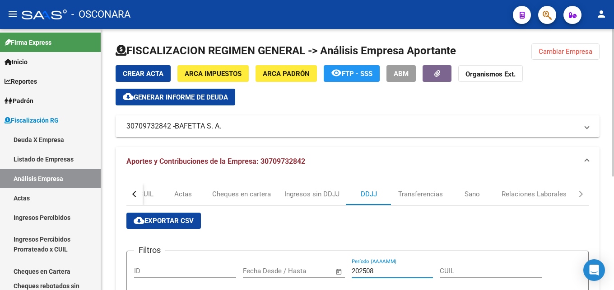
click at [555, 51] on span "Cambiar Empresa" at bounding box center [566, 51] width 54 height 8
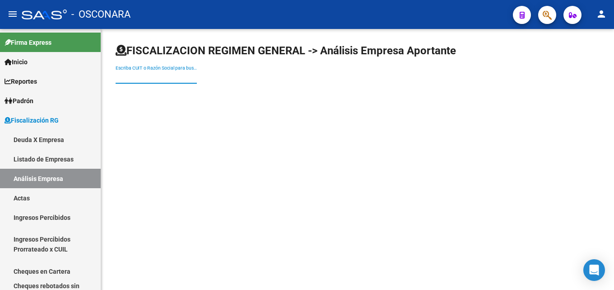
click at [130, 78] on input "Escriba CUIT o Razón Social para buscar" at bounding box center [156, 77] width 81 height 8
paste input "Pesquera Chiarmar S.A"
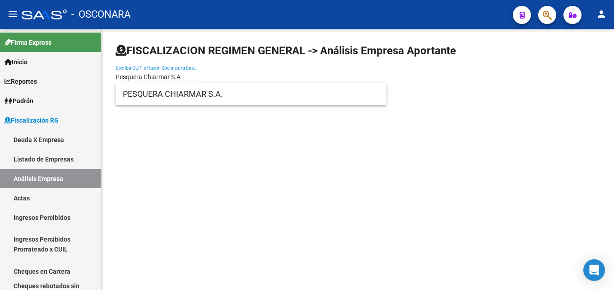
type input "Pesquera Chiarmar S.A"
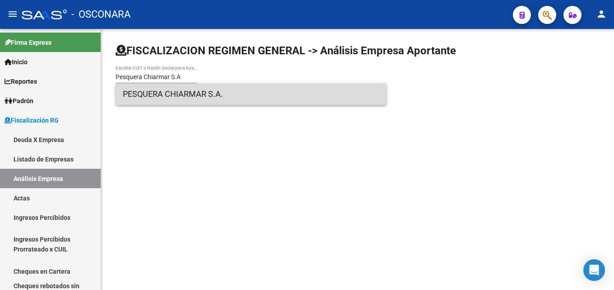
click at [160, 89] on span "PESQUERA CHIARMAR S.A." at bounding box center [251, 94] width 257 height 22
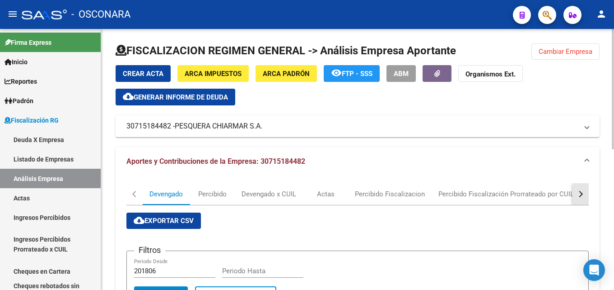
click at [578, 195] on div "button" at bounding box center [580, 194] width 6 height 6
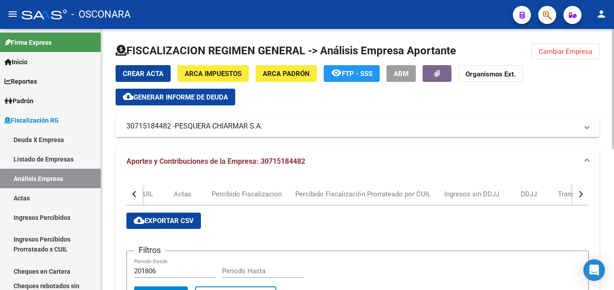
click at [578, 195] on div "button" at bounding box center [580, 194] width 6 height 6
click at [386, 194] on div "DDJJ" at bounding box center [385, 194] width 16 height 10
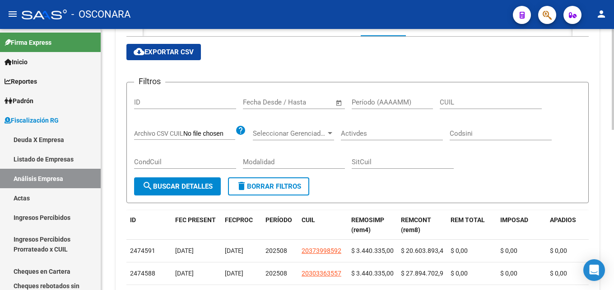
scroll to position [136, 0]
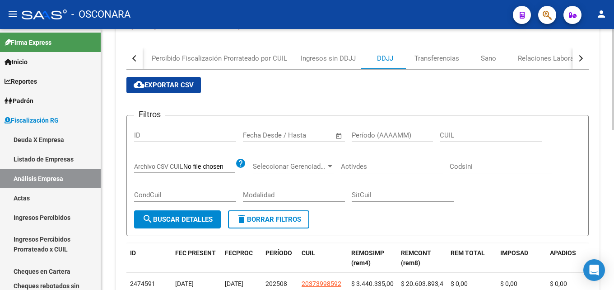
click at [417, 132] on input "Período (AAAAMM)" at bounding box center [392, 135] width 81 height 8
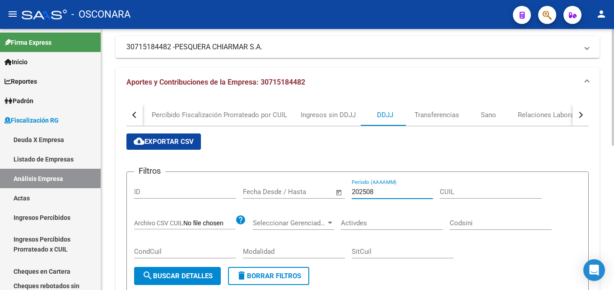
scroll to position [0, 0]
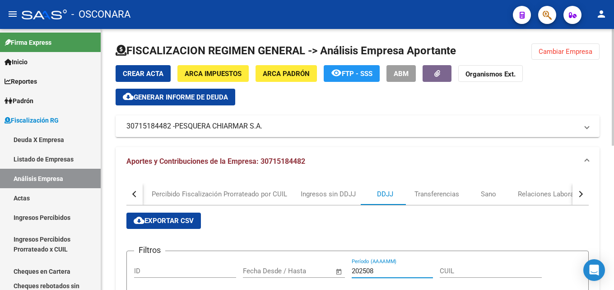
type input "202508"
click at [167, 220] on span "cloud_download Exportar CSV" at bounding box center [164, 220] width 60 height 8
click at [587, 57] on button "Cambiar Empresa" at bounding box center [566, 51] width 68 height 16
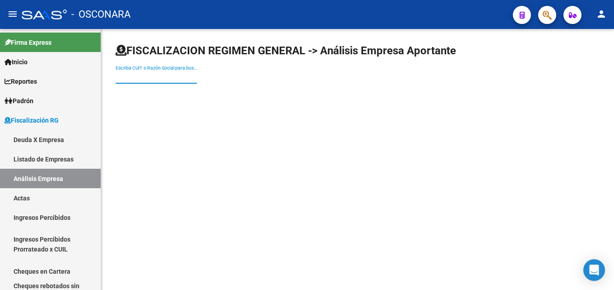
click at [164, 73] on input "Escriba CUIT o Razón Social para buscar" at bounding box center [156, 77] width 81 height 8
paste input "Pesquera Hampon SRL"
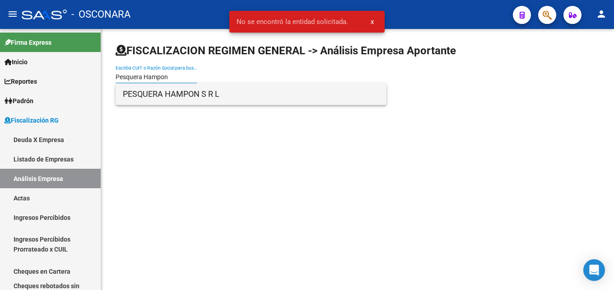
type input "Pesquera Hampon"
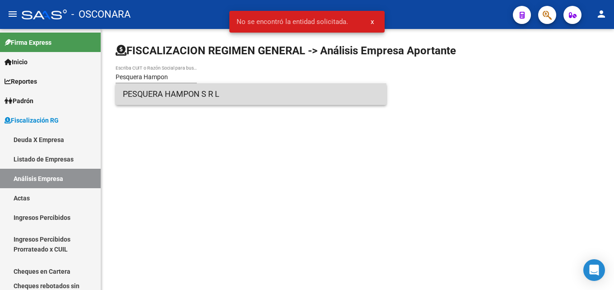
click at [185, 98] on span "PESQUERA HAMPON S R L" at bounding box center [251, 94] width 257 height 22
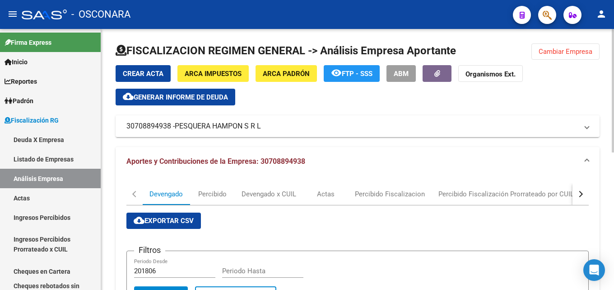
click at [581, 194] on div "button" at bounding box center [580, 194] width 6 height 6
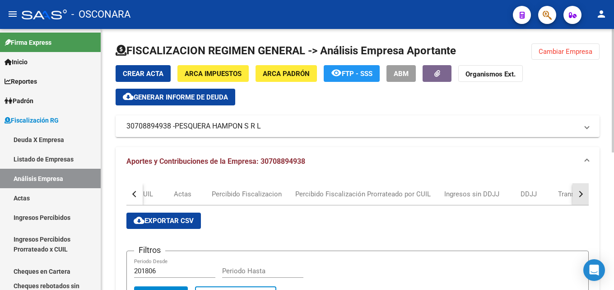
click at [581, 194] on div "button" at bounding box center [580, 194] width 6 height 6
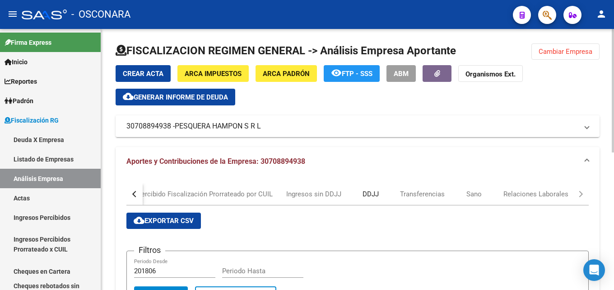
click at [373, 192] on div "DDJJ" at bounding box center [371, 194] width 16 height 10
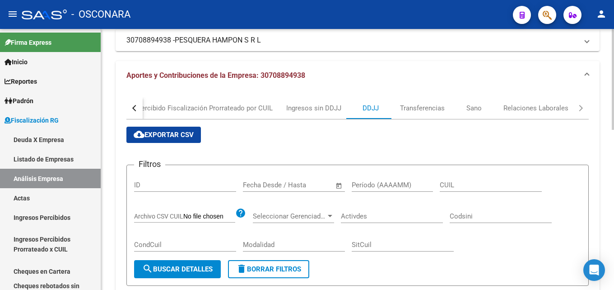
scroll to position [90, 0]
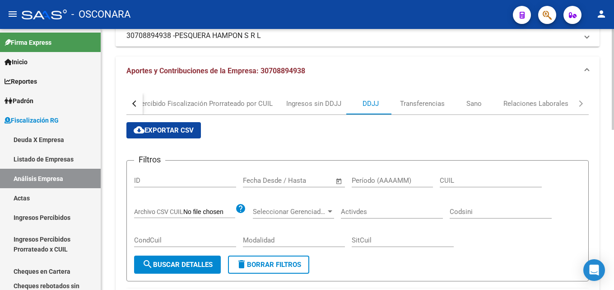
click at [394, 175] on div "Período (AAAAMM)" at bounding box center [392, 177] width 81 height 19
type input "202508"
click at [196, 266] on span "search Buscar Detalles" at bounding box center [177, 264] width 70 height 8
click at [174, 130] on span "cloud_download Exportar CSV" at bounding box center [164, 130] width 60 height 8
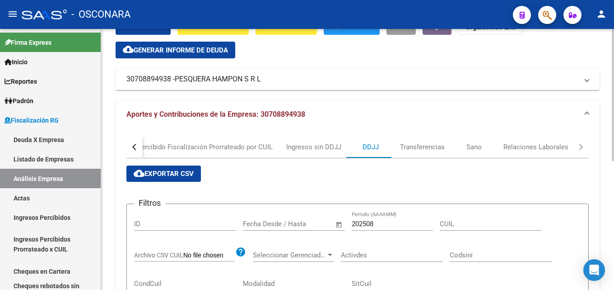
scroll to position [0, 0]
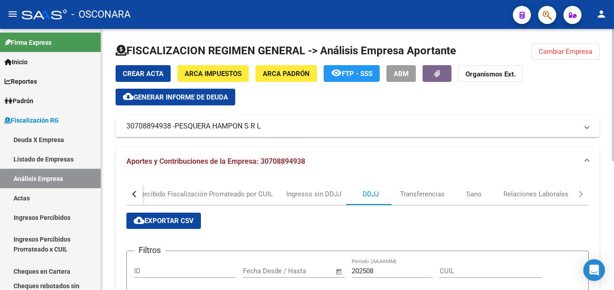
click at [542, 52] on span "Cambiar Empresa" at bounding box center [566, 51] width 54 height 8
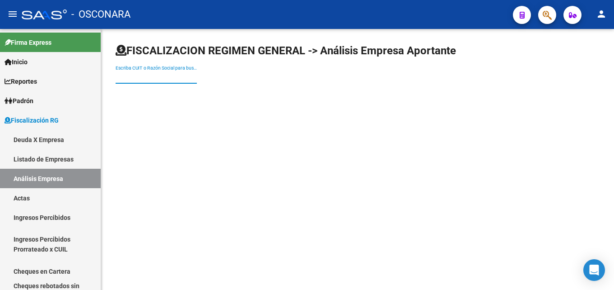
click at [155, 75] on input "Escriba CUIT o Razón Social para buscar" at bounding box center [156, 77] width 81 height 8
paste input "Pesquera Norkadi S.A"
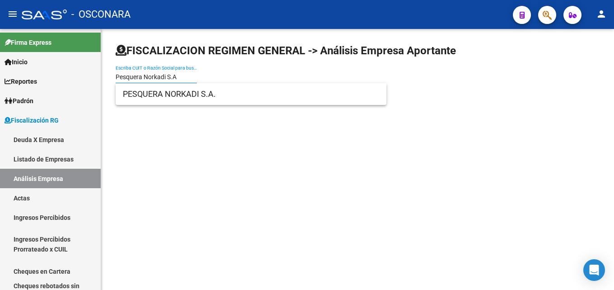
type input "Pesquera Norkadi S.A"
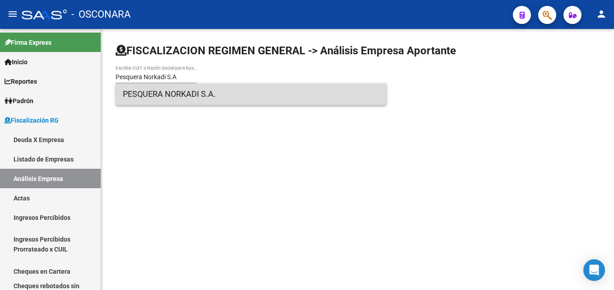
click at [152, 95] on span "PESQUERA NORKADI S.A." at bounding box center [251, 94] width 257 height 22
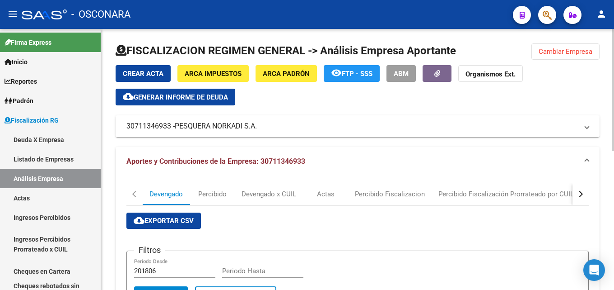
click at [578, 196] on div "button" at bounding box center [580, 194] width 6 height 6
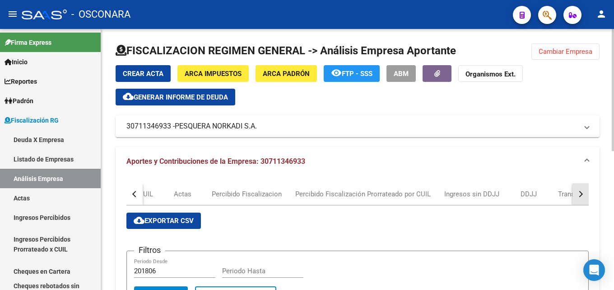
click at [578, 196] on div "button" at bounding box center [580, 194] width 6 height 6
click at [389, 190] on div "DDJJ" at bounding box center [385, 194] width 16 height 10
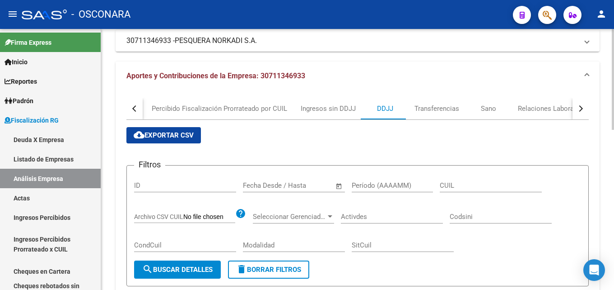
scroll to position [90, 0]
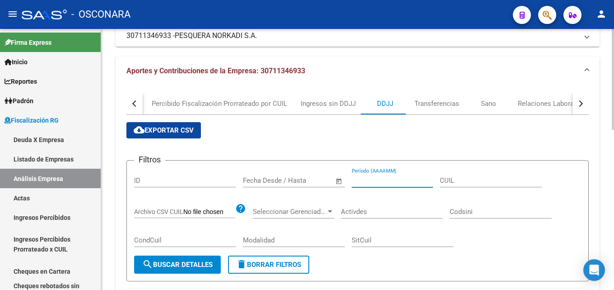
click at [388, 181] on input "Período (AAAAMM)" at bounding box center [392, 180] width 81 height 8
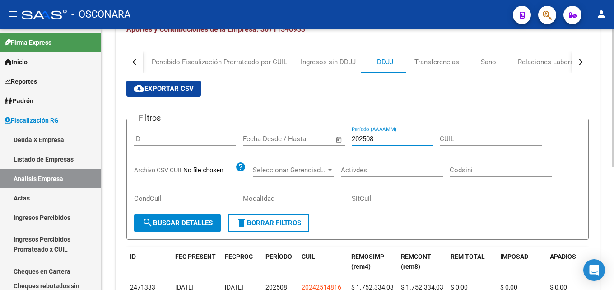
scroll to position [0, 0]
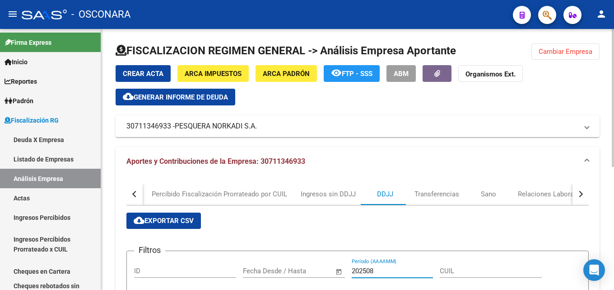
type input "202508"
click at [183, 218] on span "cloud_download Exportar CSV" at bounding box center [164, 220] width 60 height 8
click at [545, 48] on span "Cambiar Empresa" at bounding box center [566, 51] width 54 height 8
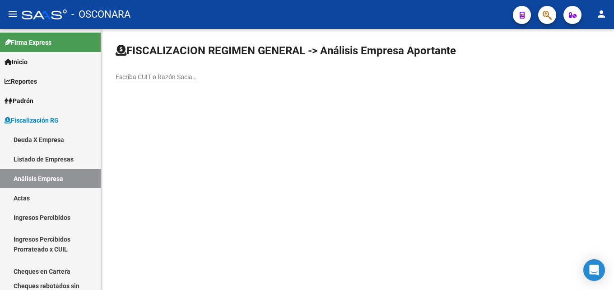
click at [172, 80] on div "Escriba CUIT o Razón Social para buscar" at bounding box center [156, 74] width 81 height 18
paste input "Pesquera Sulle Onde S.A"
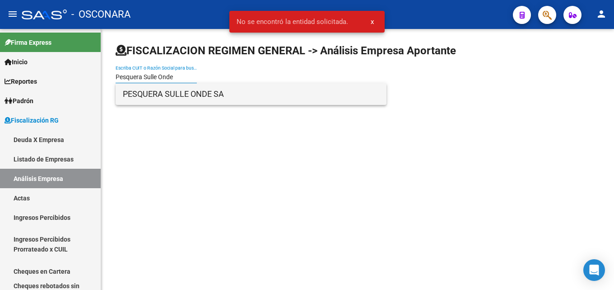
type input "Pesquera Sulle Onde"
click at [173, 89] on span "PESQUERA SULLE ONDE SA" at bounding box center [251, 94] width 257 height 22
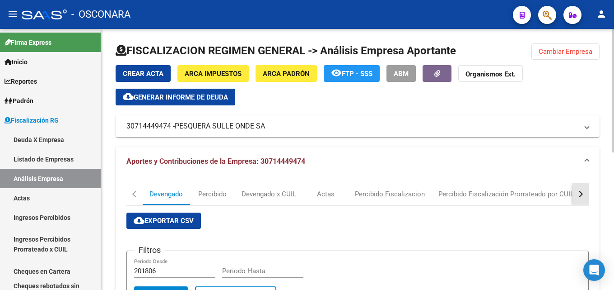
click at [579, 196] on div "button" at bounding box center [580, 194] width 6 height 6
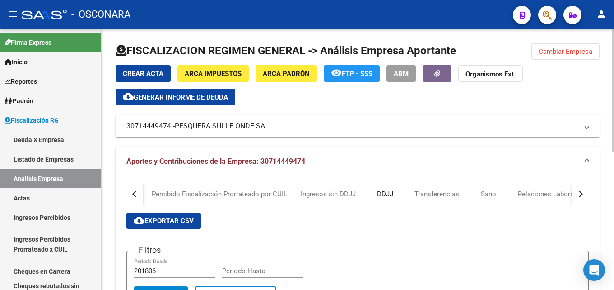
click at [380, 194] on div "DDJJ" at bounding box center [385, 194] width 16 height 10
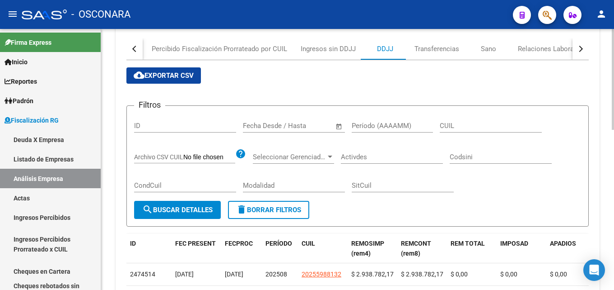
scroll to position [181, 0]
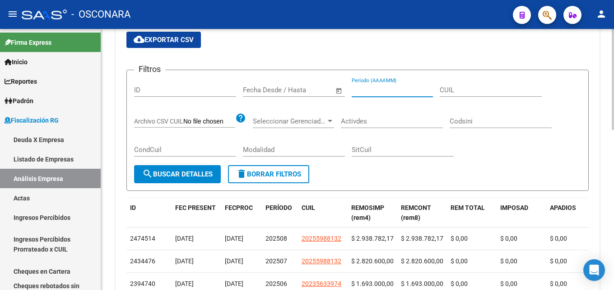
click at [384, 92] on input "Período (AAAAMM)" at bounding box center [392, 90] width 81 height 8
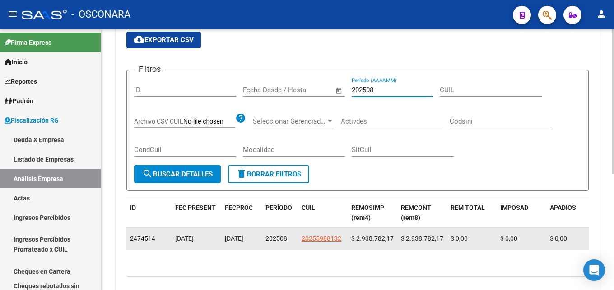
type input "202508"
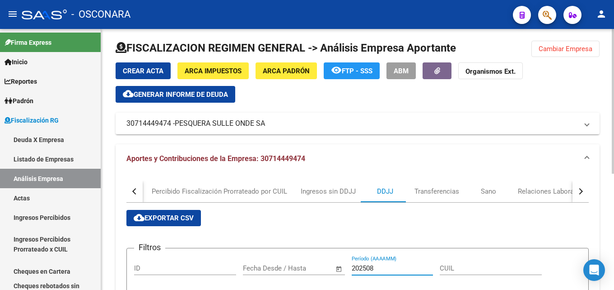
scroll to position [0, 0]
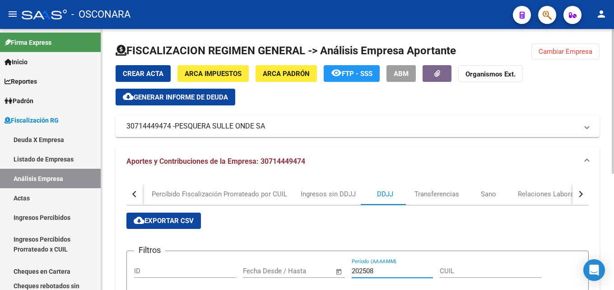
click at [568, 56] on button "Cambiar Empresa" at bounding box center [566, 51] width 68 height 16
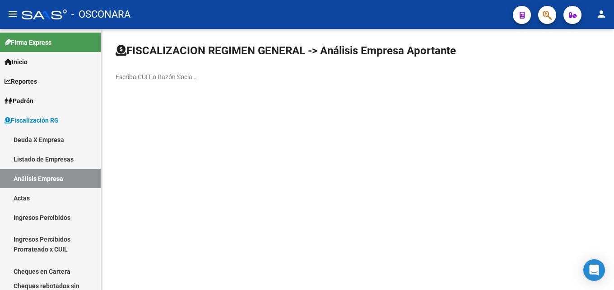
click at [181, 82] on div "Escriba CUIT o Razón Social para buscar" at bounding box center [156, 74] width 81 height 18
paste input "Pothos Fisheries MDQ"
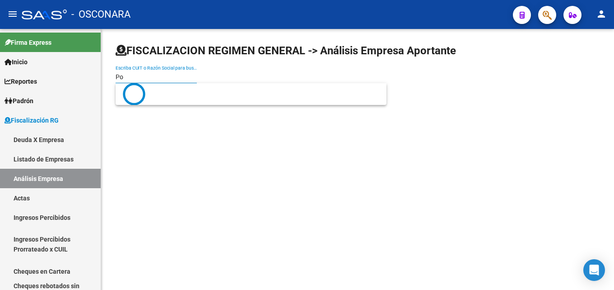
type input "P"
paste input "33716523379"
type input "33716523379"
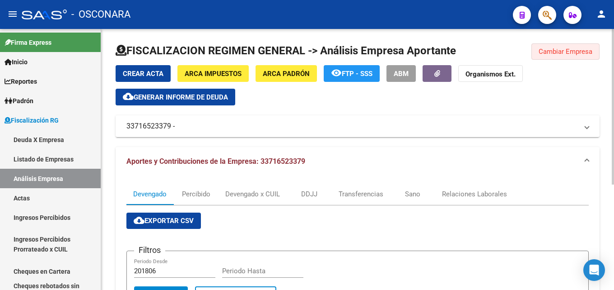
click at [576, 56] on button "Cambiar Empresa" at bounding box center [566, 51] width 68 height 16
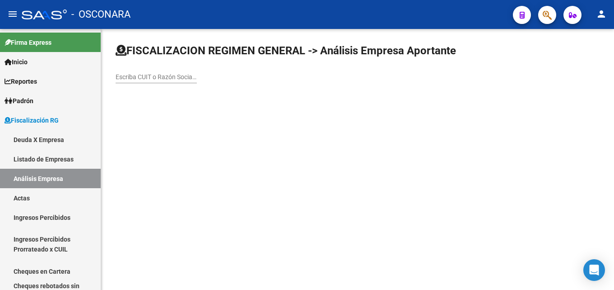
click at [159, 72] on div "Escriba CUIT o Razón Social para buscar" at bounding box center [156, 74] width 81 height 18
paste input "[PERSON_NAME] S.A"
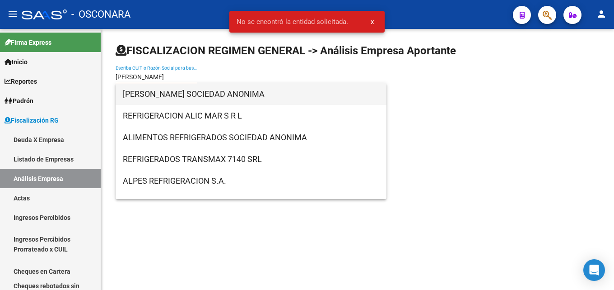
type input "[PERSON_NAME]"
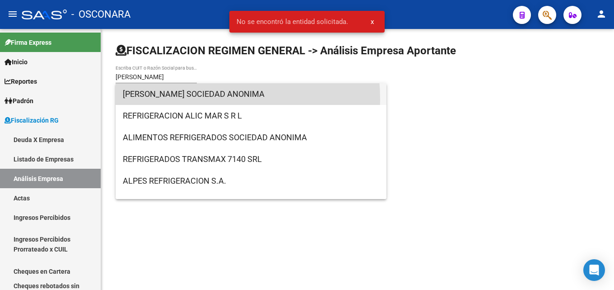
click at [169, 99] on span "[PERSON_NAME] SOCIEDAD ANONIMA" at bounding box center [251, 94] width 257 height 22
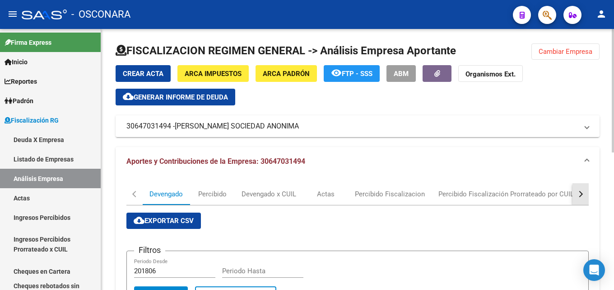
click at [579, 193] on div "button" at bounding box center [580, 194] width 6 height 6
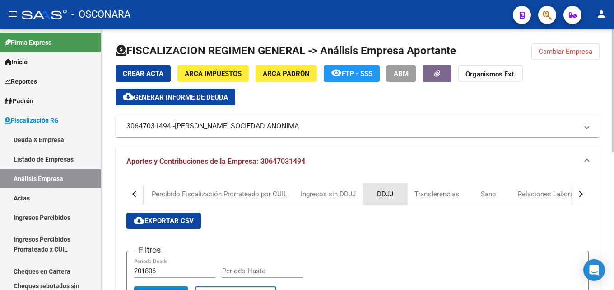
click at [388, 194] on div "DDJJ" at bounding box center [385, 194] width 16 height 10
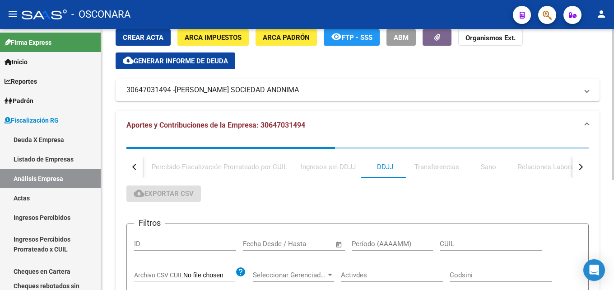
scroll to position [90, 0]
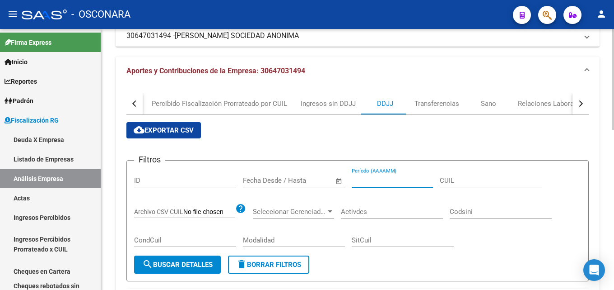
click at [379, 181] on input "Período (AAAAMM)" at bounding box center [392, 180] width 81 height 8
type input "202508"
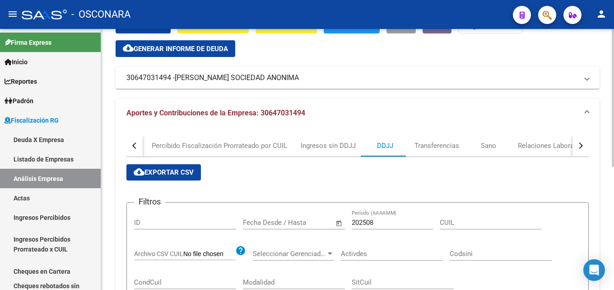
scroll to position [45, 0]
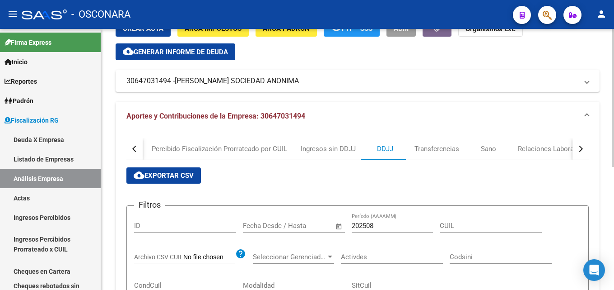
click at [160, 172] on span "cloud_download Exportar CSV" at bounding box center [164, 175] width 60 height 8
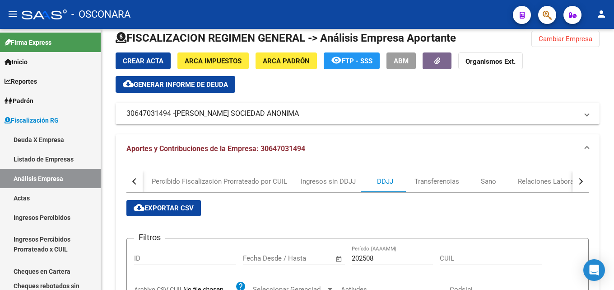
scroll to position [0, 0]
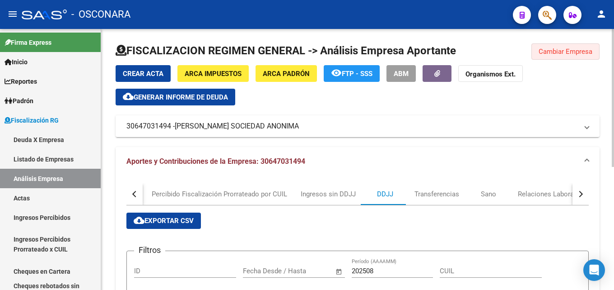
click at [571, 53] on span "Cambiar Empresa" at bounding box center [566, 51] width 54 height 8
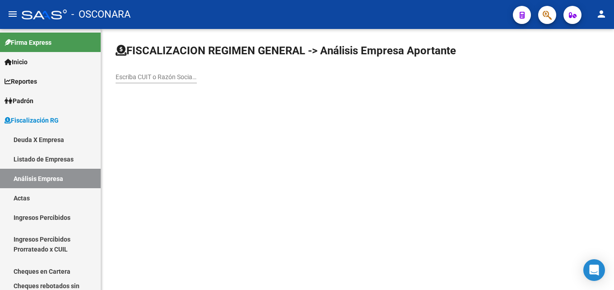
click at [155, 75] on input "Escriba CUIT o Razón Social para buscar" at bounding box center [156, 77] width 81 height 8
paste input "Unelfe S.A"
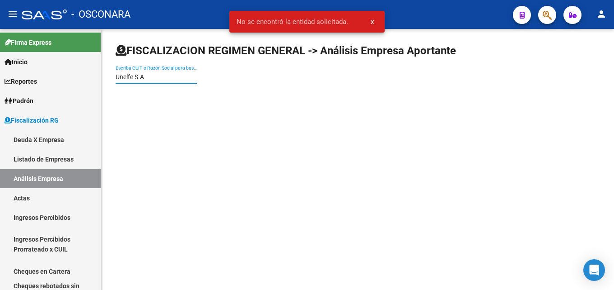
click at [157, 77] on input "Unelfe S.A" at bounding box center [156, 77] width 81 height 8
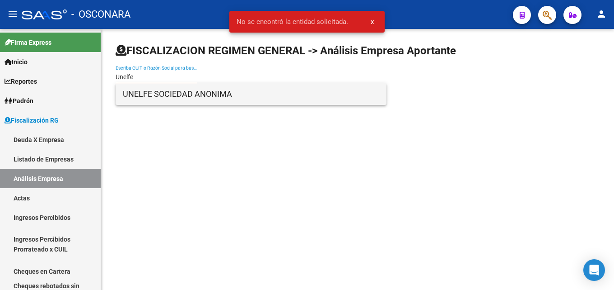
type input "Unelfe"
click at [153, 94] on span "UNELFE SOCIEDAD ANONIMA" at bounding box center [251, 94] width 257 height 22
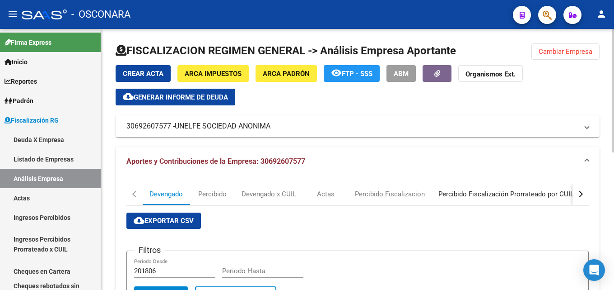
click at [571, 197] on div "Percibido Fiscalización Prorrateado por CUIL" at bounding box center [507, 194] width 136 height 10
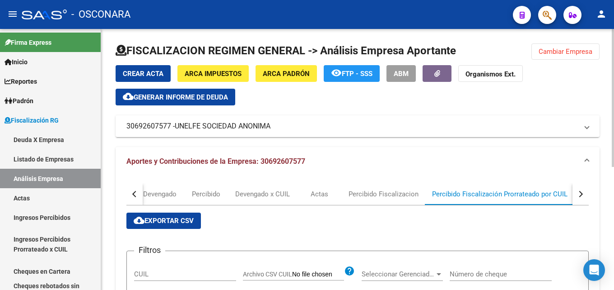
click at [576, 198] on button "button" at bounding box center [581, 194] width 16 height 22
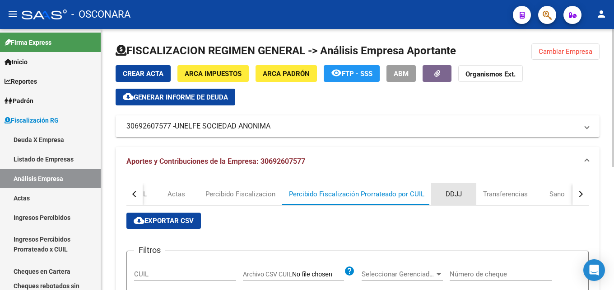
click at [460, 187] on div "DDJJ" at bounding box center [453, 194] width 45 height 22
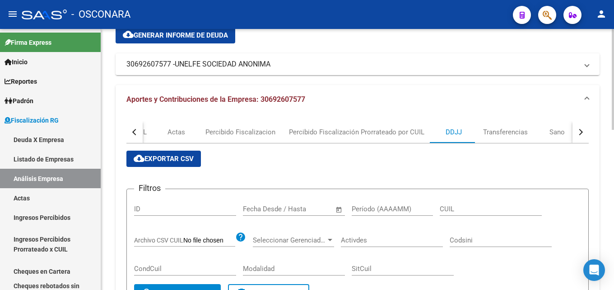
scroll to position [81, 0]
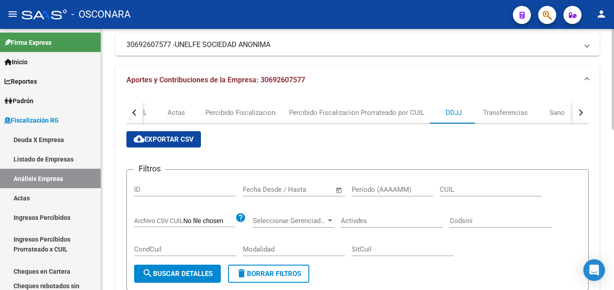
click at [376, 195] on div "Período (AAAAMM)" at bounding box center [392, 186] width 81 height 19
click at [376, 187] on input "Período (AAAAMM)" at bounding box center [392, 189] width 81 height 8
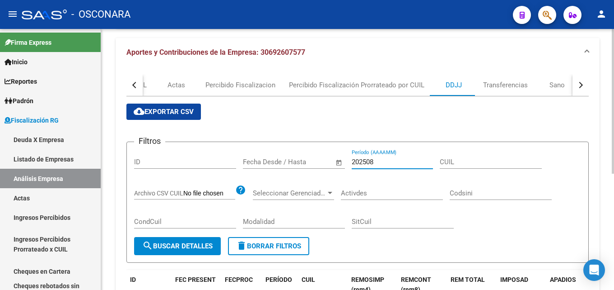
scroll to position [165, 0]
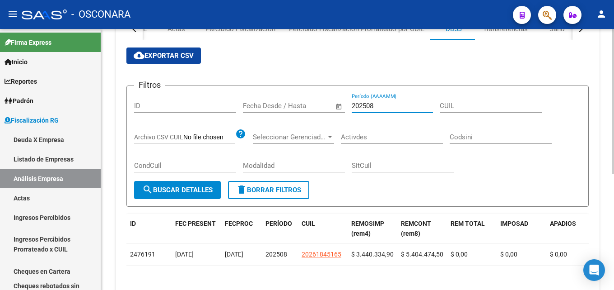
type input "202508"
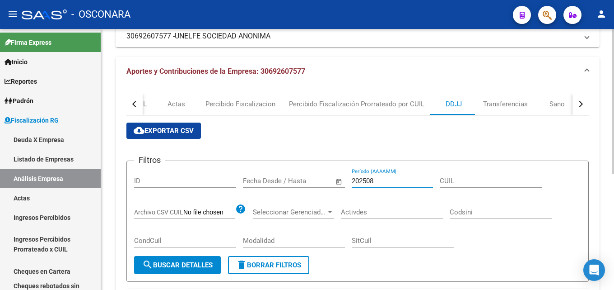
scroll to position [0, 0]
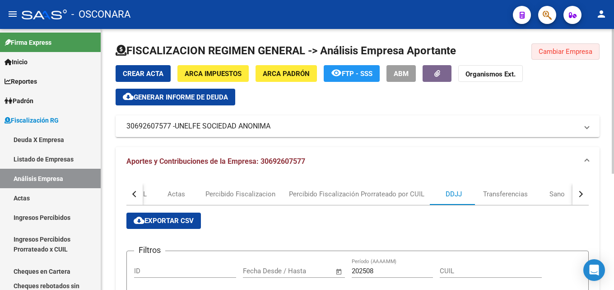
click at [568, 50] on span "Cambiar Empresa" at bounding box center [566, 51] width 54 height 8
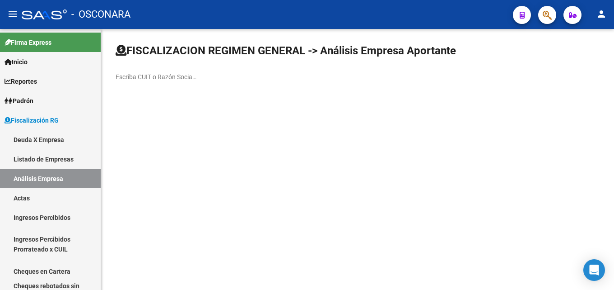
click at [151, 78] on input "Escriba CUIT o Razón Social para buscar" at bounding box center [156, 77] width 81 height 8
paste input "Viejo [PERSON_NAME]"
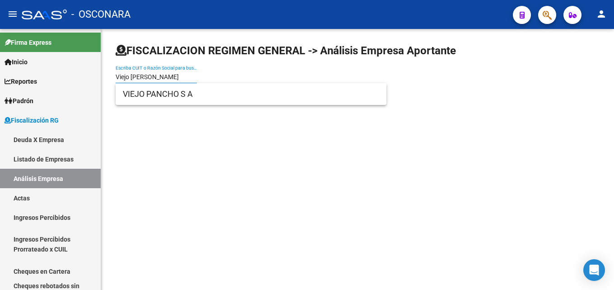
type input "Viejo [PERSON_NAME]"
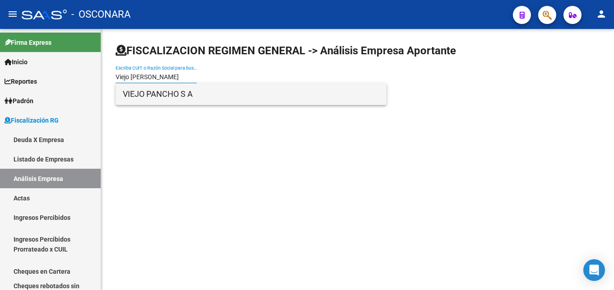
click at [155, 94] on span "VIEJO PANCHO S A" at bounding box center [251, 94] width 257 height 22
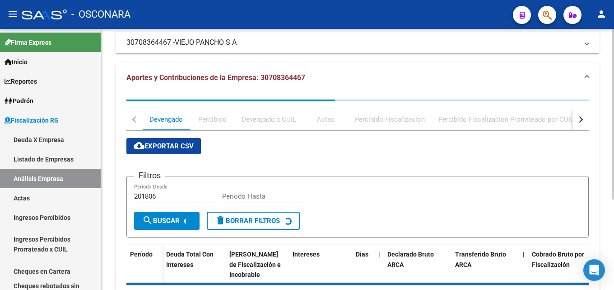
scroll to position [90, 0]
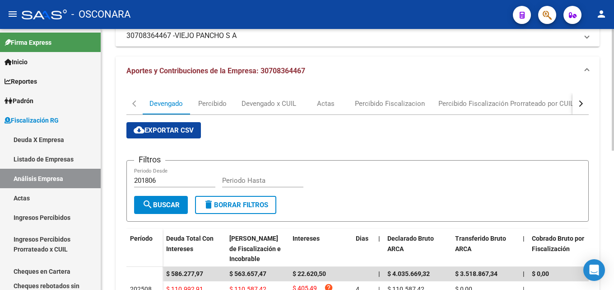
click at [581, 104] on div "button" at bounding box center [580, 103] width 6 height 6
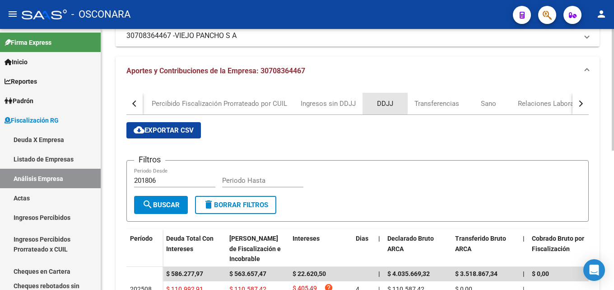
click at [380, 99] on div "DDJJ" at bounding box center [385, 103] width 16 height 10
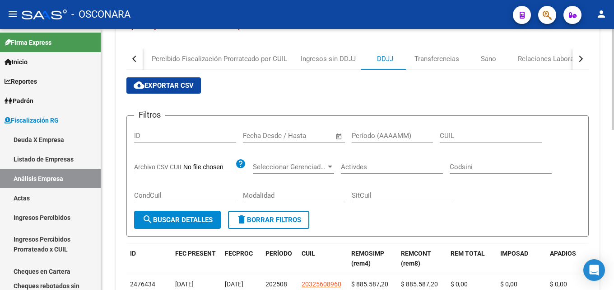
scroll to position [136, 0]
click at [386, 130] on div "Período (AAAAMM)" at bounding box center [392, 131] width 81 height 19
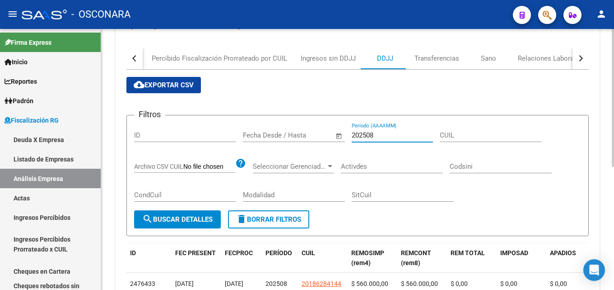
type input "202508"
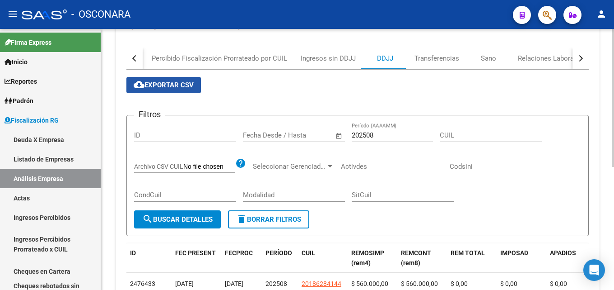
click at [184, 86] on span "cloud_download Exportar CSV" at bounding box center [164, 85] width 60 height 8
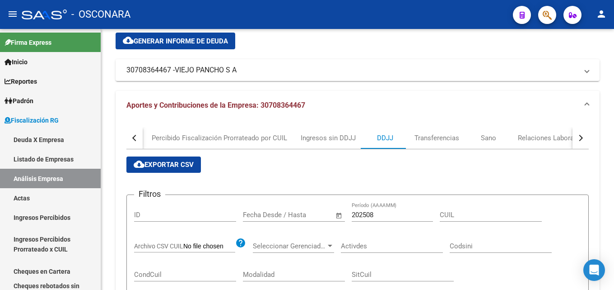
scroll to position [0, 0]
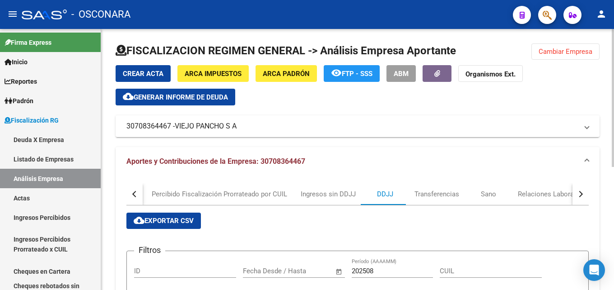
click at [567, 47] on button "Cambiar Empresa" at bounding box center [566, 51] width 68 height 16
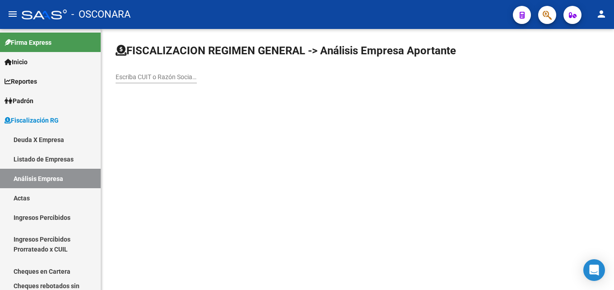
click at [158, 70] on div "Escriba CUIT o Razón Social para buscar" at bounding box center [156, 74] width 81 height 18
paste input "30714148172"
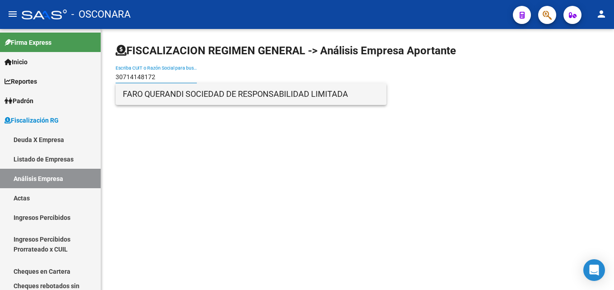
type input "30714148172"
click at [147, 95] on span "FARO QUERANDI SOCIEDAD DE RESPONSABILIDAD LIMITADA" at bounding box center [251, 94] width 257 height 22
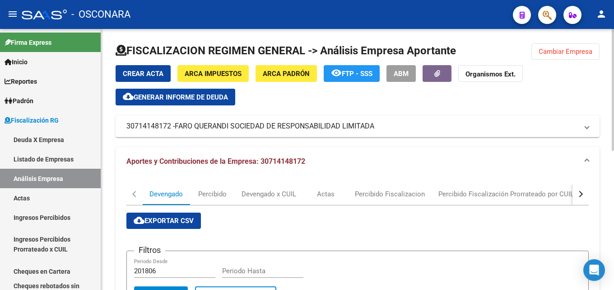
click at [576, 191] on button "button" at bounding box center [581, 194] width 16 height 22
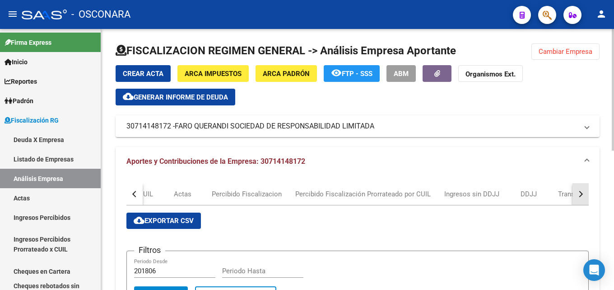
click at [576, 192] on button "button" at bounding box center [581, 194] width 16 height 22
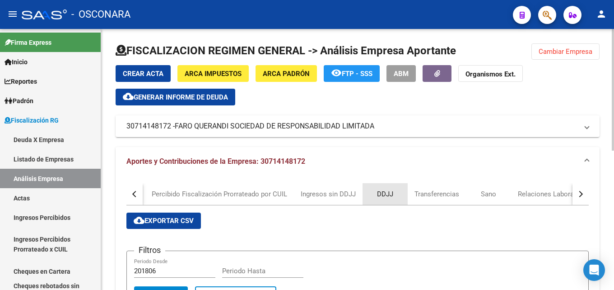
click at [380, 195] on div "DDJJ" at bounding box center [385, 194] width 16 height 10
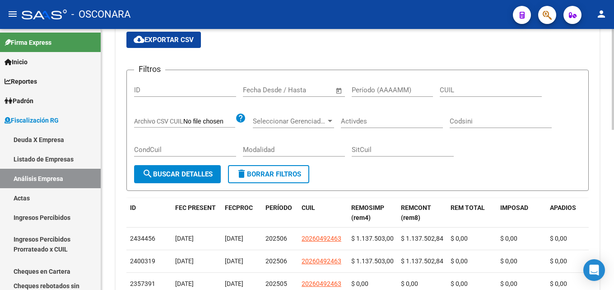
scroll to position [136, 0]
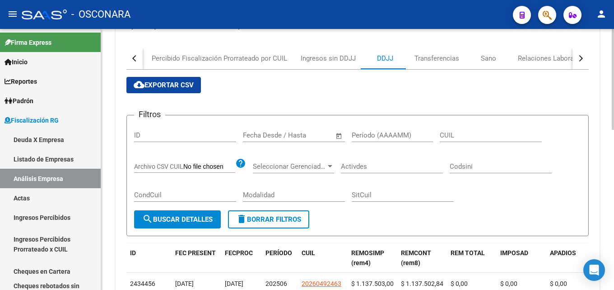
click at [379, 133] on input "Período (AAAAMM)" at bounding box center [392, 135] width 81 height 8
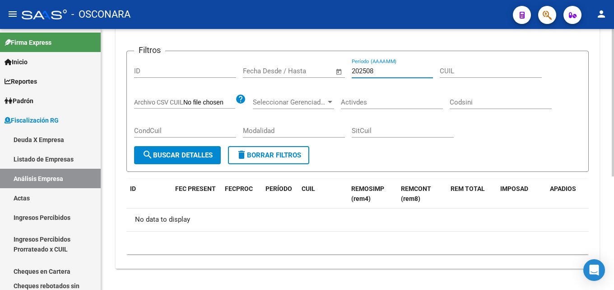
scroll to position [201, 0]
type input "202508"
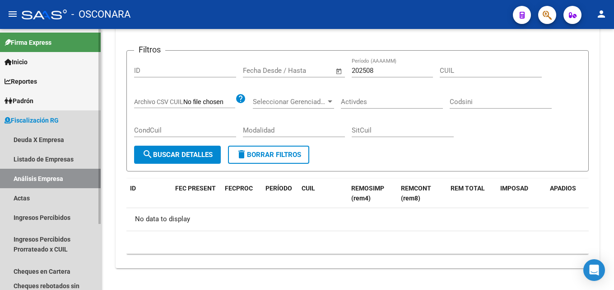
click at [24, 175] on link "Análisis Empresa" at bounding box center [50, 178] width 101 height 19
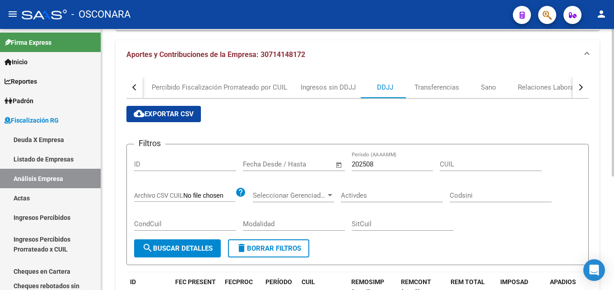
scroll to position [0, 0]
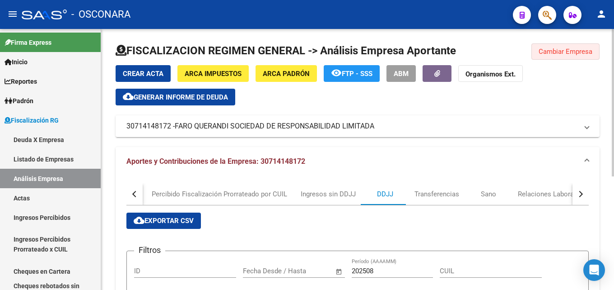
click at [542, 58] on button "Cambiar Empresa" at bounding box center [566, 51] width 68 height 16
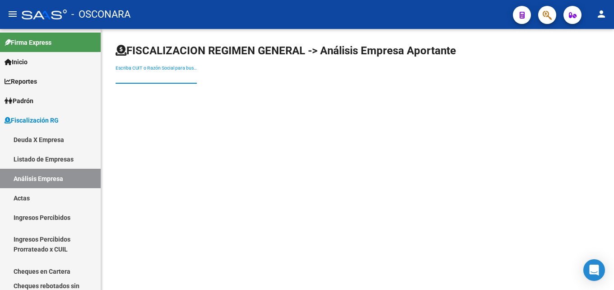
paste input "Lucrimar"
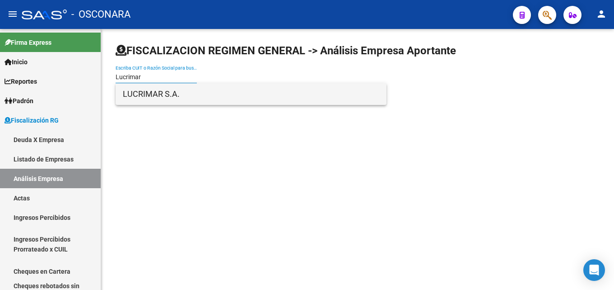
type input "Lucrimar"
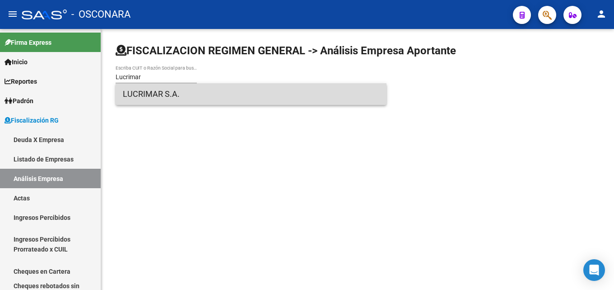
click at [140, 95] on span "LUCRIMAR S.A." at bounding box center [251, 94] width 257 height 22
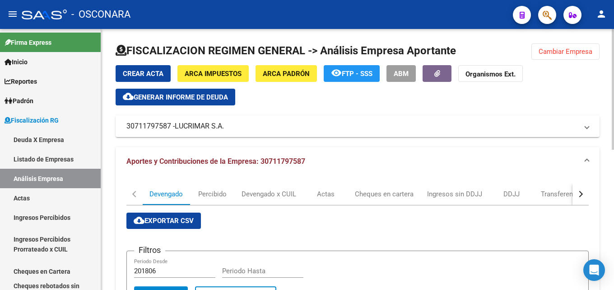
click at [196, 101] on span "Generar informe de deuda" at bounding box center [181, 97] width 94 height 8
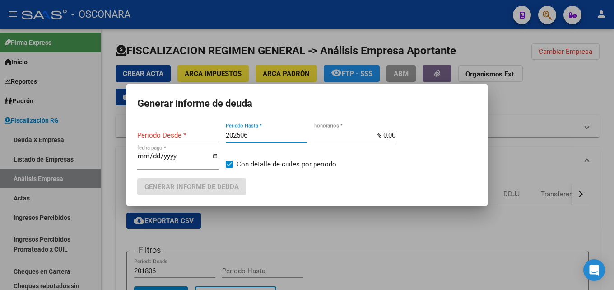
click at [280, 134] on input "202506" at bounding box center [266, 135] width 81 height 8
type input "202108"
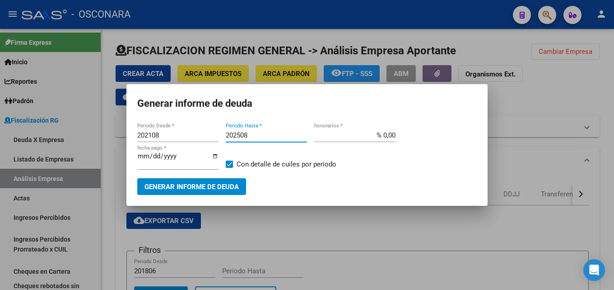
type input "202508"
click at [194, 187] on span "Generar informe de deuda" at bounding box center [192, 187] width 94 height 8
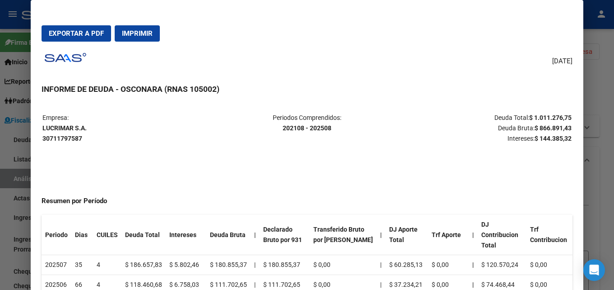
click at [600, 53] on div at bounding box center [307, 145] width 614 height 290
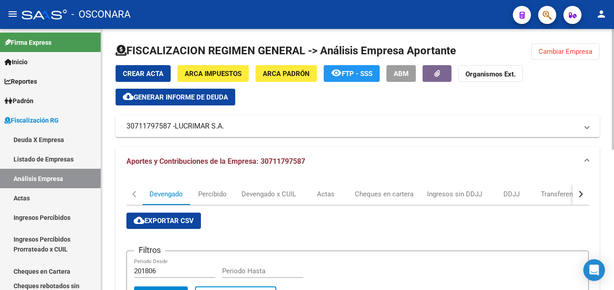
click at [590, 53] on span "Cambiar Empresa" at bounding box center [566, 51] width 54 height 8
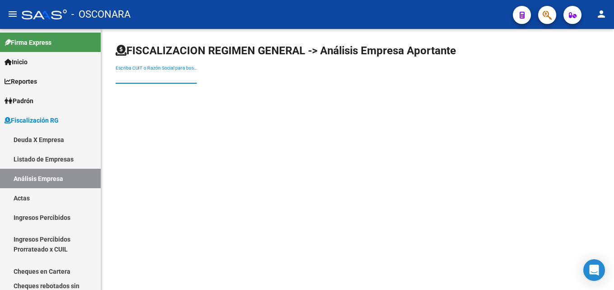
paste input "CALABRIA [PERSON_NAME]"
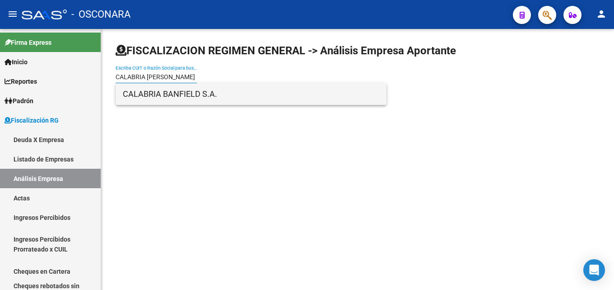
type input "CALABRIA [PERSON_NAME]"
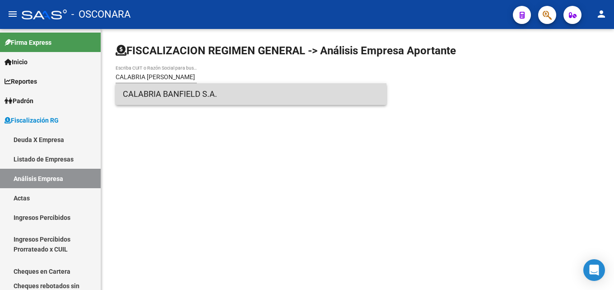
click at [167, 93] on span "CALABRIA BANFIELD S.A." at bounding box center [251, 94] width 257 height 22
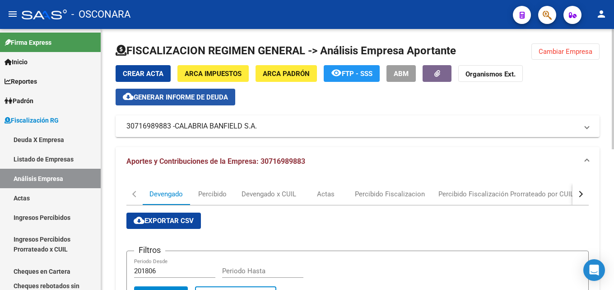
click at [215, 103] on button "cloud_download Generar informe de deuda" at bounding box center [176, 97] width 120 height 17
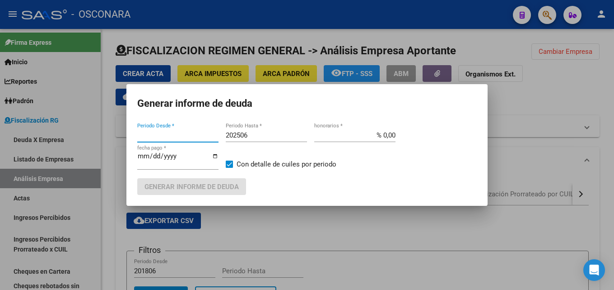
type input "202409"
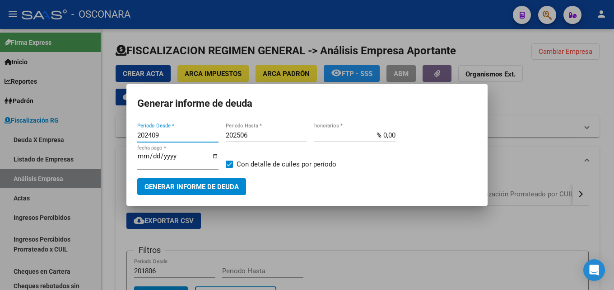
click at [263, 133] on input "202506" at bounding box center [266, 135] width 81 height 8
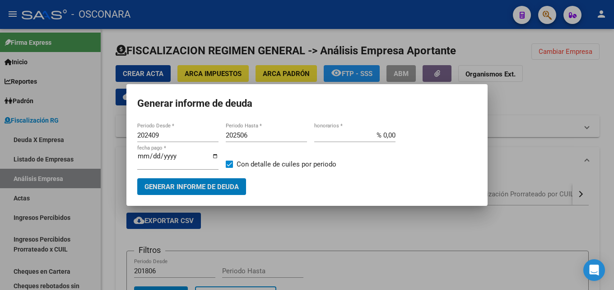
click at [263, 133] on input "202506" at bounding box center [266, 135] width 81 height 8
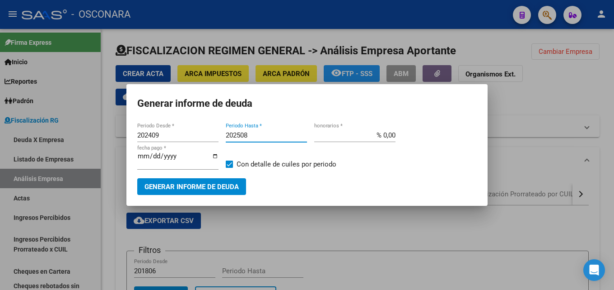
type input "202508"
drag, startPoint x: 65, startPoint y: 152, endPoint x: 24, endPoint y: 148, distance: 40.9
click at [37, 152] on div "Generar informe de deuda 202409 Periodo Desde * 202508 Periodo Hasta * % 0,00 h…" at bounding box center [307, 145] width 614 height 290
type input "201808"
drag, startPoint x: 410, startPoint y: 134, endPoint x: 550, endPoint y: 147, distance: 140.7
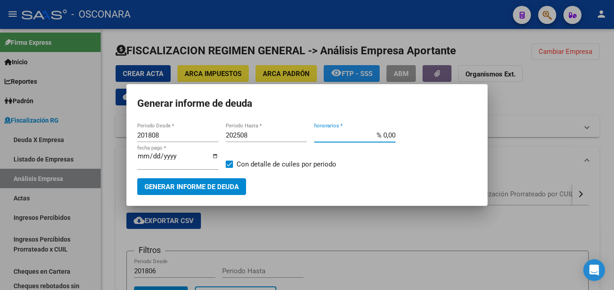
click at [484, 134] on mat-dialog-content "201808 Periodo Desde * 202508 Periodo Hasta * % 0,00 honorarios * [DATE] fecha …" at bounding box center [307, 158] width 361 height 74
type input "% 15,00"
click at [143, 154] on input "[DATE]" at bounding box center [177, 159] width 81 height 14
type input "[DATE]"
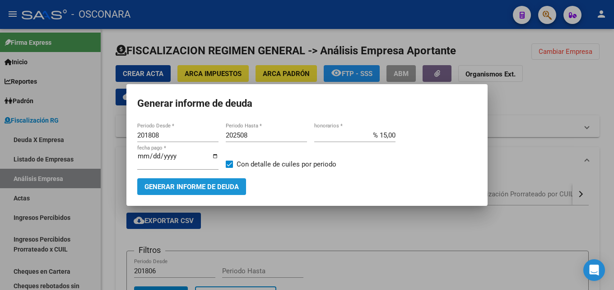
click at [213, 183] on span "Generar informe de deuda" at bounding box center [192, 187] width 94 height 8
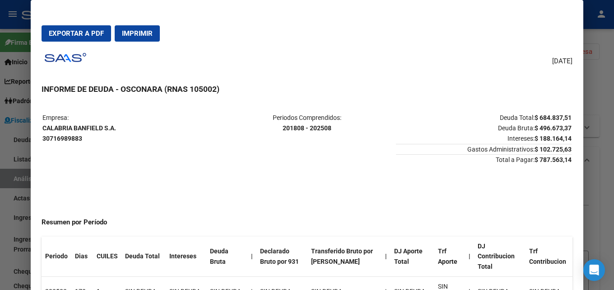
click at [54, 33] on span "Exportar a PDF" at bounding box center [76, 33] width 55 height 8
click at [608, 192] on div at bounding box center [307, 145] width 614 height 290
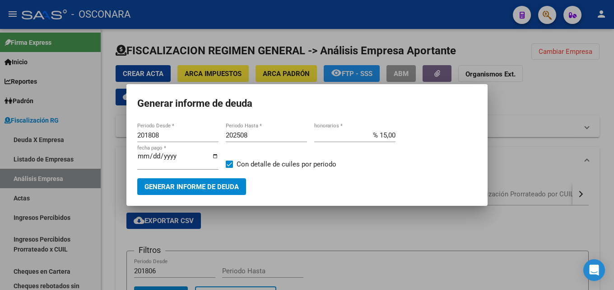
click at [423, 250] on div at bounding box center [307, 145] width 614 height 290
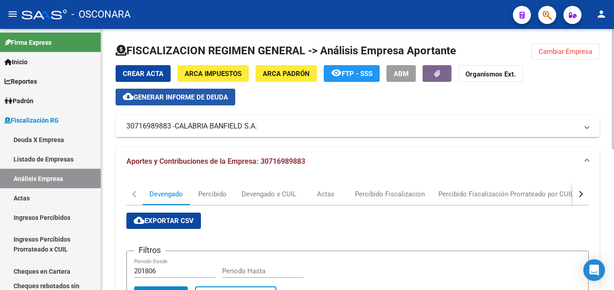
click at [191, 100] on span "Generar informe de deuda" at bounding box center [181, 97] width 94 height 8
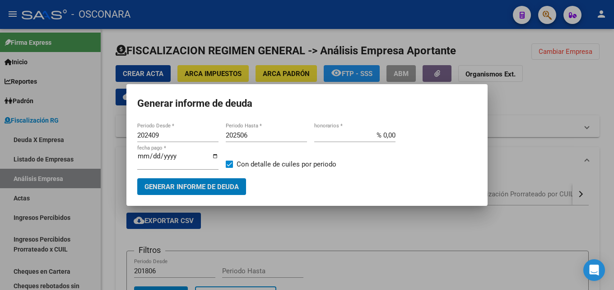
drag, startPoint x: 163, startPoint y: 136, endPoint x: 51, endPoint y: 136, distance: 112.0
click at [52, 136] on div "Generar informe de deuda 202409 Periodo Desde * 202506 Periodo Hasta * % 0,00 h…" at bounding box center [307, 145] width 614 height 290
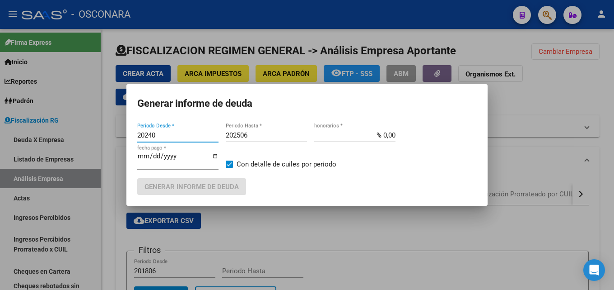
type input "202409"
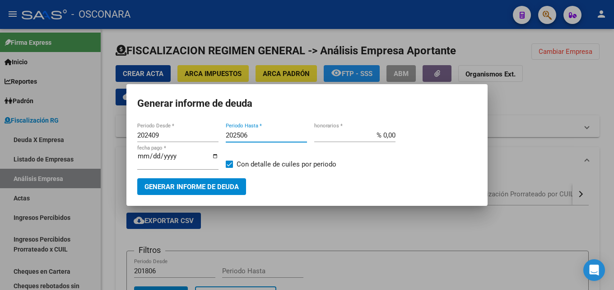
drag, startPoint x: 259, startPoint y: 135, endPoint x: 89, endPoint y: 136, distance: 170.3
click at [103, 140] on div "Generar informe de deuda 202409 Periodo Desde * 202506 Periodo Hasta * % 0,00 h…" at bounding box center [307, 145] width 614 height 290
type input "202410"
drag, startPoint x: 379, startPoint y: 133, endPoint x: 595, endPoint y: 138, distance: 216.9
click at [524, 118] on div "Generar informe de deuda 202409 Periodo Desde * 202410 Periodo Hasta * % 0,00 h…" at bounding box center [307, 145] width 614 height 290
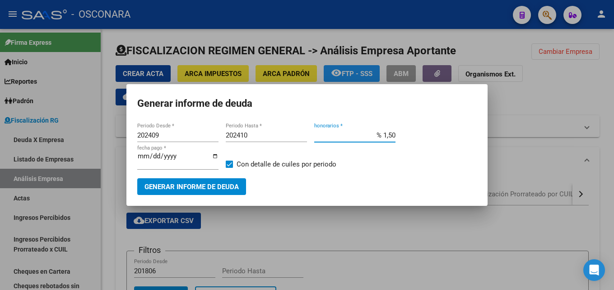
type input "% 15,00"
click at [144, 157] on input "[DATE]" at bounding box center [177, 159] width 81 height 14
type input "[DATE]"
click at [164, 191] on button "Generar informe de deuda" at bounding box center [191, 186] width 109 height 17
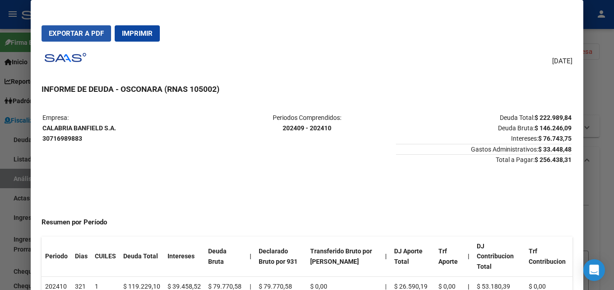
click at [96, 30] on span "Exportar a PDF" at bounding box center [76, 33] width 55 height 8
click at [614, 85] on div at bounding box center [307, 145] width 614 height 290
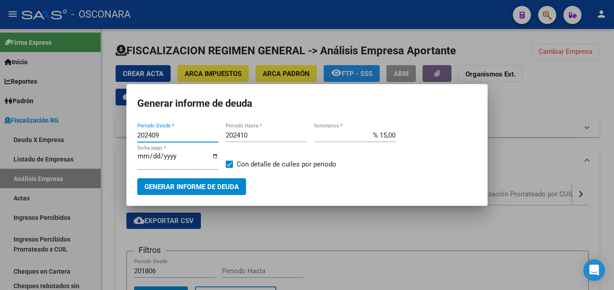
click at [169, 134] on input "202409" at bounding box center [177, 135] width 81 height 8
type input "202411"
click at [263, 131] on input "202410" at bounding box center [266, 135] width 81 height 8
type input "202412"
click at [156, 156] on input "[DATE]" at bounding box center [177, 159] width 81 height 14
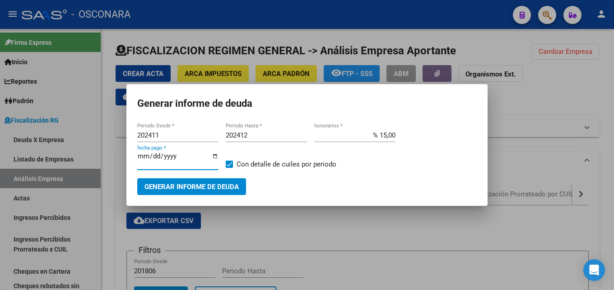
type input "[DATE]"
click at [176, 188] on span "Generar informe de deuda" at bounding box center [192, 187] width 94 height 8
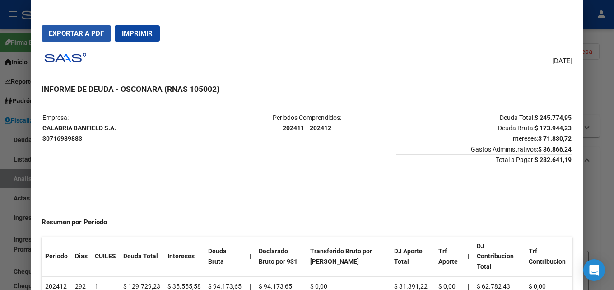
click at [84, 37] on span "Exportar a PDF" at bounding box center [76, 33] width 55 height 8
click at [614, 92] on div at bounding box center [307, 145] width 614 height 290
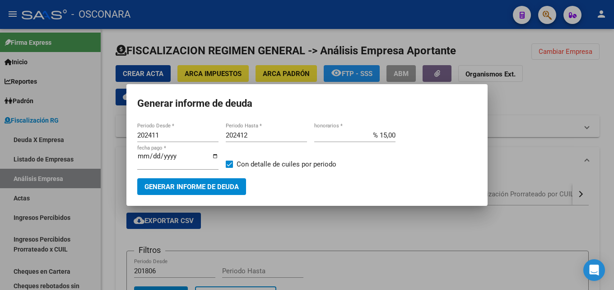
click at [181, 135] on input "202411" at bounding box center [177, 135] width 81 height 8
type input "202501"
click at [264, 131] on input "202412" at bounding box center [266, 135] width 81 height 8
type input "202502"
click at [150, 153] on input "[DATE]" at bounding box center [177, 159] width 81 height 14
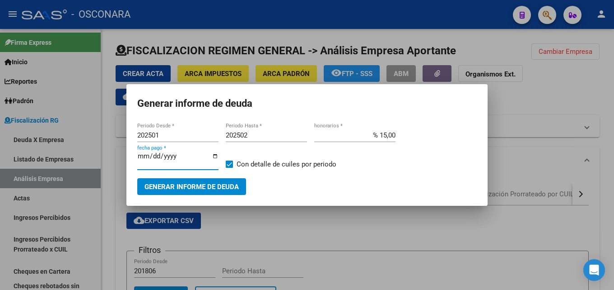
type input "[DATE]"
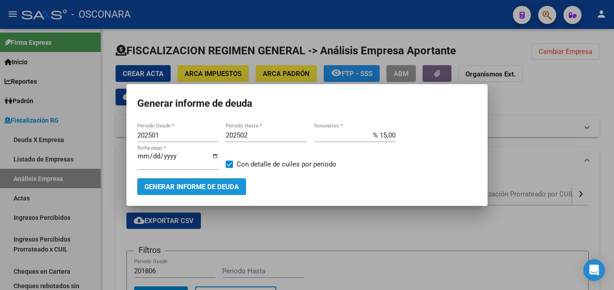
click at [183, 187] on span "Generar informe de deuda" at bounding box center [192, 187] width 94 height 8
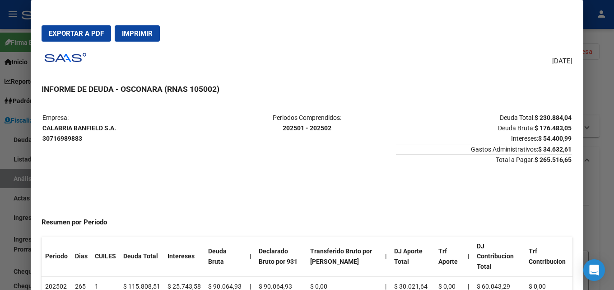
click at [92, 30] on span "Exportar a PDF" at bounding box center [76, 33] width 55 height 8
click at [302, 151] on td "Periodos Comprendidos: 202501 - 202502" at bounding box center [307, 138] width 176 height 52
click at [614, 92] on div at bounding box center [307, 145] width 614 height 290
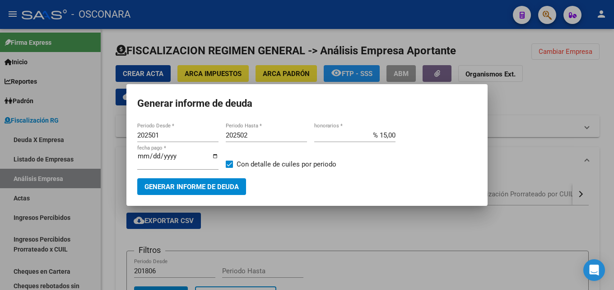
click at [610, 98] on div at bounding box center [307, 145] width 614 height 290
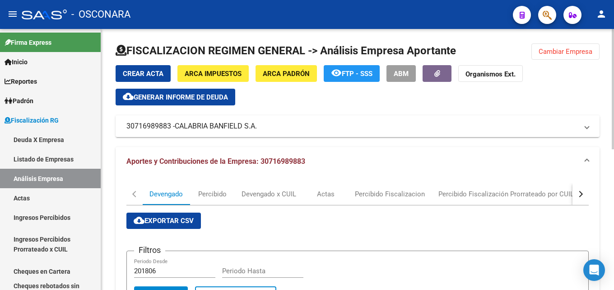
click at [554, 46] on button "Cambiar Empresa" at bounding box center [566, 51] width 68 height 16
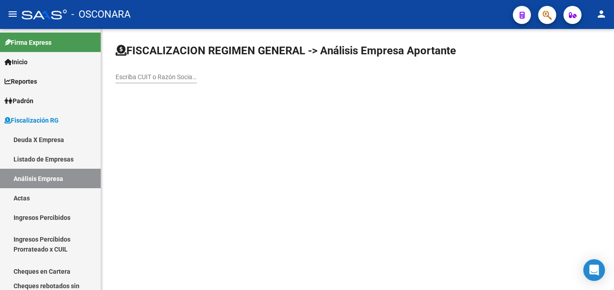
click at [159, 74] on input "Escriba CUIT o Razón Social para buscar" at bounding box center [156, 77] width 81 height 8
paste input "HIDRACO SRL"
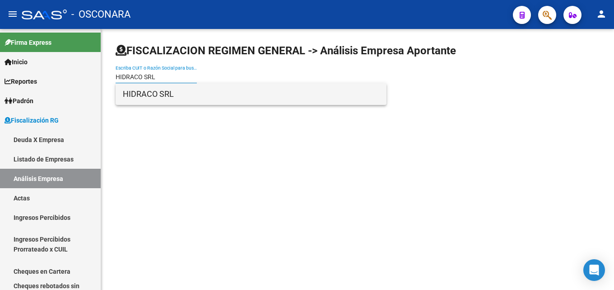
type input "HIDRACO SRL"
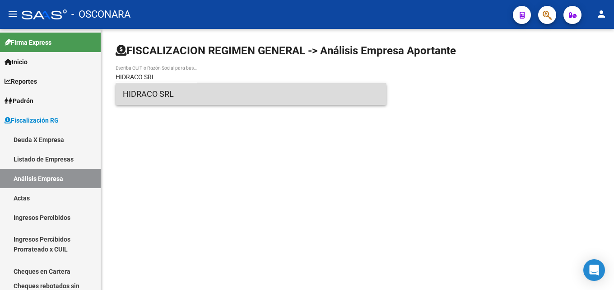
click at [166, 100] on span "HIDRACO SRL" at bounding box center [251, 94] width 257 height 22
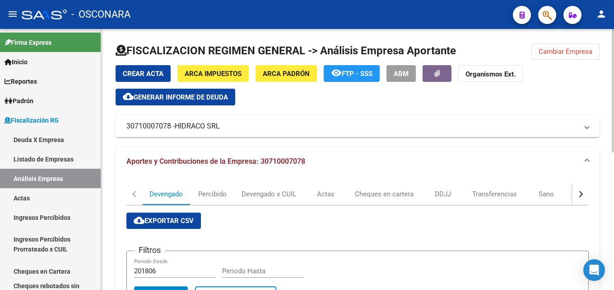
click at [145, 126] on mat-panel-title "30710007078 - HIDRACO SRL" at bounding box center [353, 126] width 452 height 10
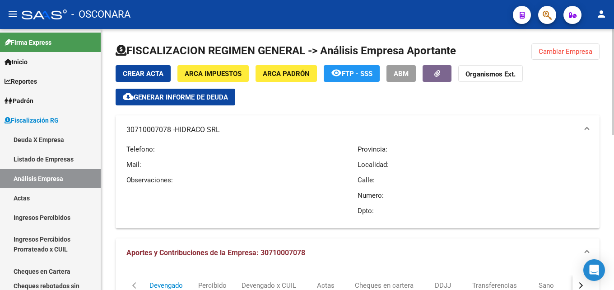
click at [225, 131] on mat-panel-title "30710007078 - HIDRACO SRL" at bounding box center [353, 130] width 452 height 10
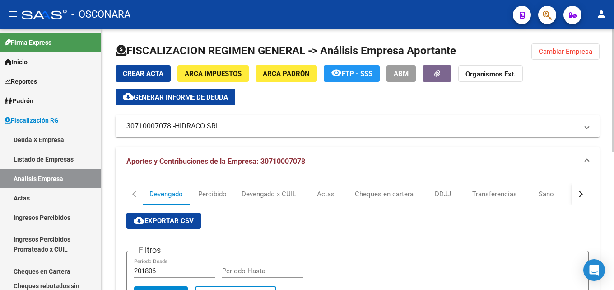
click at [181, 130] on span "HIDRACO SRL" at bounding box center [197, 126] width 45 height 10
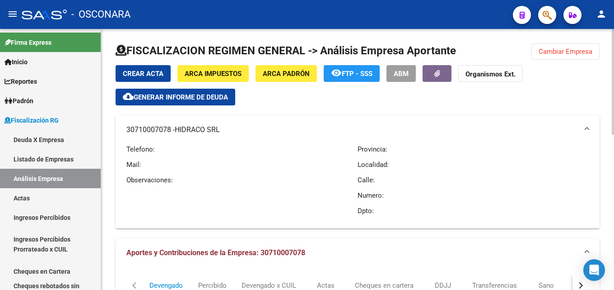
click at [234, 130] on mat-panel-title "30710007078 - HIDRACO SRL" at bounding box center [353, 130] width 452 height 10
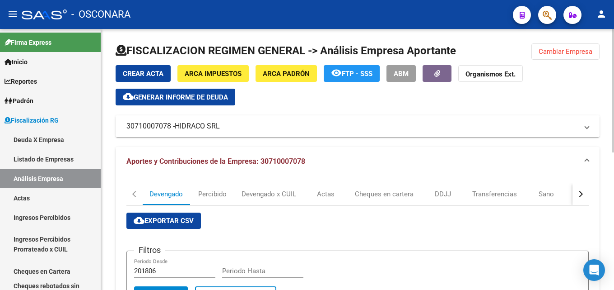
drag, startPoint x: 233, startPoint y: 127, endPoint x: 164, endPoint y: 126, distance: 68.7
click at [164, 126] on mat-panel-title "30710007078 - HIDRACO SRL" at bounding box center [353, 126] width 452 height 10
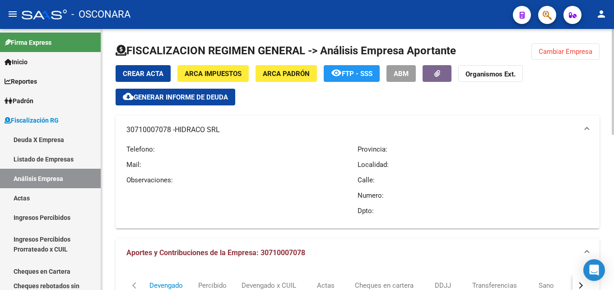
drag, startPoint x: 123, startPoint y: 127, endPoint x: 222, endPoint y: 130, distance: 99.0
click at [222, 130] on mat-expansion-panel-header "30710007078 - HIDRACO SRL" at bounding box center [358, 129] width 484 height 29
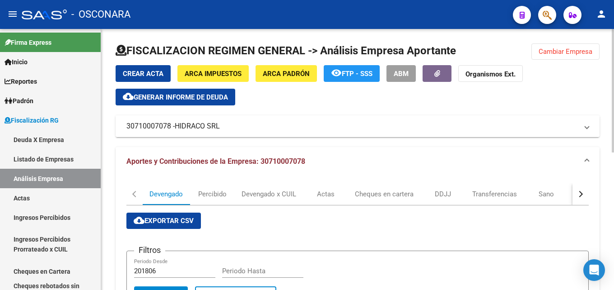
copy mat-panel-title "30710007078 - HIDRACO SRL"
click at [566, 49] on span "Cambiar Empresa" at bounding box center [566, 51] width 54 height 8
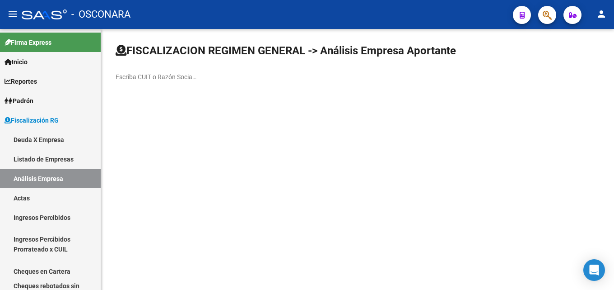
click at [185, 75] on input "Escriba CUIT o Razón Social para buscar" at bounding box center [156, 77] width 81 height 8
paste input "30685185438"
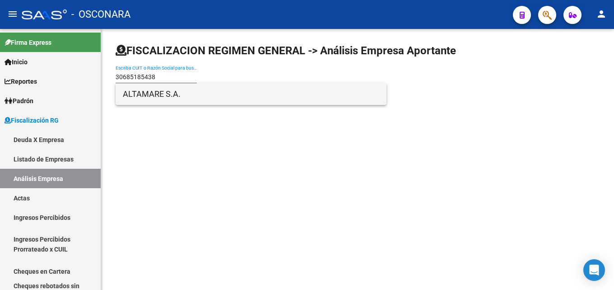
type input "30685185438"
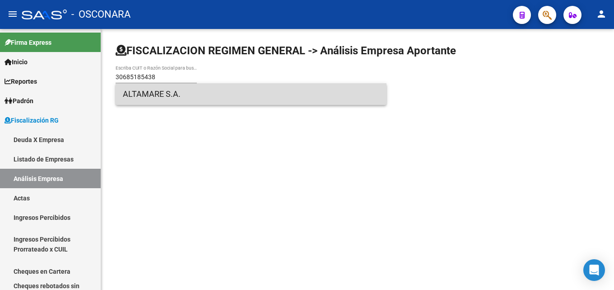
click at [159, 90] on span "ALTAMARE S.A." at bounding box center [251, 94] width 257 height 22
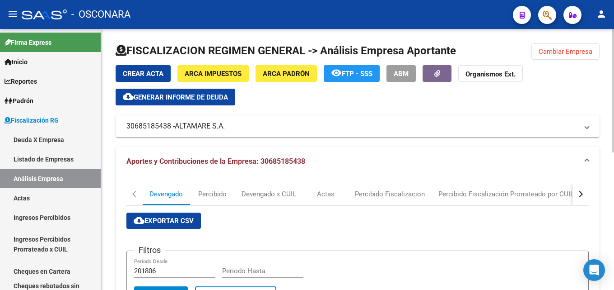
scroll to position [45, 0]
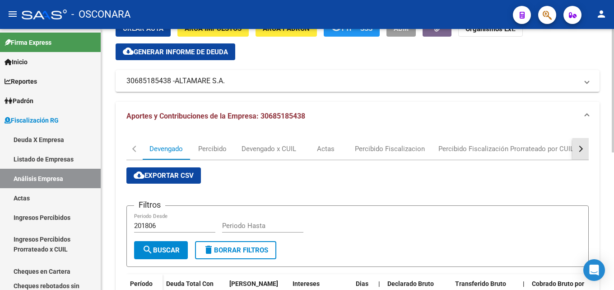
click at [582, 150] on div "button" at bounding box center [580, 148] width 6 height 6
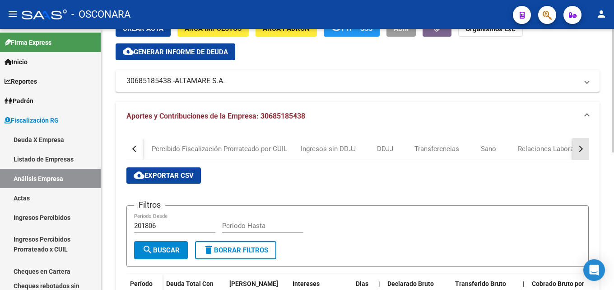
click at [582, 150] on div "button" at bounding box center [580, 148] width 6 height 6
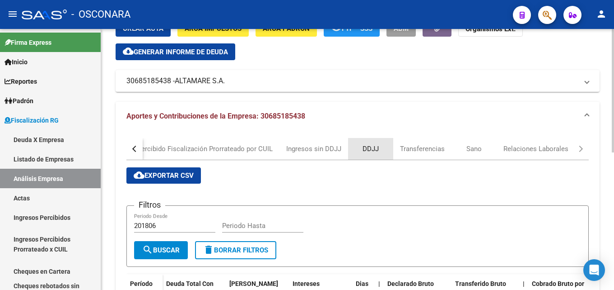
click at [373, 145] on div "DDJJ" at bounding box center [371, 149] width 16 height 10
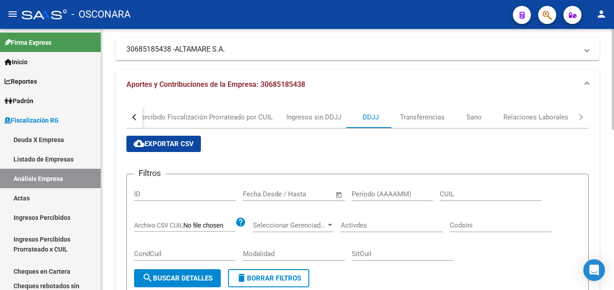
scroll to position [90, 0]
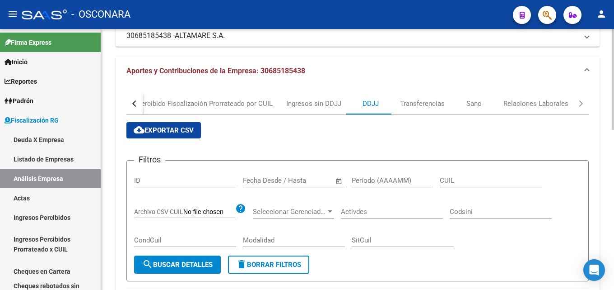
click at [369, 180] on input "Período (AAAAMM)" at bounding box center [392, 180] width 81 height 8
type input "202508"
click at [203, 266] on span "search Buscar Detalles" at bounding box center [177, 264] width 70 height 8
click at [173, 128] on span "cloud_download Exportar CSV" at bounding box center [164, 130] width 60 height 8
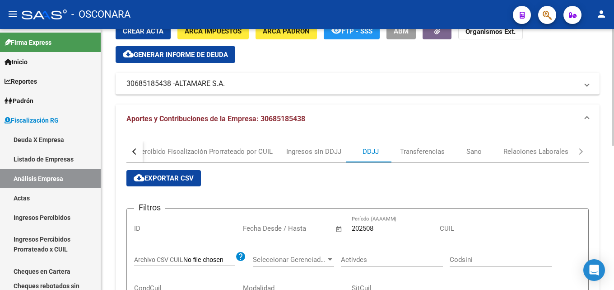
scroll to position [0, 0]
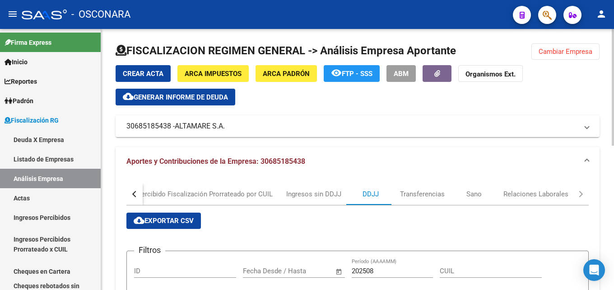
click at [560, 55] on span "Cambiar Empresa" at bounding box center [566, 51] width 54 height 8
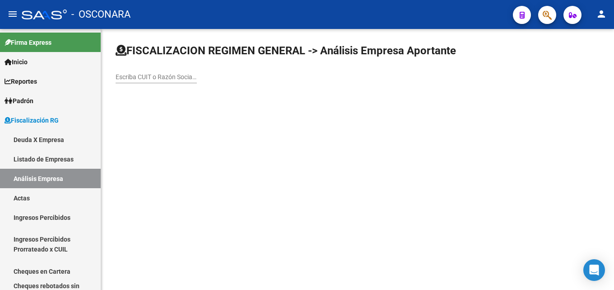
click at [157, 70] on div "Escriba CUIT o Razón Social para buscar" at bounding box center [156, 74] width 81 height 18
paste input "ARBUMASA S.A"
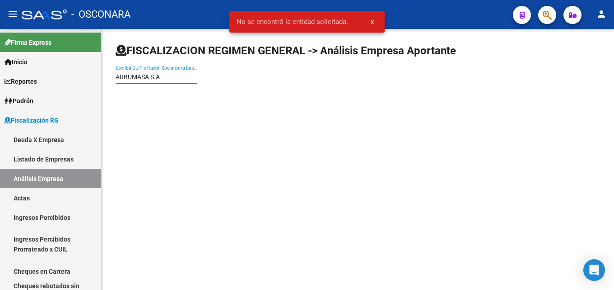
click at [184, 79] on input "ARBUMASA S.A" at bounding box center [156, 77] width 81 height 8
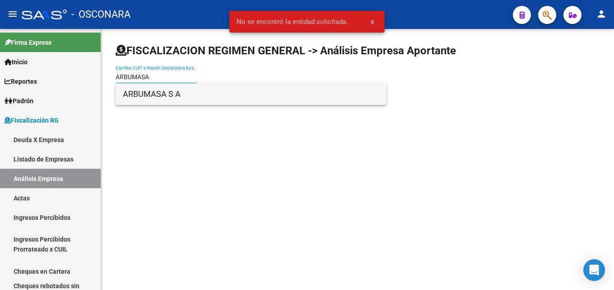
type input "ARBUMASA"
click at [178, 98] on span "ARBUMASA S A" at bounding box center [251, 94] width 257 height 22
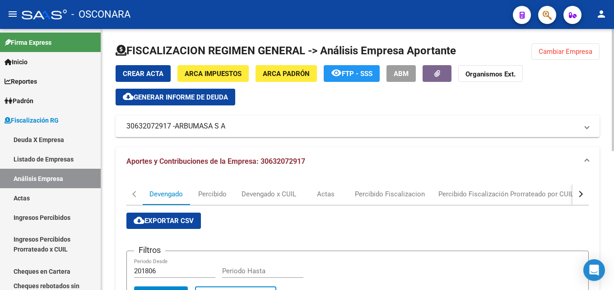
click at [583, 193] on div "button" at bounding box center [580, 194] width 6 height 6
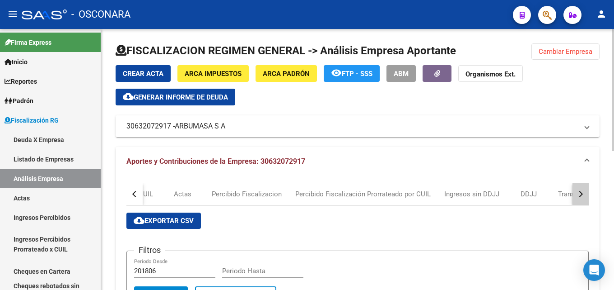
click at [583, 193] on div "button" at bounding box center [580, 194] width 6 height 6
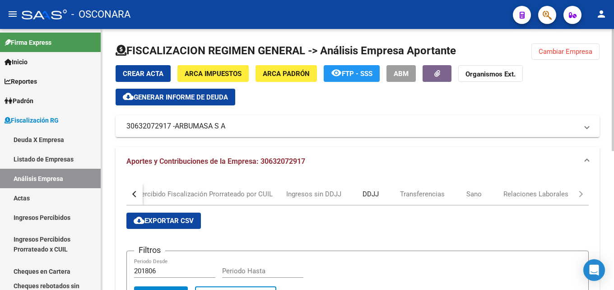
click at [380, 195] on div "DDJJ" at bounding box center [370, 194] width 45 height 22
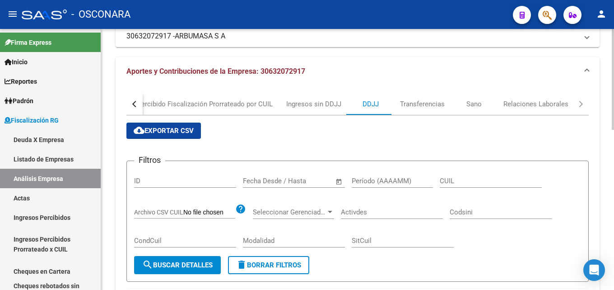
scroll to position [90, 0]
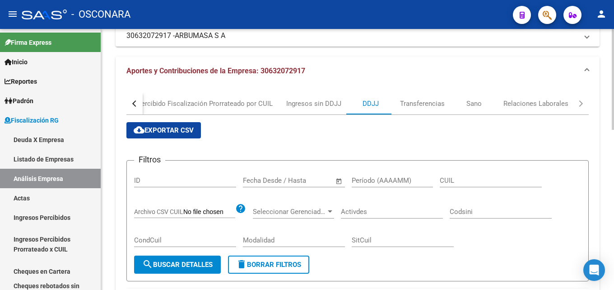
click at [383, 179] on input "Período (AAAAMM)" at bounding box center [392, 180] width 81 height 8
type input "202508"
click at [150, 131] on span "cloud_download Exportar CSV" at bounding box center [164, 130] width 60 height 8
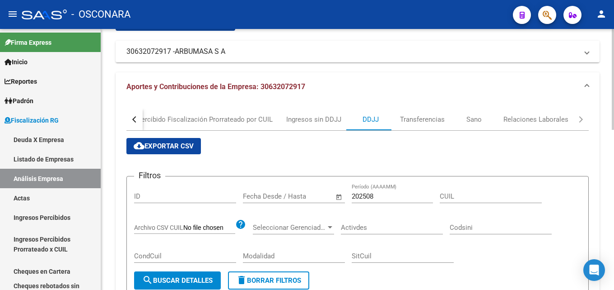
scroll to position [0, 0]
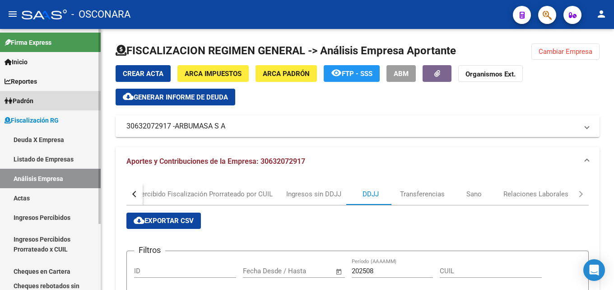
click at [23, 99] on span "Padrón" at bounding box center [19, 101] width 29 height 10
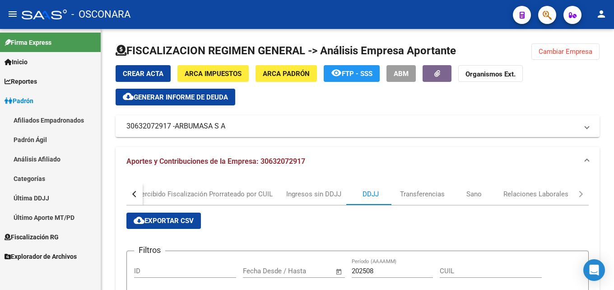
click at [29, 163] on link "Análisis Afiliado" at bounding box center [50, 158] width 101 height 19
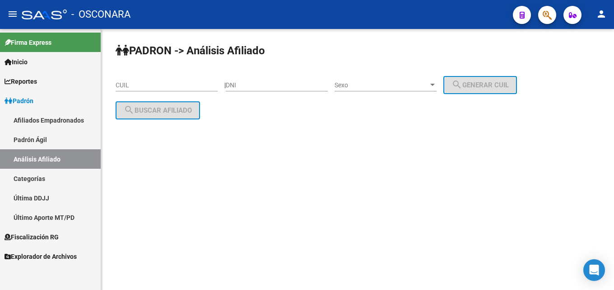
click at [177, 79] on div "CUIL" at bounding box center [167, 82] width 102 height 18
paste input "20-23517351-5"
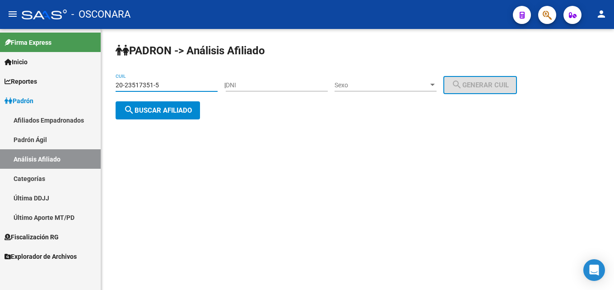
click at [173, 108] on span "search Buscar afiliado" at bounding box center [158, 110] width 68 height 8
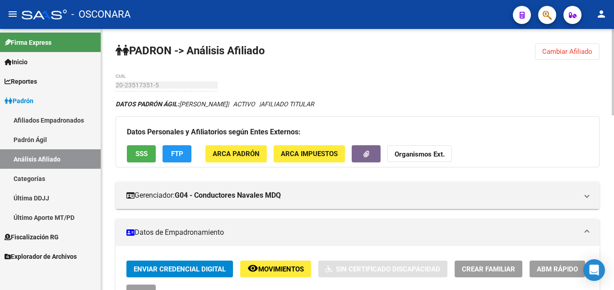
drag, startPoint x: 180, startPoint y: 105, endPoint x: 267, endPoint y: 107, distance: 86.3
click at [267, 107] on icon "DATOS [PERSON_NAME]: [PERSON_NAME] | ACTIVO | AFILIADO TITULAR" at bounding box center [215, 103] width 199 height 7
copy span "[PERSON_NAME]"
click at [592, 44] on button "Cambiar Afiliado" at bounding box center [567, 51] width 65 height 16
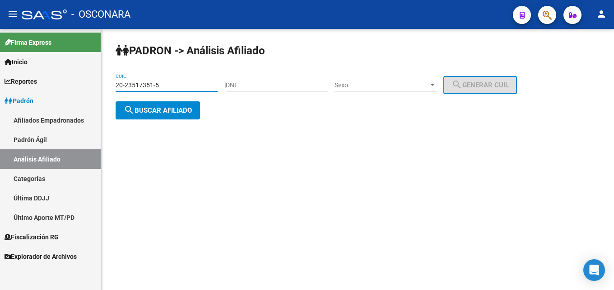
drag, startPoint x: 184, startPoint y: 86, endPoint x: 105, endPoint y: 84, distance: 79.6
click at [105, 84] on div "PADRON -> Análisis Afiliado 20-23517351-5 CUIL | DNI Sexo Sexo search Generar C…" at bounding box center [357, 88] width 513 height 119
paste input "2482506"
click at [164, 114] on button "search Buscar afiliado" at bounding box center [158, 110] width 84 height 18
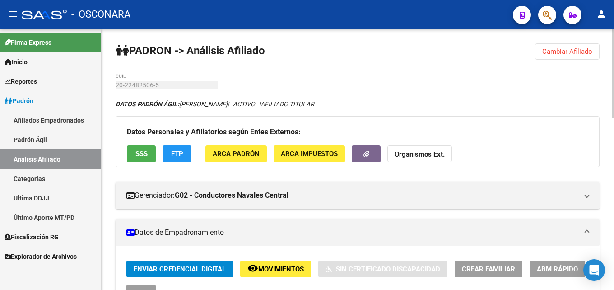
drag, startPoint x: 188, startPoint y: 104, endPoint x: 251, endPoint y: 105, distance: 63.3
click at [251, 105] on icon "DATOS PADRÓN ÁGIL: [PERSON_NAME] | ACTIVO | AFILIADO TITULAR" at bounding box center [215, 103] width 199 height 7
copy span "[PERSON_NAME]"
click at [581, 43] on button "Cambiar Afiliado" at bounding box center [567, 51] width 65 height 16
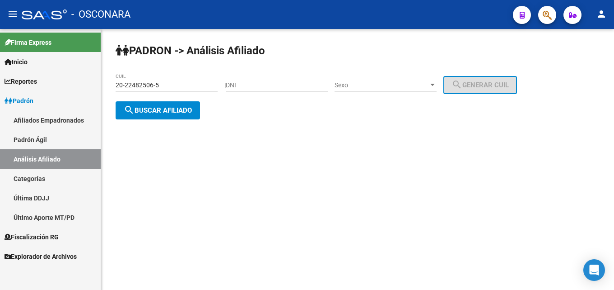
drag, startPoint x: 199, startPoint y: 83, endPoint x: 0, endPoint y: 48, distance: 202.2
click at [0, 48] on mat-sidenav-container "Firma Express Inicio Calendario SSS Instructivos Contacto OS Reportes Tablero d…" at bounding box center [307, 159] width 614 height 261
paste input "4586662-4"
click at [175, 108] on span "search Buscar afiliado" at bounding box center [158, 110] width 68 height 8
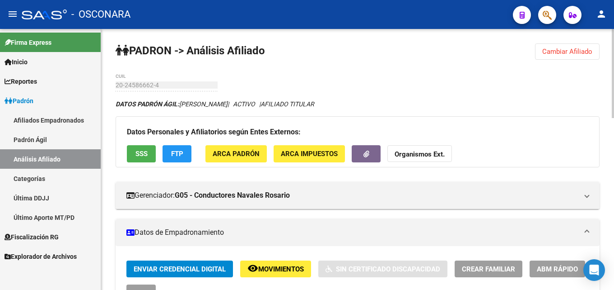
drag, startPoint x: 180, startPoint y: 104, endPoint x: 253, endPoint y: 104, distance: 72.3
click at [253, 104] on icon "DATOS PADRÓN ÁGIL: [PERSON_NAME] | ACTIVO | AFILIADO TITULAR" at bounding box center [215, 103] width 199 height 7
click at [574, 51] on span "Cambiar Afiliado" at bounding box center [568, 51] width 50 height 8
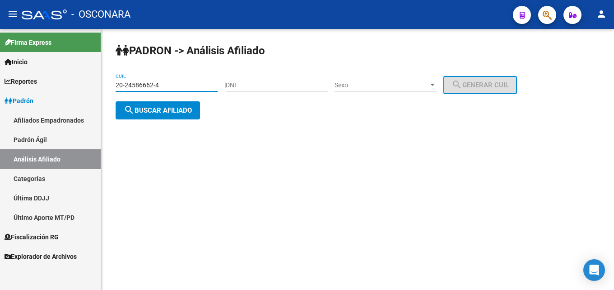
drag, startPoint x: 174, startPoint y: 81, endPoint x: 26, endPoint y: 76, distance: 148.7
click at [35, 78] on mat-sidenav-container "Firma Express Inicio Calendario SSS Instructivos Contacto OS Reportes Tablero d…" at bounding box center [307, 159] width 614 height 261
paste input "31992040-5"
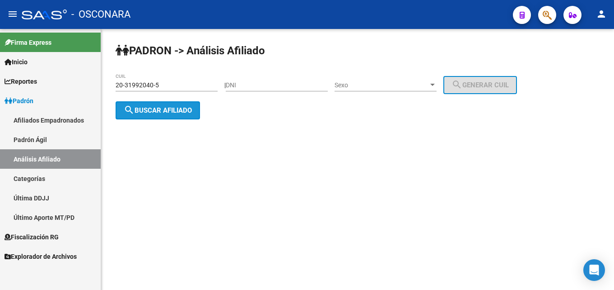
click at [155, 111] on span "search Buscar afiliado" at bounding box center [158, 110] width 68 height 8
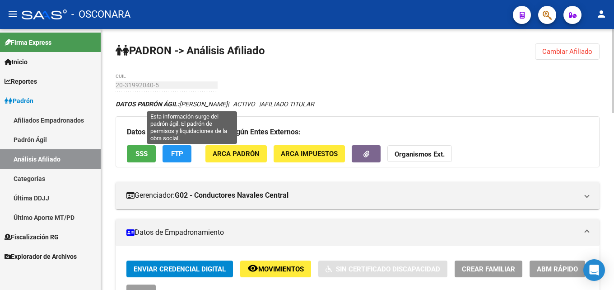
drag, startPoint x: 182, startPoint y: 103, endPoint x: 269, endPoint y: 102, distance: 87.2
click at [269, 102] on icon "DATOS [PERSON_NAME]: [PERSON_NAME] | ACTIVO | AFILIADO TITULAR" at bounding box center [215, 103] width 199 height 7
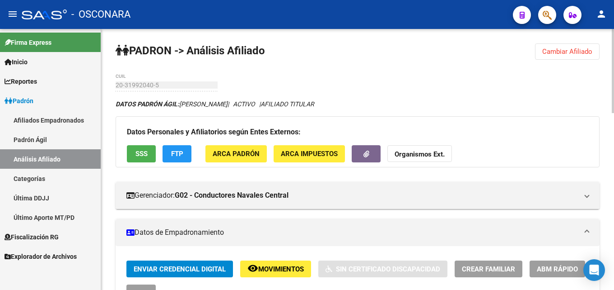
click at [547, 45] on button "Cambiar Afiliado" at bounding box center [567, 51] width 65 height 16
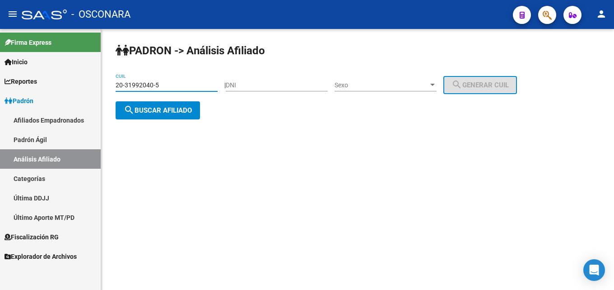
drag, startPoint x: 175, startPoint y: 87, endPoint x: 0, endPoint y: 80, distance: 175.4
click at [0, 81] on mat-sidenav-container "Firma Express Inicio Calendario SSS Instructivos Contacto OS Reportes Tablero d…" at bounding box center [307, 159] width 614 height 261
paste input "3-30321070-9"
type input "23-30321070-9"
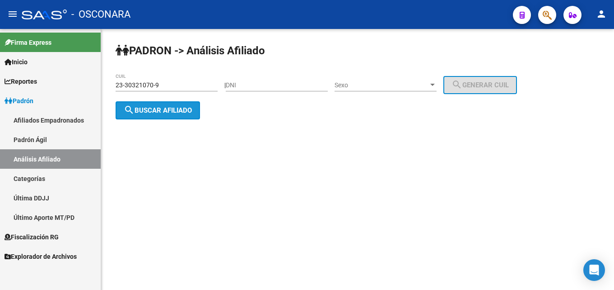
click at [150, 110] on span "search Buscar afiliado" at bounding box center [158, 110] width 68 height 8
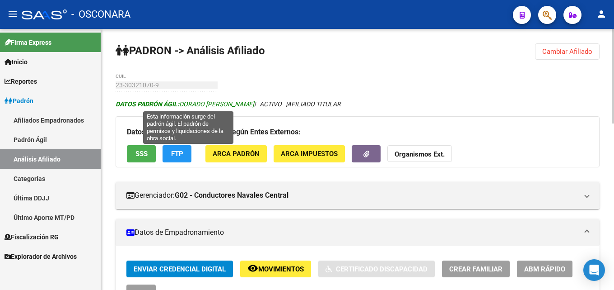
drag, startPoint x: 181, startPoint y: 104, endPoint x: 259, endPoint y: 107, distance: 78.2
click at [254, 107] on span "DATOS PADRÓN ÁGIL: DORADO [PERSON_NAME]" at bounding box center [185, 103] width 139 height 7
